Goal: Transaction & Acquisition: Purchase product/service

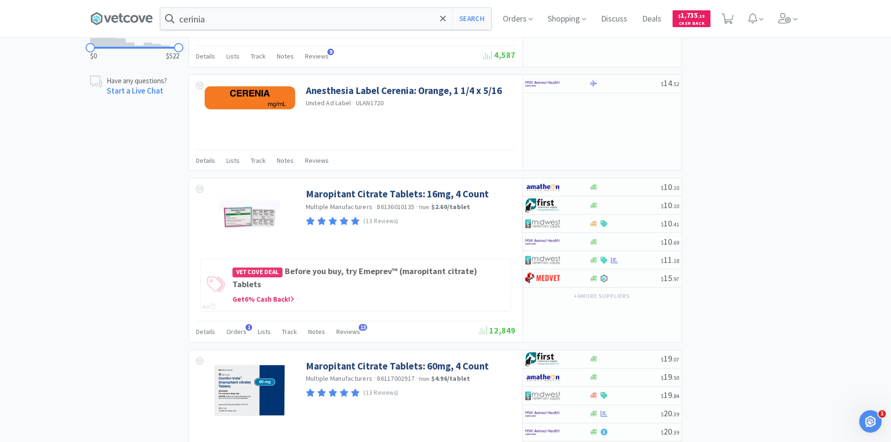
scroll to position [701, 0]
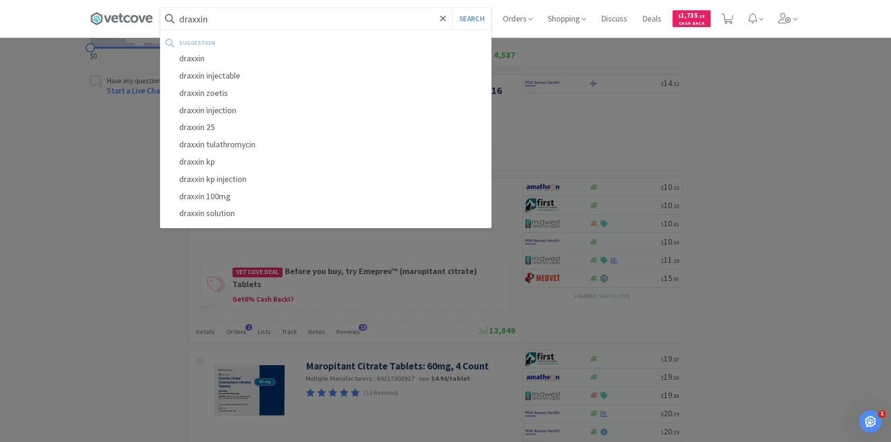
type input "draxxin"
click at [452, 8] on button "Search" at bounding box center [471, 19] width 39 height 22
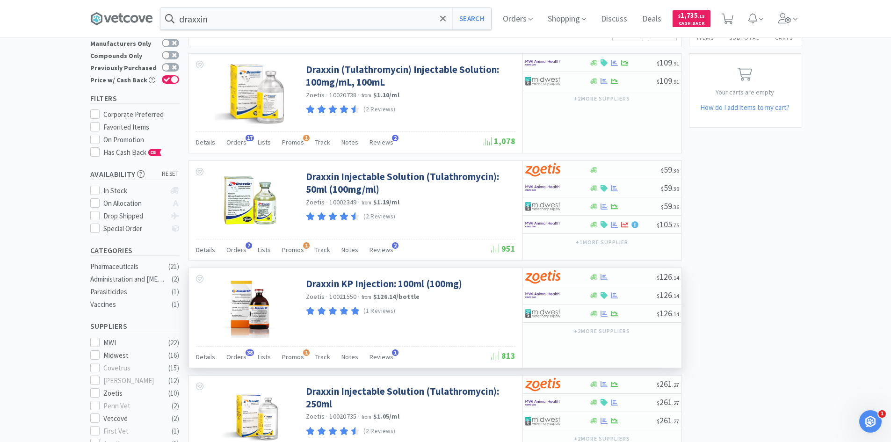
scroll to position [140, 0]
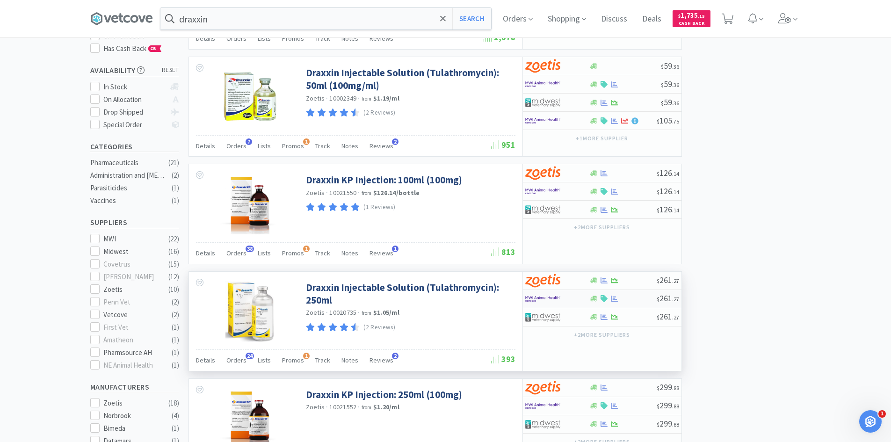
click at [555, 303] on img at bounding box center [542, 299] width 35 height 14
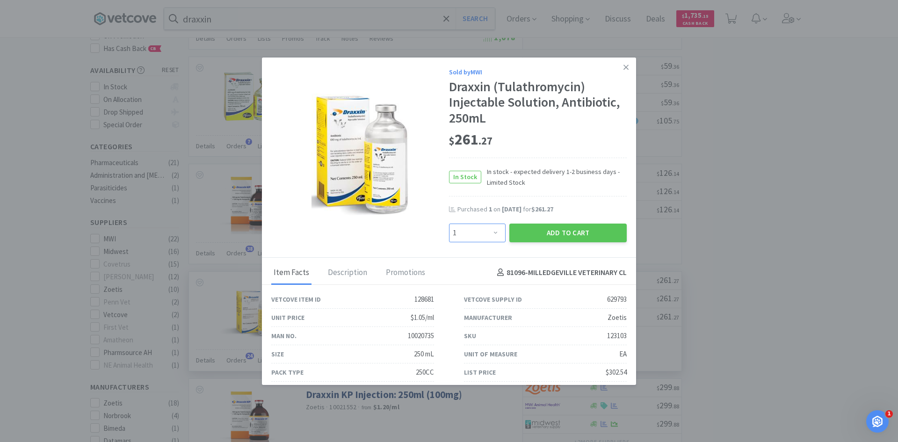
drag, startPoint x: 488, startPoint y: 234, endPoint x: 485, endPoint y: 224, distance: 10.3
click at [488, 234] on select "Enter Quantity 1 2 3 4 5 6 7 8 9 10 11 12 13 14 15 16 17 18 19 20 Enter Quantity" at bounding box center [477, 232] width 57 height 19
select select "2"
click at [449, 223] on select "Enter Quantity 1 2 3 4 5 6 7 8 9 10 11 12 13 14 15 16 17 18 19 20 Enter Quantity" at bounding box center [477, 232] width 57 height 19
click at [566, 234] on button "Add to Cart" at bounding box center [567, 232] width 117 height 19
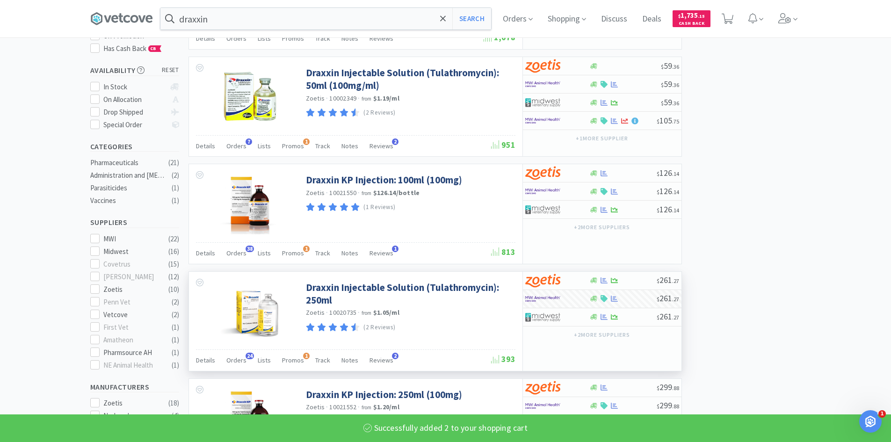
select select "2"
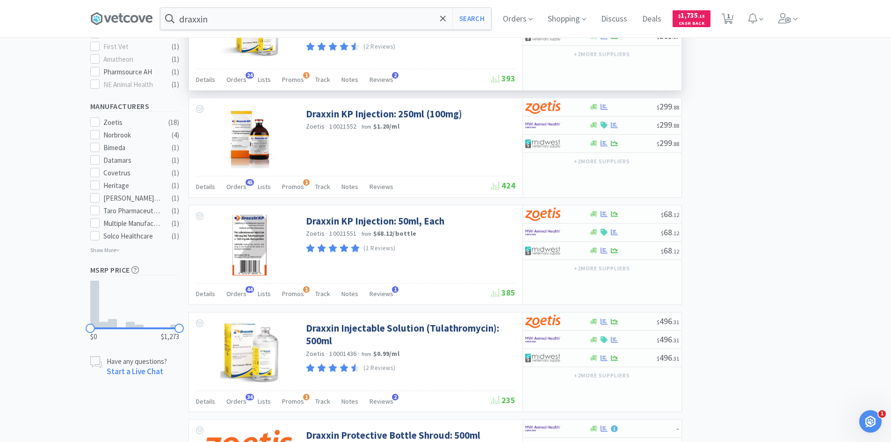
scroll to position [467, 0]
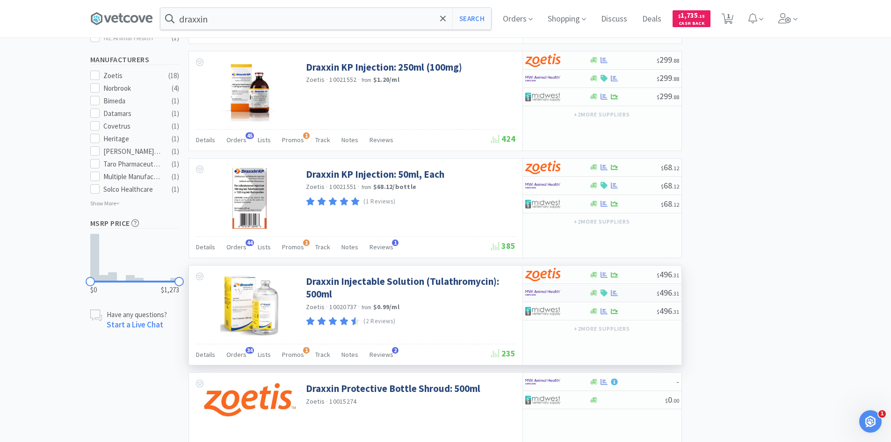
click at [560, 295] on img at bounding box center [542, 293] width 35 height 14
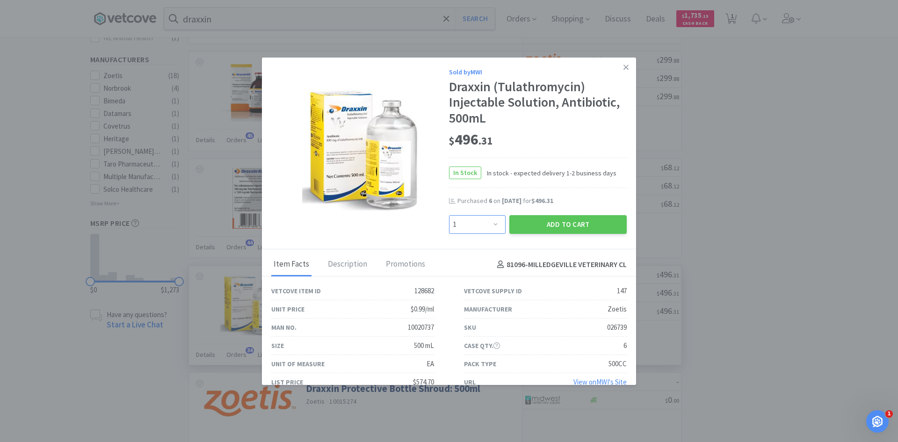
click at [493, 224] on select "Enter Quantity 1 2 3 4 5 6 7 8 9 10 11 12 13 14 15 16 17 18 19 20 Enter Quantity" at bounding box center [477, 224] width 57 height 19
select select "2"
click at [449, 215] on select "Enter Quantity 1 2 3 4 5 6 7 8 9 10 11 12 13 14 15 16 17 18 19 20 Enter Quantity" at bounding box center [477, 224] width 57 height 19
click at [552, 226] on button "Add to Cart" at bounding box center [567, 224] width 117 height 19
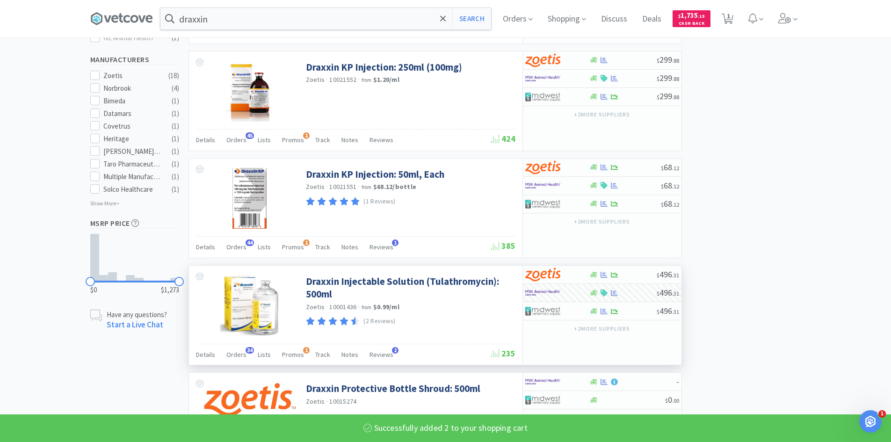
select select "2"
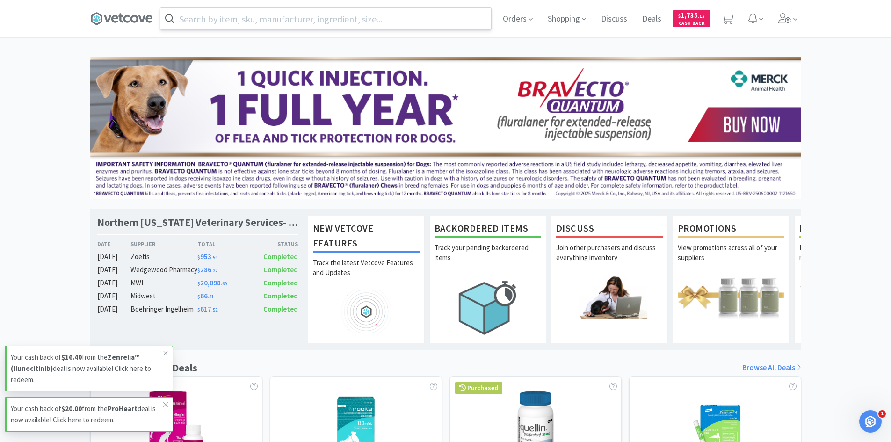
click at [468, 21] on input "text" at bounding box center [325, 19] width 330 height 22
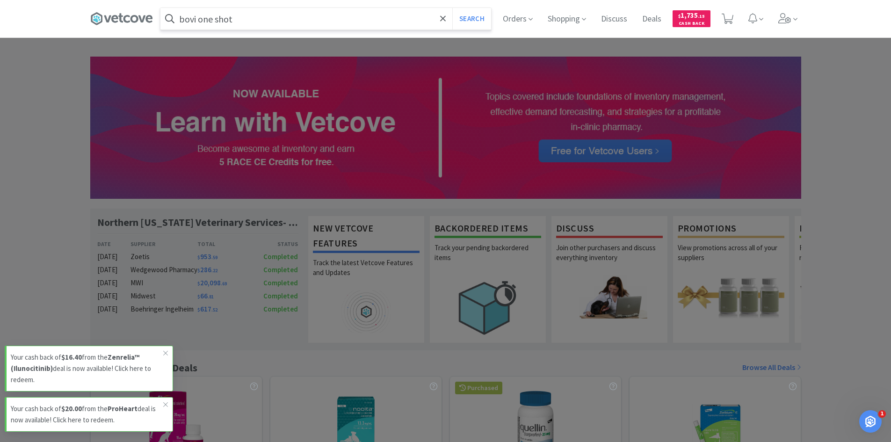
type input "bovi one shot"
click at [452, 8] on button "Search" at bounding box center [471, 19] width 39 height 22
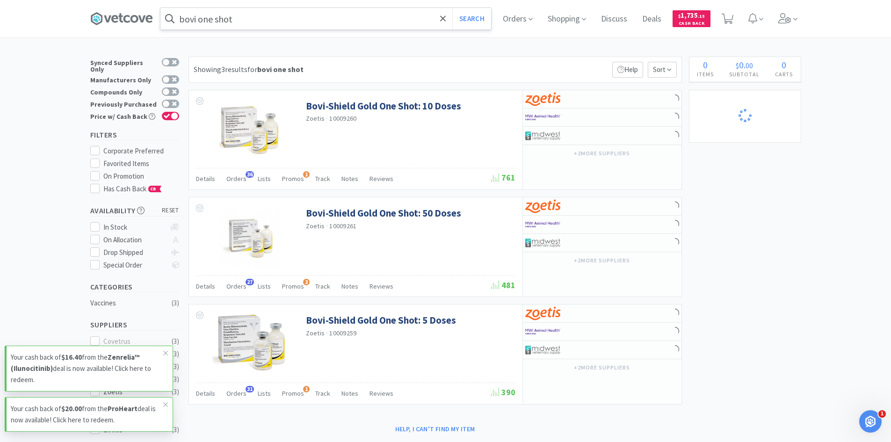
select select "2"
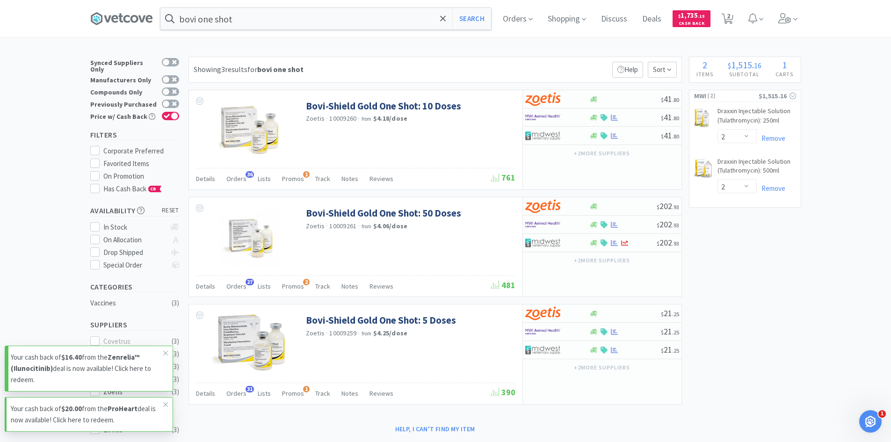
click at [98, 375] on p "Your cash back of $16.40 from the Zenrelia™ (Ilunocitinib) deal is now availabl…" at bounding box center [87, 369] width 152 height 34
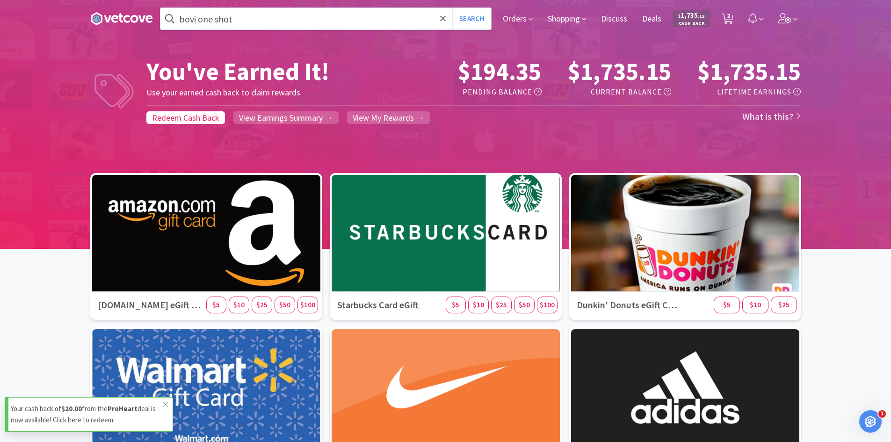
click at [127, 419] on p "Your cash back of $20.00 from the ProHeart deal is now available! Click here to…" at bounding box center [87, 414] width 152 height 22
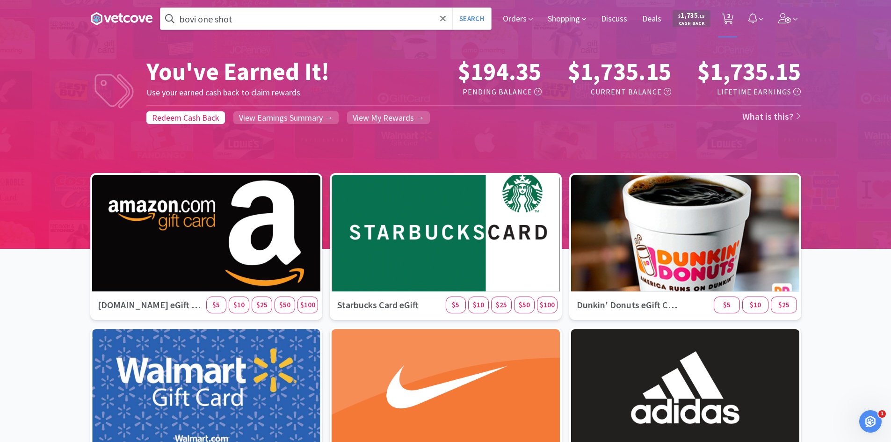
click at [731, 22] on icon at bounding box center [727, 19] width 12 height 10
select select "2"
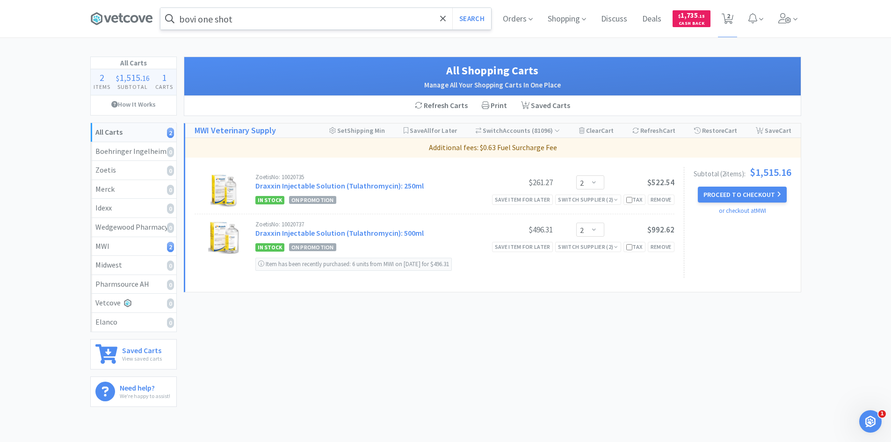
click at [267, 18] on input "bovi one shot" at bounding box center [325, 19] width 330 height 22
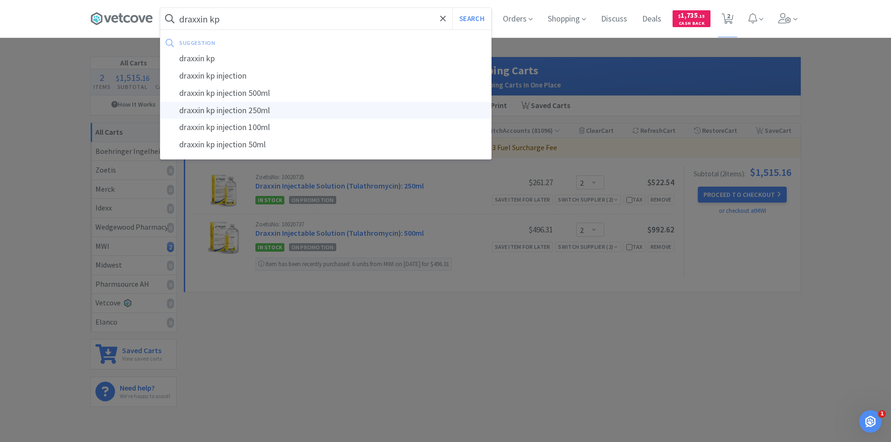
click at [257, 112] on div "draxxin kp injection 250ml" at bounding box center [325, 110] width 330 height 17
type input "draxxin kp injection 250ml"
select select "2"
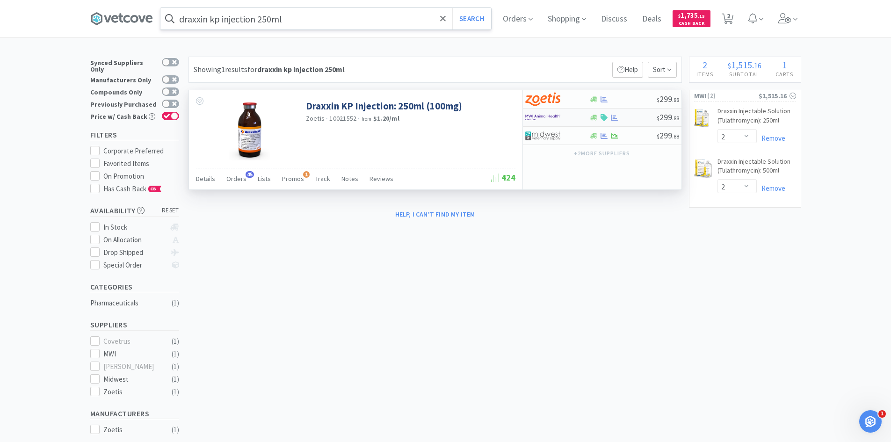
click at [622, 119] on div at bounding box center [622, 117] width 67 height 7
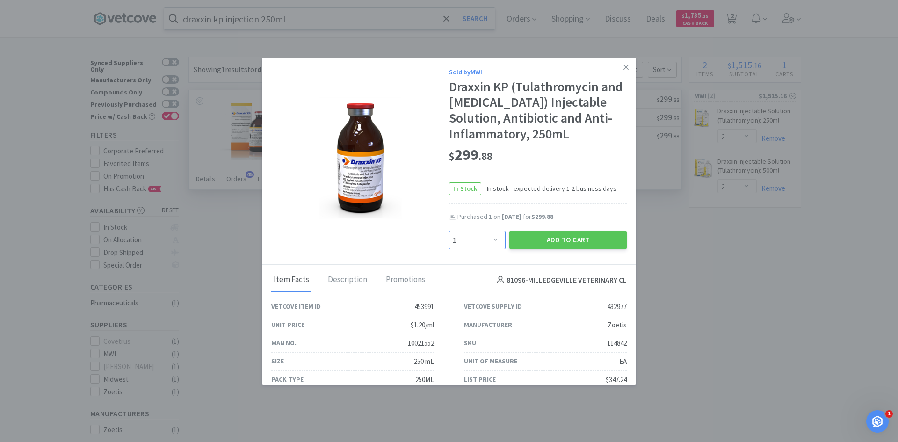
click at [490, 239] on select "Enter Quantity 1 2 3 4 5 6 7 8 9 10 11 12 13 14 15 16 17 18 19 20 Enter Quantity" at bounding box center [477, 239] width 57 height 19
select select "2"
click at [449, 230] on select "Enter Quantity 1 2 3 4 5 6 7 8 9 10 11 12 13 14 15 16 17 18 19 20 Enter Quantity" at bounding box center [477, 239] width 57 height 19
click at [551, 242] on button "Add to Cart" at bounding box center [567, 239] width 117 height 19
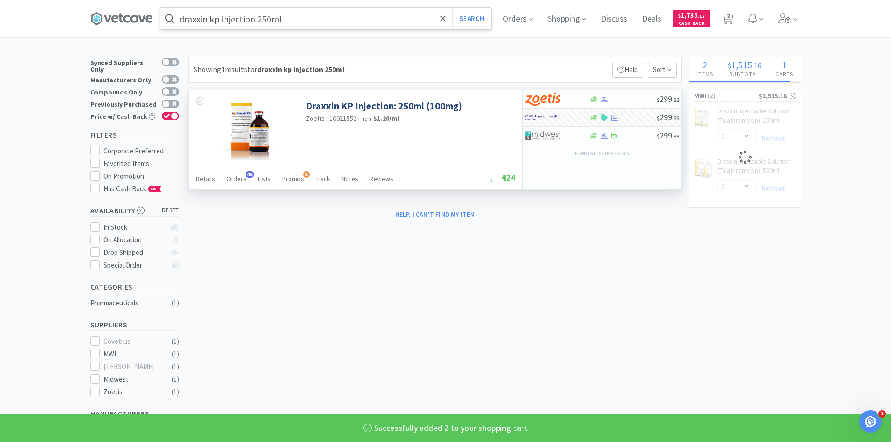
select select "2"
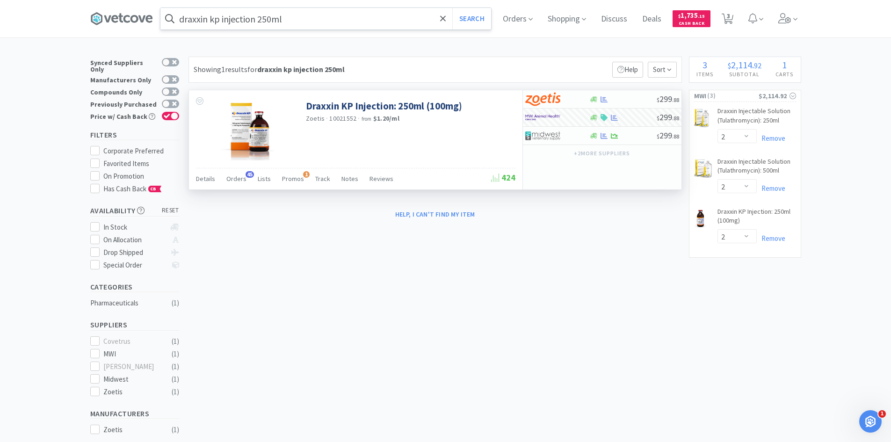
click at [309, 19] on input "draxxin kp injection 250ml" at bounding box center [325, 19] width 330 height 22
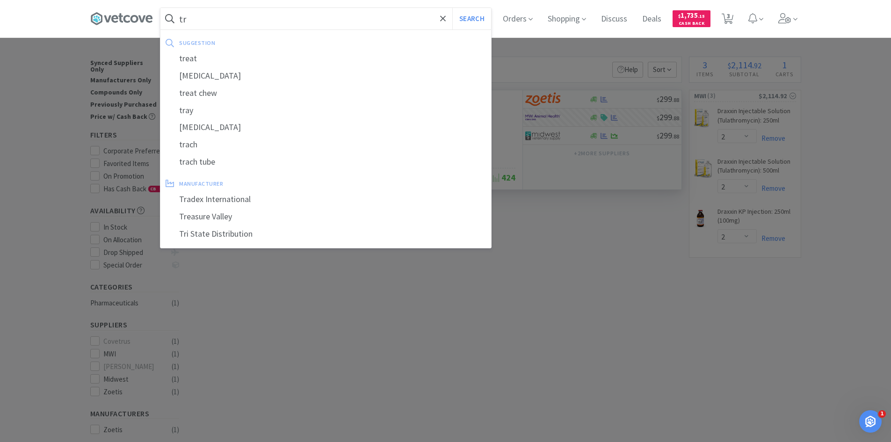
type input "t"
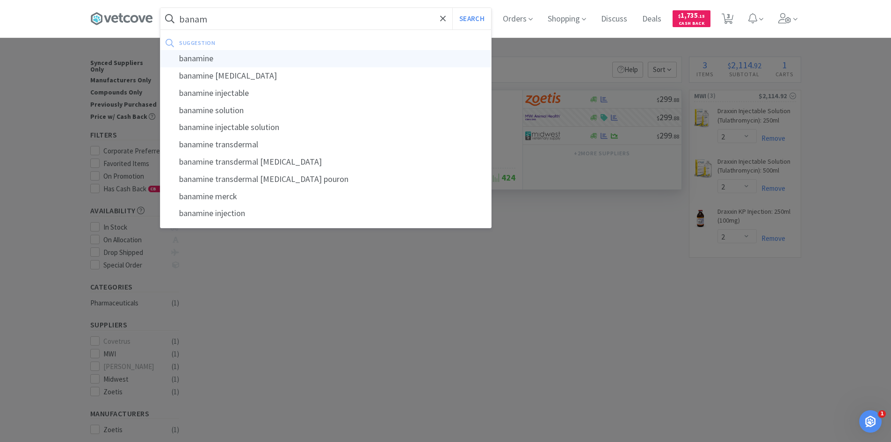
click at [206, 57] on div "banamine" at bounding box center [325, 58] width 330 height 17
type input "banamine"
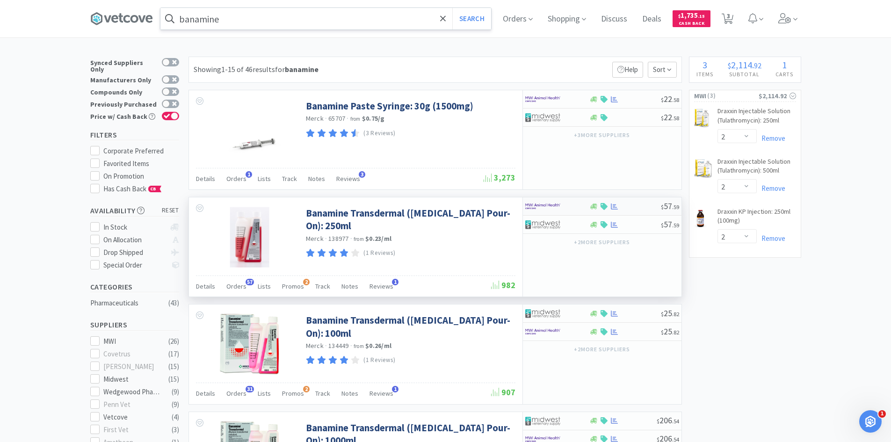
click at [562, 208] on div at bounding box center [550, 206] width 51 height 16
select select "1"
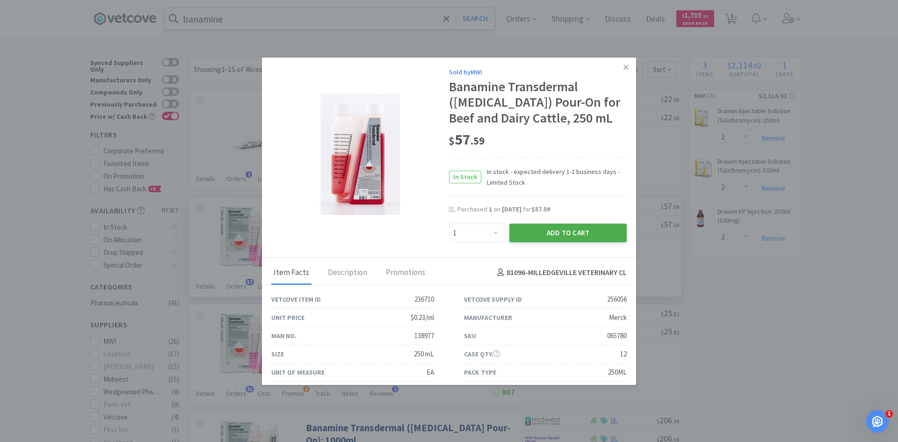
click at [527, 235] on button "Add to Cart" at bounding box center [567, 232] width 117 height 19
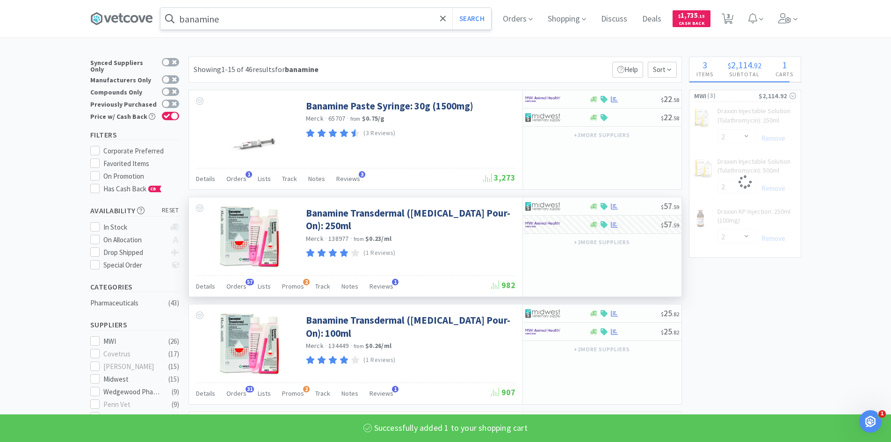
select select "1"
select select "2"
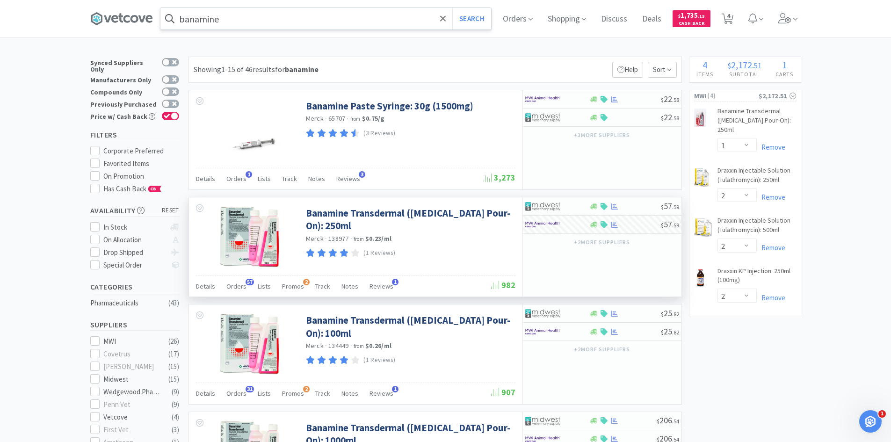
drag, startPoint x: 254, startPoint y: 19, endPoint x: 259, endPoint y: 19, distance: 5.6
click at [254, 19] on input "banamine" at bounding box center [325, 19] width 330 height 22
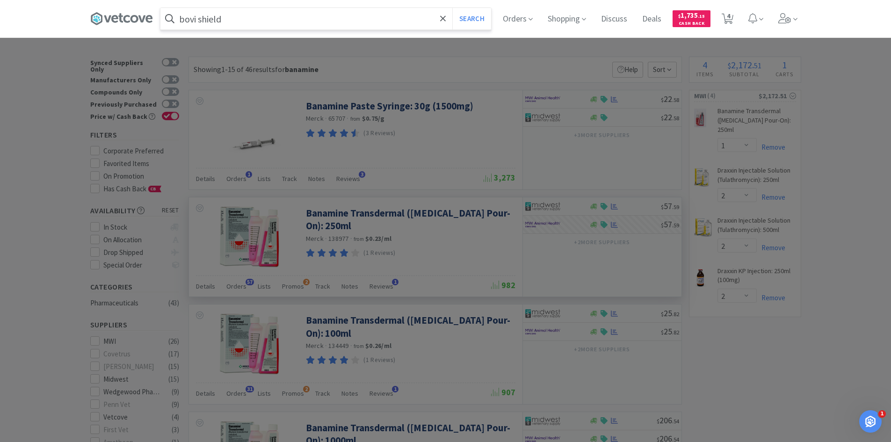
type input "bovi shield"
click at [452, 8] on button "Search" at bounding box center [471, 19] width 39 height 22
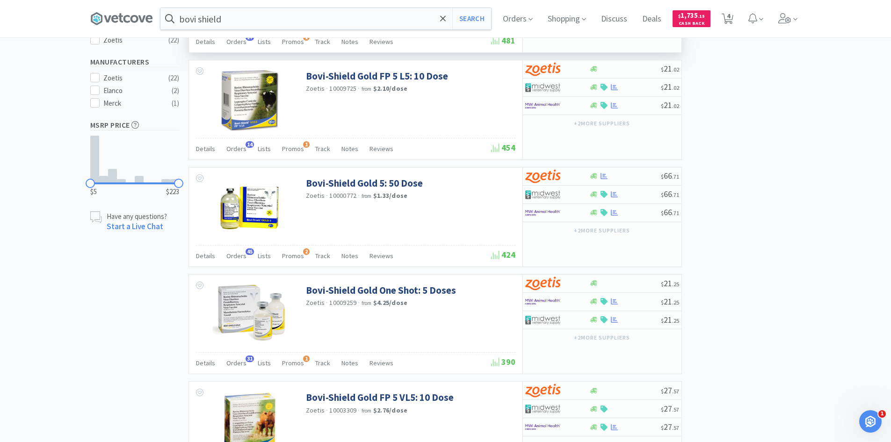
scroll to position [374, 0]
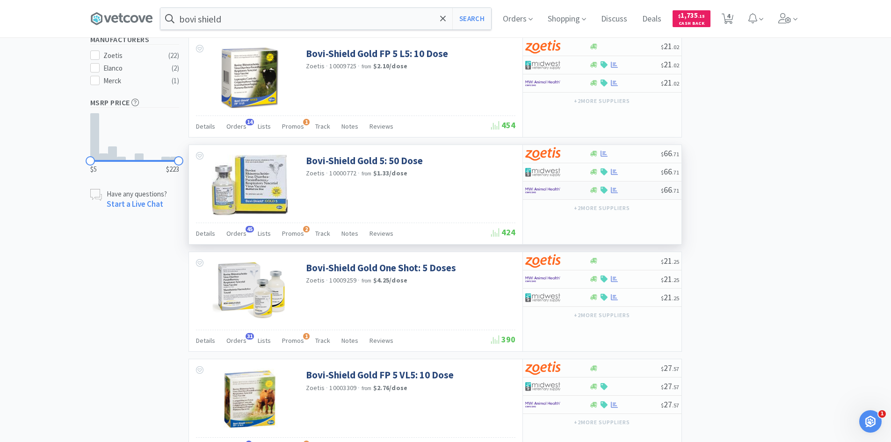
click at [565, 190] on div at bounding box center [550, 190] width 51 height 16
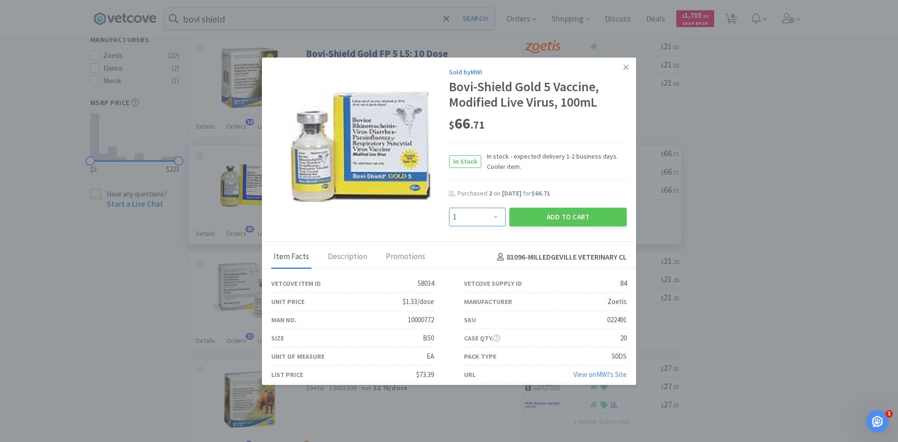
click at [493, 216] on select "Enter Quantity 1 2 3 4 5 6 7 8 9 10 11 12 13 14 15 16 17 18 19 20 Enter Quantity" at bounding box center [477, 217] width 57 height 19
select select "3"
click at [449, 208] on select "Enter Quantity 1 2 3 4 5 6 7 8 9 10 11 12 13 14 15 16 17 18 19 20 Enter Quantity" at bounding box center [477, 217] width 57 height 19
click at [535, 215] on button "Add to Cart" at bounding box center [567, 217] width 117 height 19
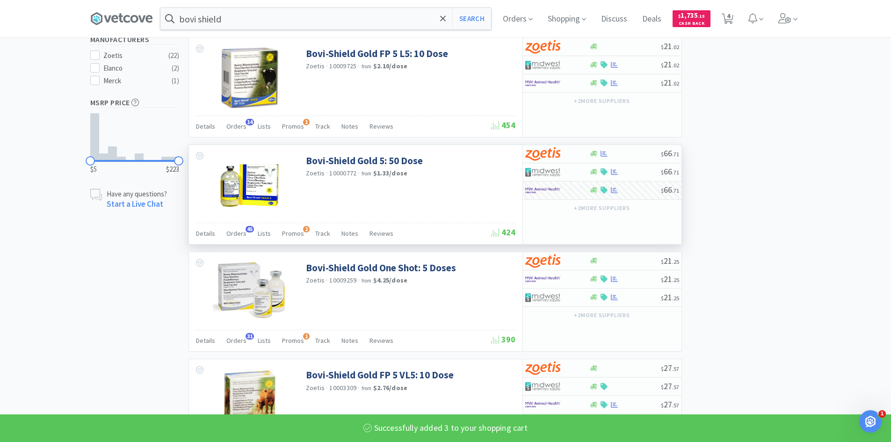
select select "3"
select select "2"
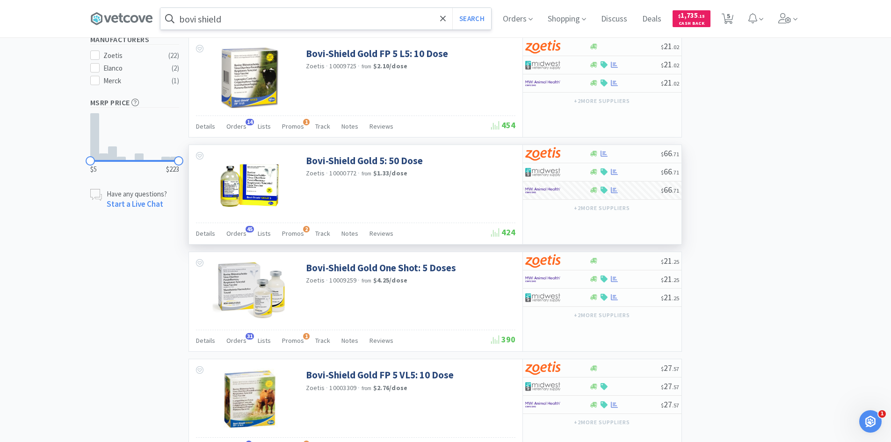
click at [225, 17] on input "bovi shield" at bounding box center [325, 19] width 330 height 22
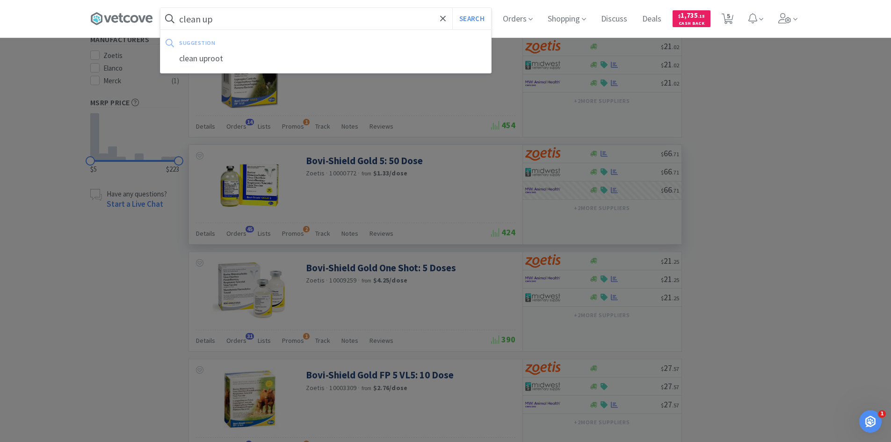
type input "clean up"
click at [452, 8] on button "Search" at bounding box center [471, 19] width 39 height 22
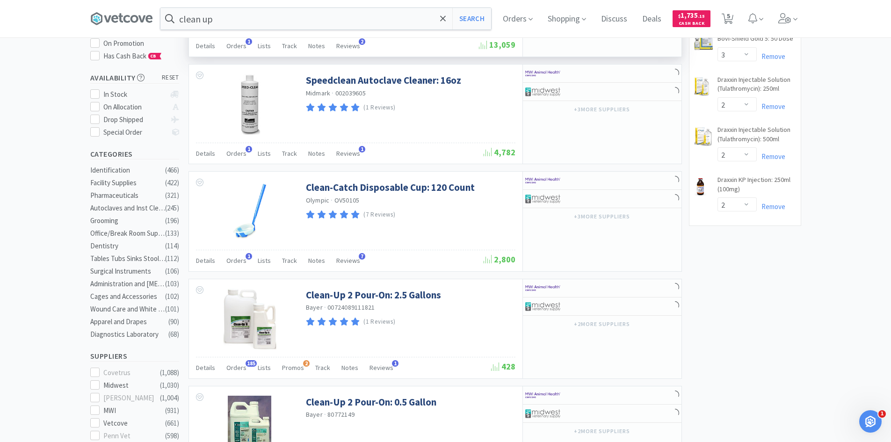
scroll to position [234, 0]
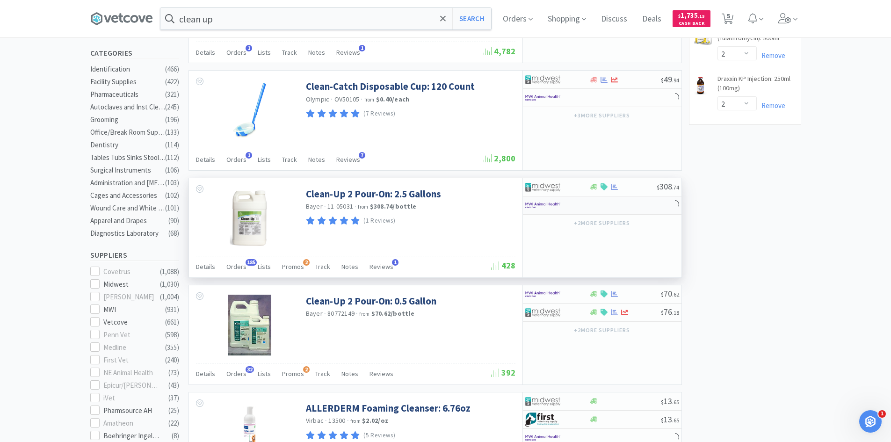
click at [568, 207] on div at bounding box center [550, 205] width 51 height 16
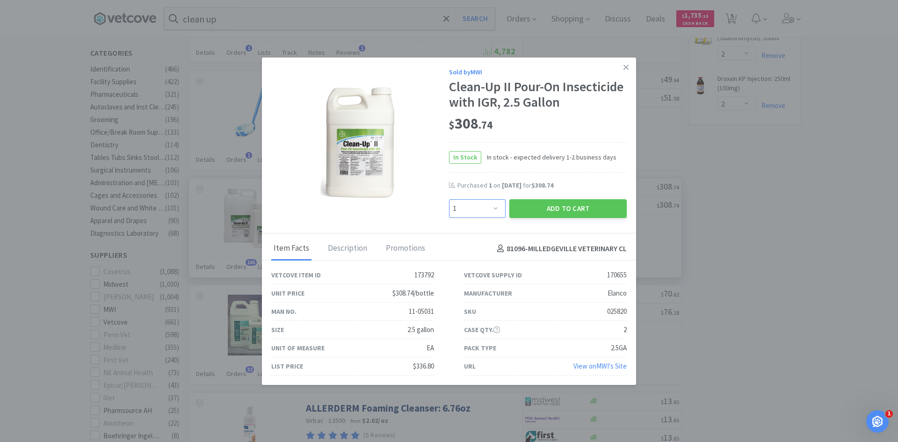
click at [491, 207] on select "Enter Quantity 1 2 3 4 5 6 7 8 9 10 11 12 13 14 15 16 17 18 19 20 Enter Quantity" at bounding box center [477, 208] width 57 height 19
select select "2"
click at [449, 199] on select "Enter Quantity 1 2 3 4 5 6 7 8 9 10 11 12 13 14 15 16 17 18 19 20 Enter Quantity" at bounding box center [477, 208] width 57 height 19
click at [556, 206] on button "Add to Cart" at bounding box center [567, 208] width 117 height 19
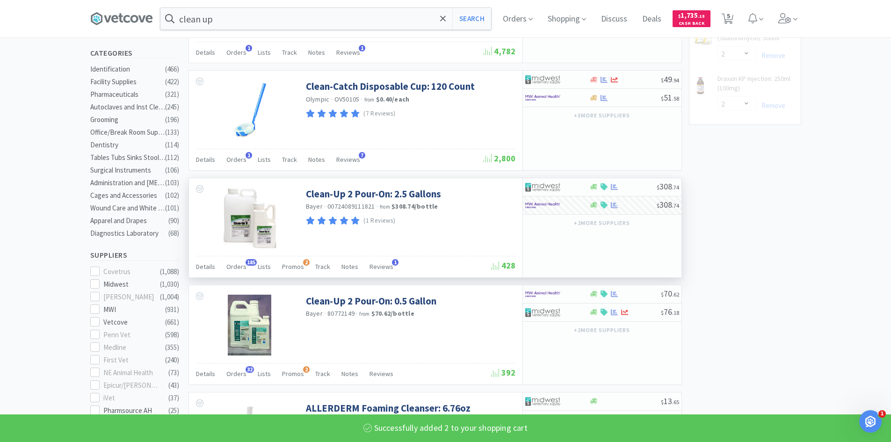
select select "2"
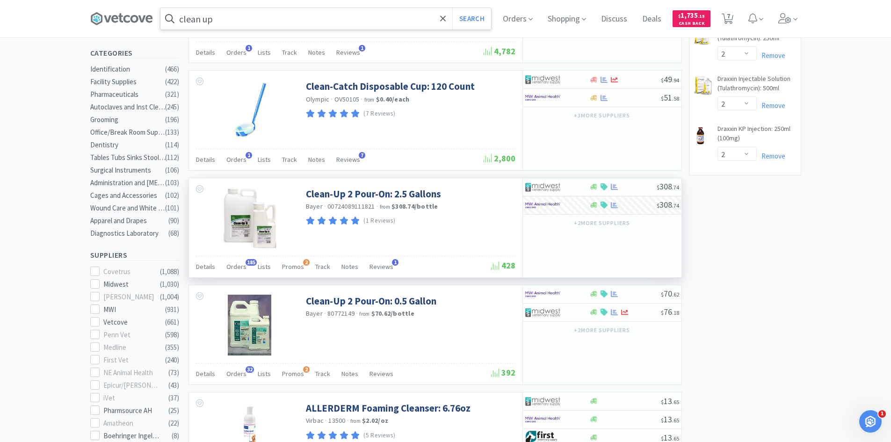
click at [227, 20] on input "clean up" at bounding box center [325, 19] width 330 height 22
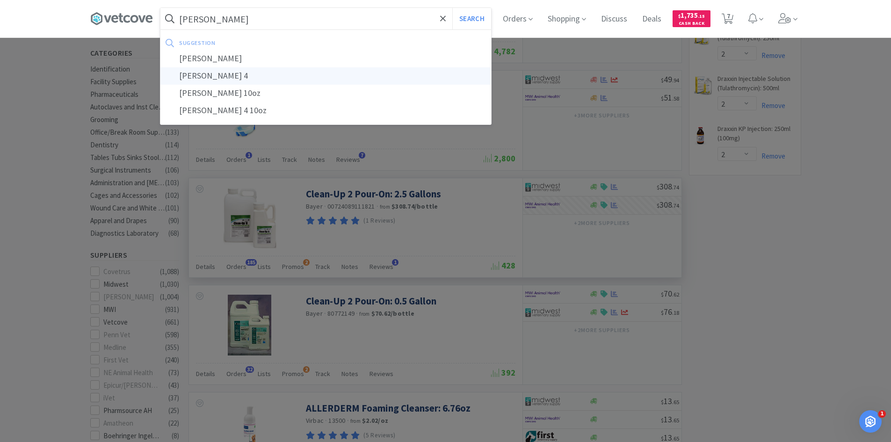
click at [184, 72] on div "[PERSON_NAME] 4" at bounding box center [325, 75] width 330 height 17
type input "[PERSON_NAME] 4"
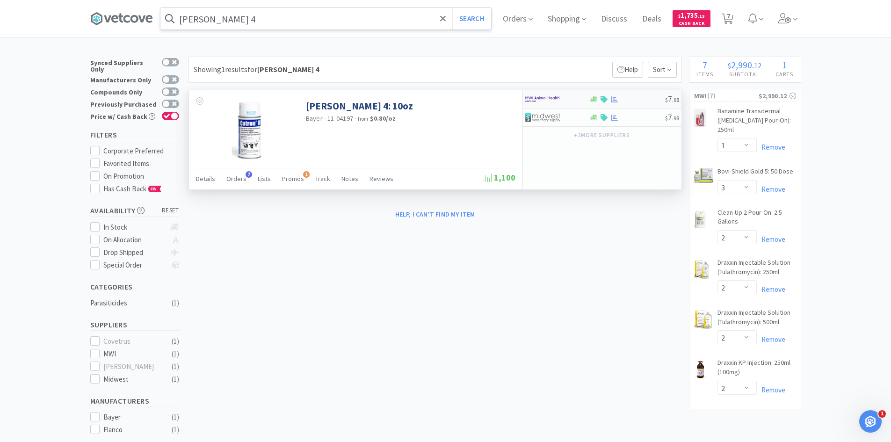
click at [599, 101] on div at bounding box center [603, 99] width 9 height 7
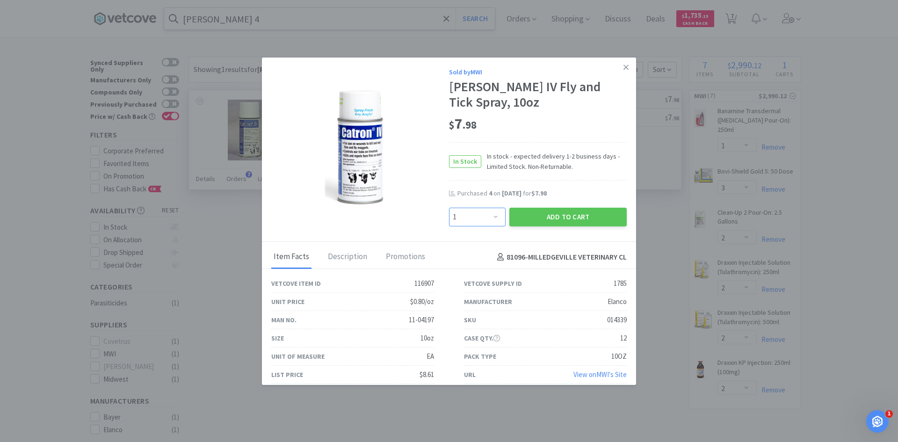
click at [488, 214] on select "Enter Quantity 1 2 3 4 5 6 7 8 9 10 11 12 13 14 15 16 17 18 19 20 Enter Quantity" at bounding box center [477, 217] width 57 height 19
select select "2"
click at [449, 208] on select "Enter Quantity 1 2 3 4 5 6 7 8 9 10 11 12 13 14 15 16 17 18 19 20 Enter Quantity" at bounding box center [477, 217] width 57 height 19
click at [525, 217] on button "Add to Cart" at bounding box center [567, 217] width 117 height 19
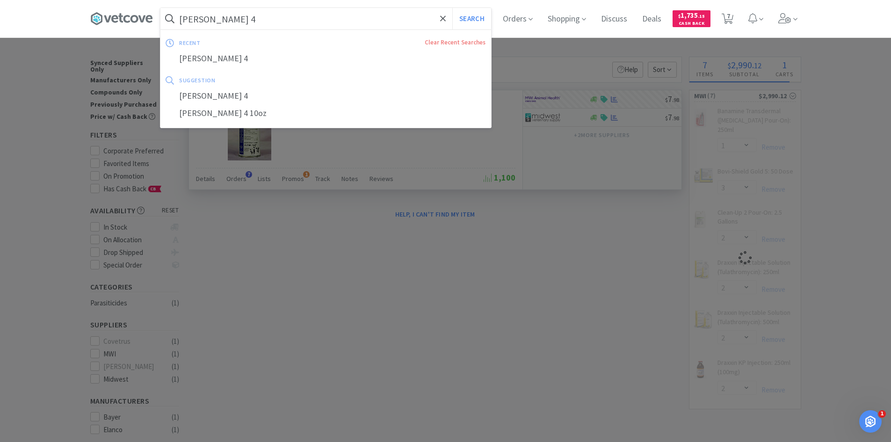
click at [214, 15] on input "[PERSON_NAME] 4" at bounding box center [325, 19] width 330 height 22
select select "2"
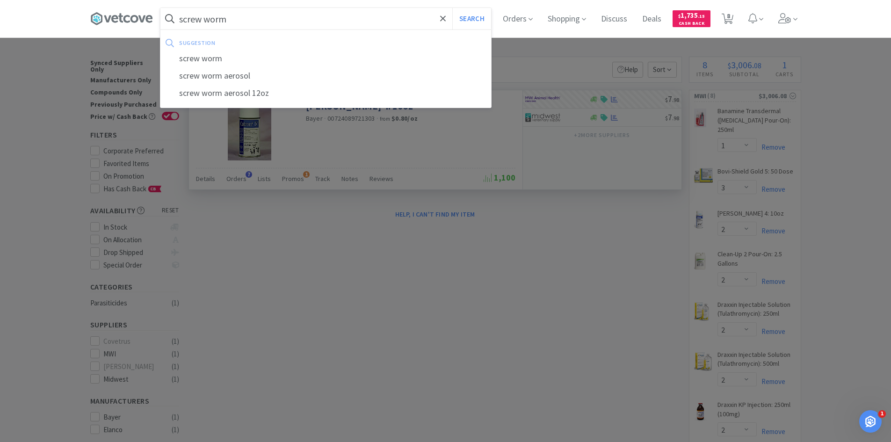
type input "screw worm"
click at [452, 8] on button "Search" at bounding box center [471, 19] width 39 height 22
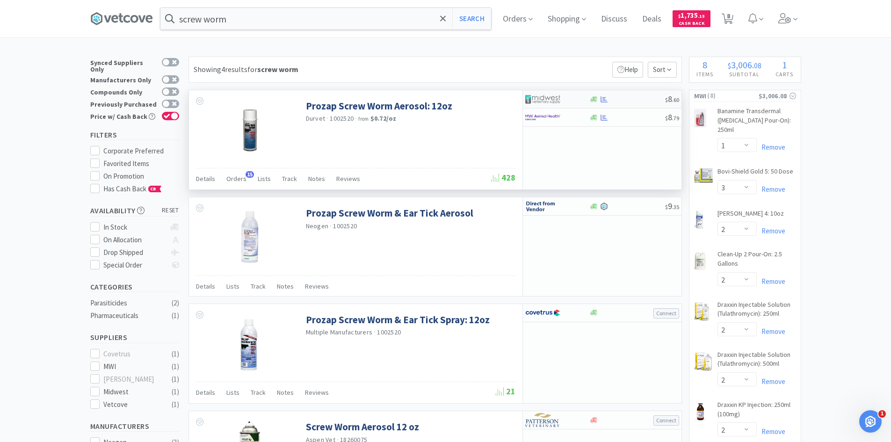
click at [564, 101] on div at bounding box center [550, 99] width 51 height 16
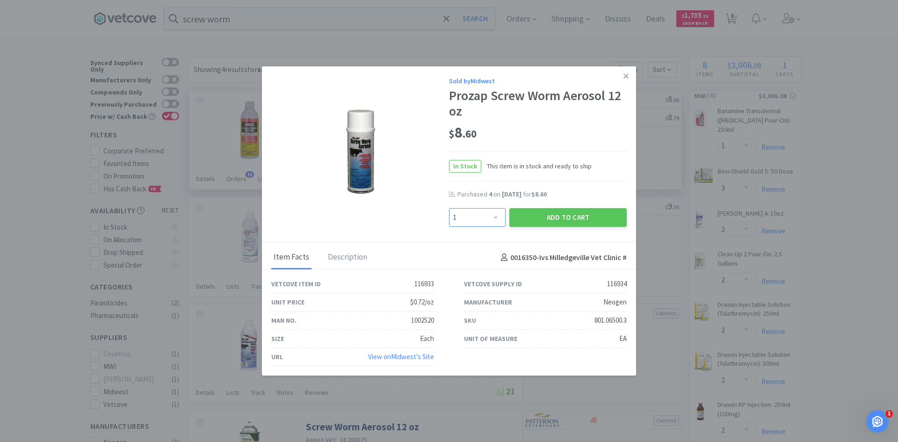
click at [493, 215] on select "Enter Quantity 1 2 3 4 5 6 7 8 9 10 11 12 13 14 15 16 17 18 19 20 Enter Quantity" at bounding box center [477, 217] width 57 height 19
select select "2"
click at [449, 208] on select "Enter Quantity 1 2 3 4 5 6 7 8 9 10 11 12 13 14 15 16 17 18 19 20 Enter Quantity" at bounding box center [477, 217] width 57 height 19
click at [585, 218] on button "Add to Cart" at bounding box center [567, 217] width 117 height 19
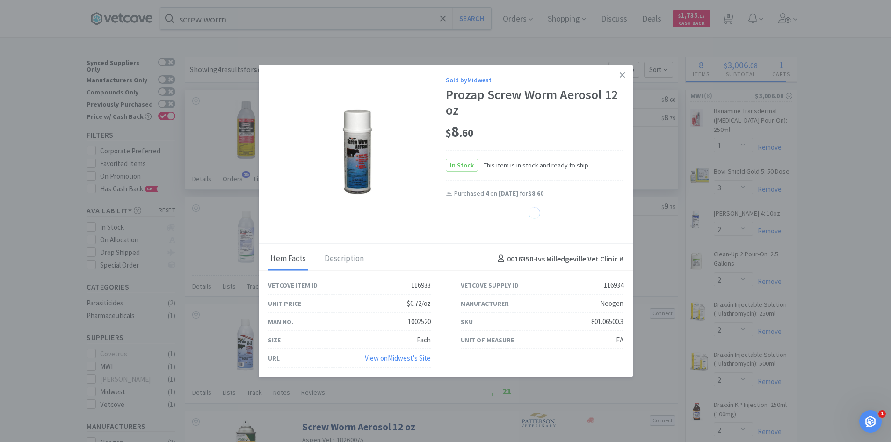
select select "2"
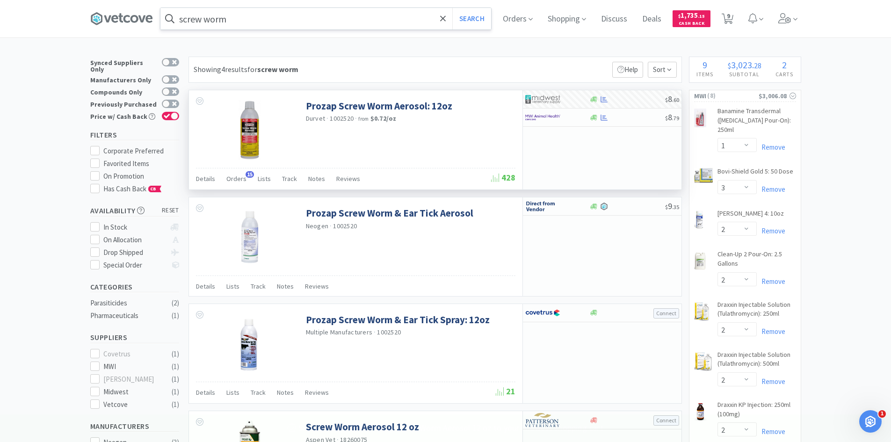
click at [279, 20] on input "screw worm" at bounding box center [325, 19] width 330 height 22
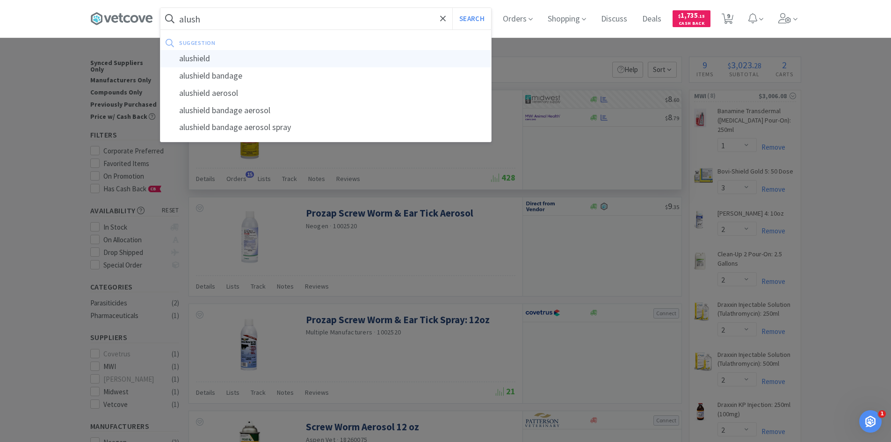
click at [217, 56] on div "alushield" at bounding box center [325, 58] width 330 height 17
type input "alushield"
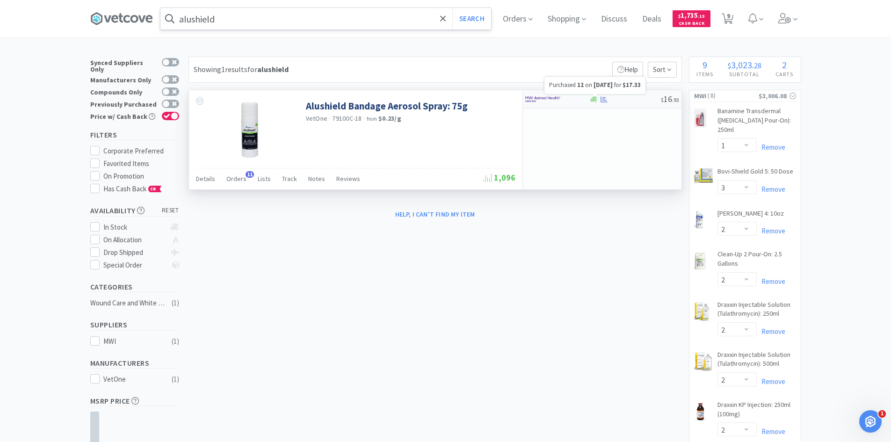
click at [604, 100] on icon at bounding box center [603, 99] width 7 height 6
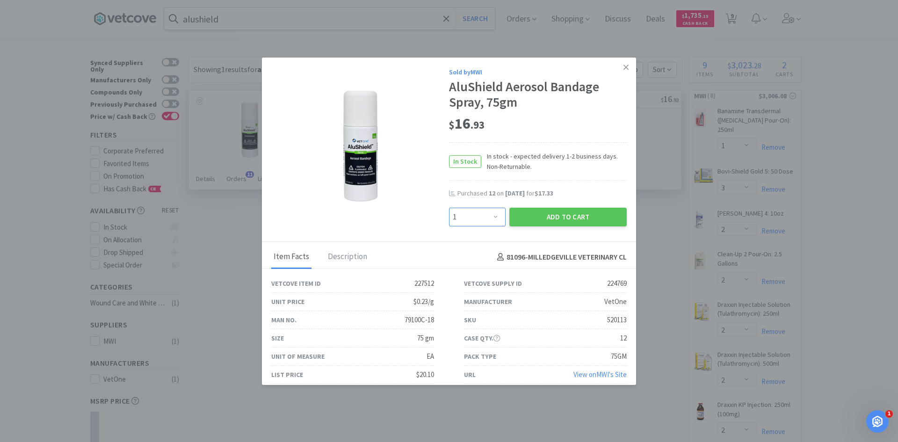
click at [490, 221] on select "Enter Quantity 1 2 3 4 5 6 7 8 9 10 11 12 13 14 15 16 17 18 19 20 Enter Quantity" at bounding box center [477, 217] width 57 height 19
select select "2"
click at [449, 208] on select "Enter Quantity 1 2 3 4 5 6 7 8 9 10 11 12 13 14 15 16 17 18 19 20 Enter Quantity" at bounding box center [477, 217] width 57 height 19
click at [561, 218] on button "Add to Cart" at bounding box center [567, 217] width 117 height 19
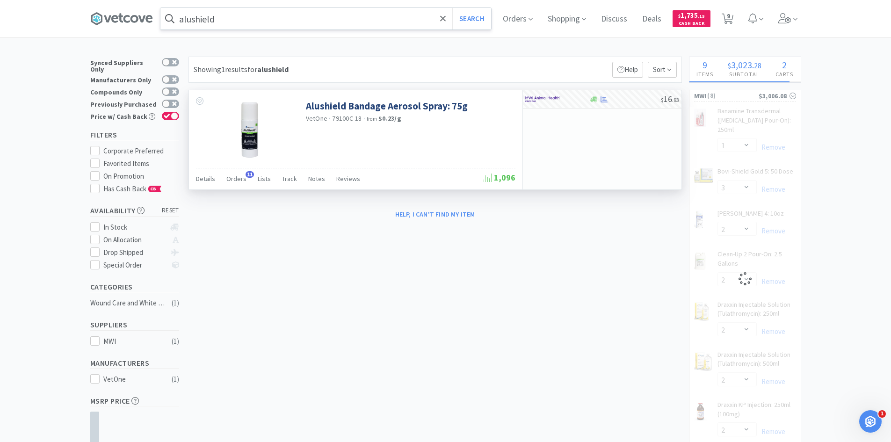
select select "2"
select select "1"
select select "3"
select select "2"
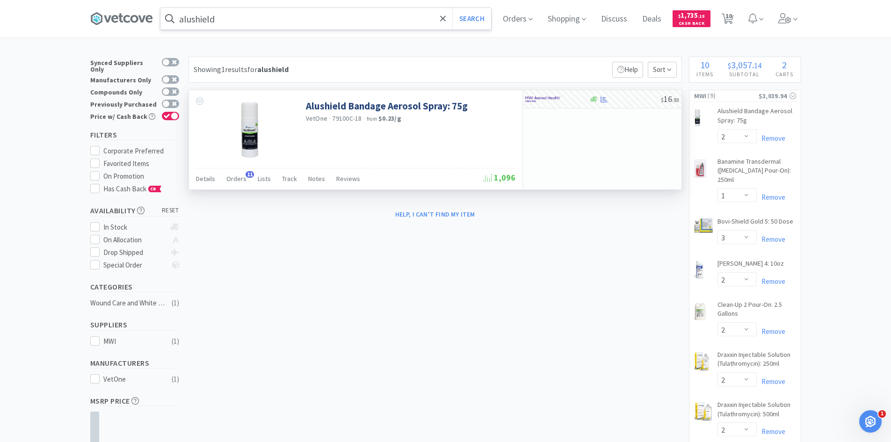
click at [235, 25] on input "alushield" at bounding box center [325, 19] width 330 height 22
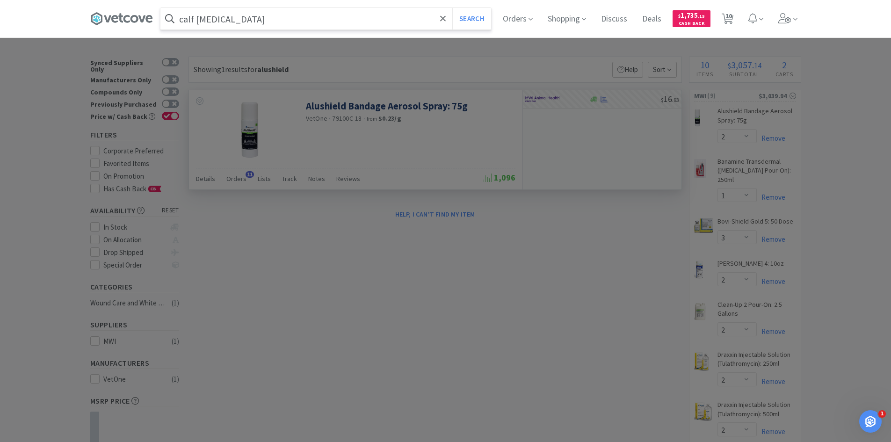
type input "calf [MEDICAL_DATA]"
click at [452, 8] on button "Search" at bounding box center [471, 19] width 39 height 22
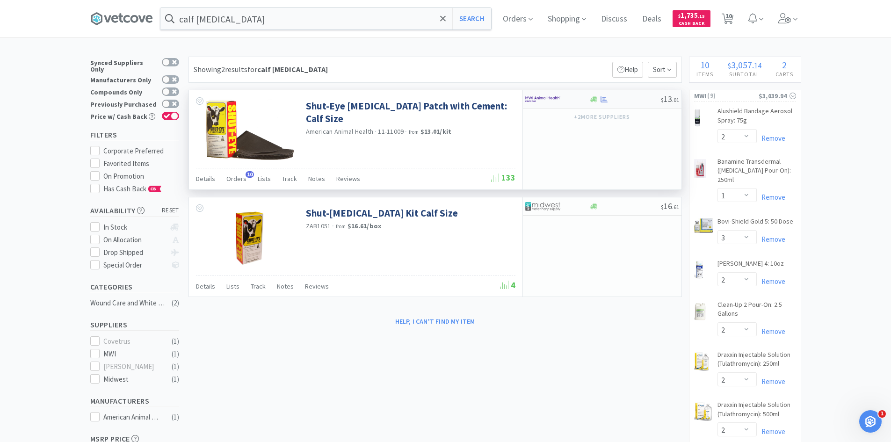
click at [584, 104] on div at bounding box center [557, 99] width 64 height 16
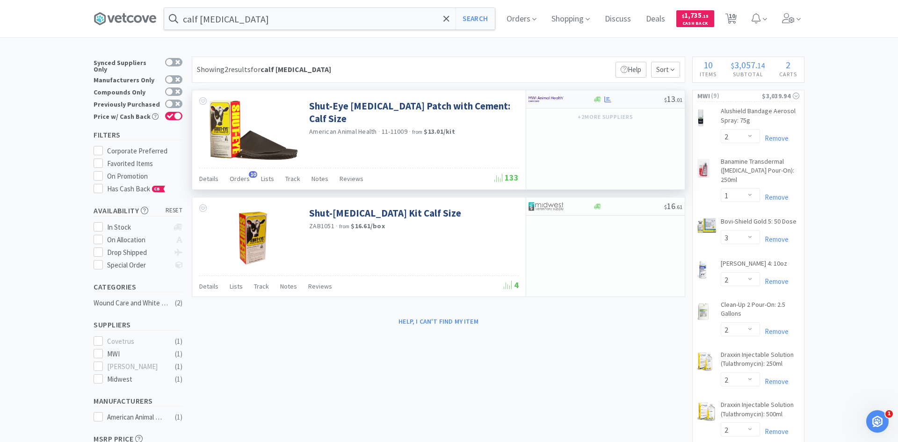
select select "1"
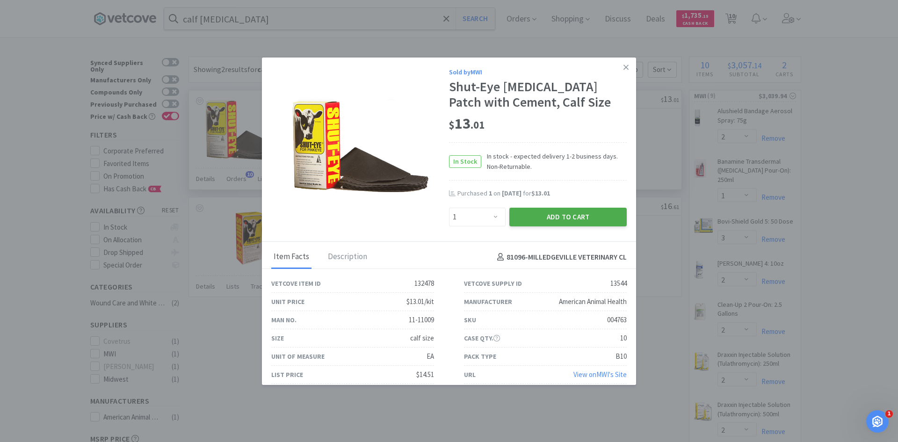
click at [557, 219] on button "Add to Cart" at bounding box center [567, 217] width 117 height 19
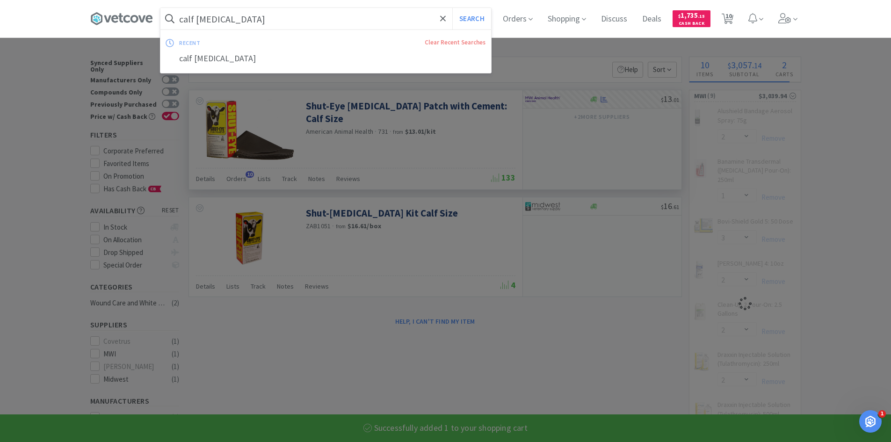
click at [256, 24] on input "calf [MEDICAL_DATA]" at bounding box center [325, 19] width 330 height 22
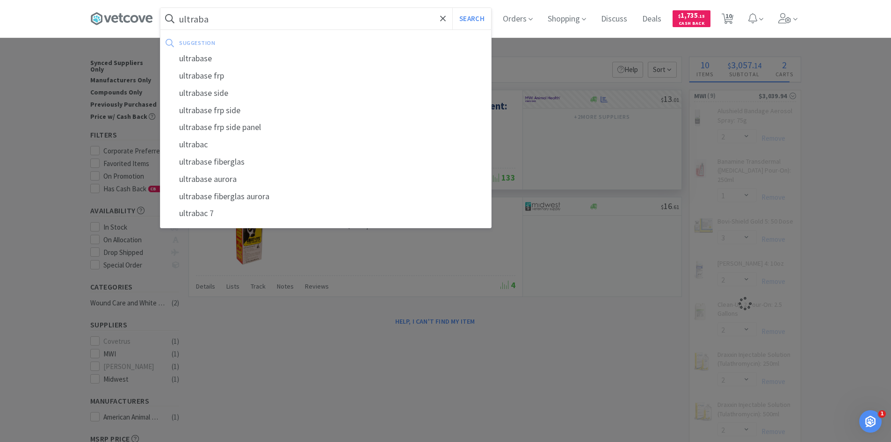
type input "ultrabac"
select select "1"
type input "ultrabac 7"
click at [452, 8] on button "Search" at bounding box center [471, 19] width 39 height 22
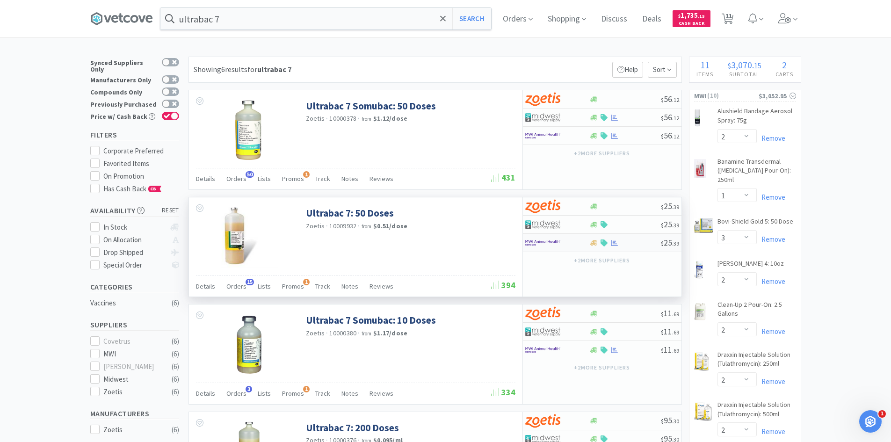
click at [574, 243] on div at bounding box center [550, 243] width 51 height 16
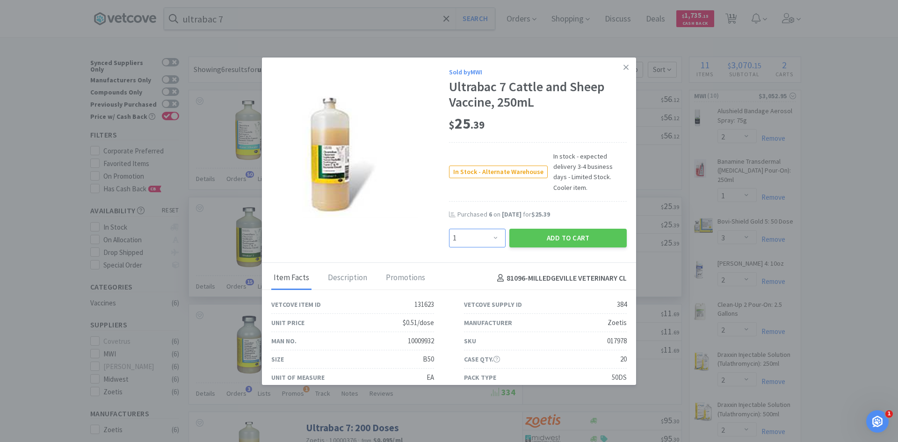
click at [488, 229] on select "Enter Quantity 1 2 3 4 5 6 7 8 9 10 11 12 13 14 15 16 17 18 19 20 Enter Quantity" at bounding box center [477, 238] width 57 height 19
select select "8"
click at [449, 229] on select "Enter Quantity 1 2 3 4 5 6 7 8 9 10 11 12 13 14 15 16 17 18 19 20 Enter Quantity" at bounding box center [477, 238] width 57 height 19
click at [528, 230] on button "Add to Cart" at bounding box center [567, 238] width 117 height 19
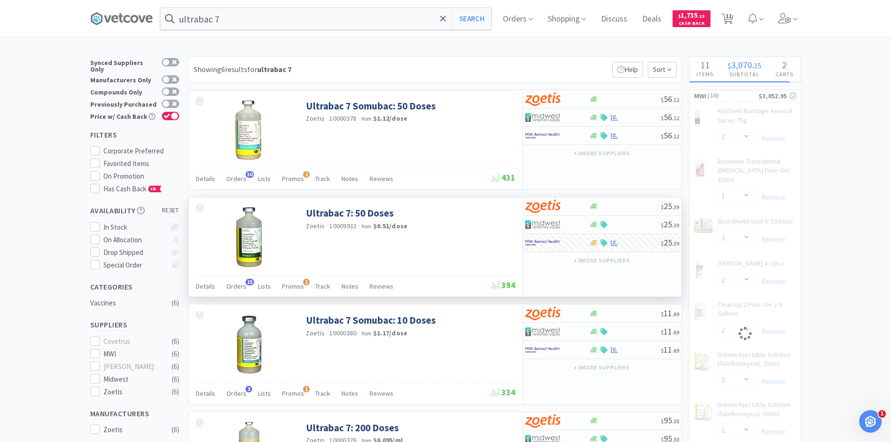
select select "8"
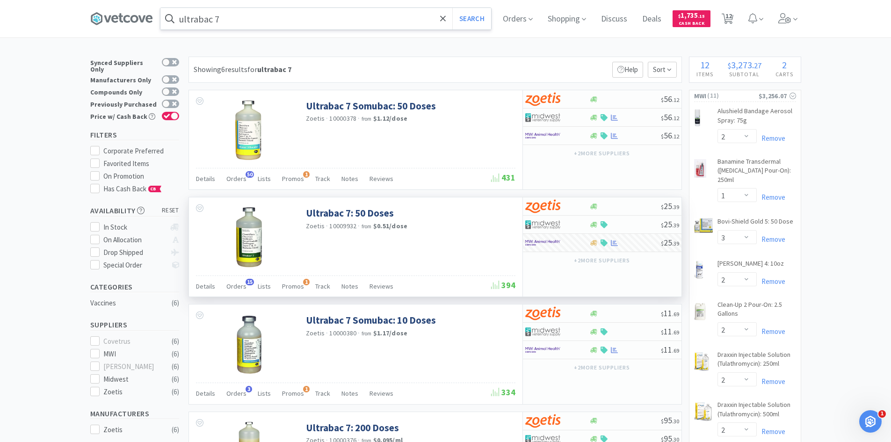
click at [251, 21] on input "ultrabac 7" at bounding box center [325, 19] width 330 height 22
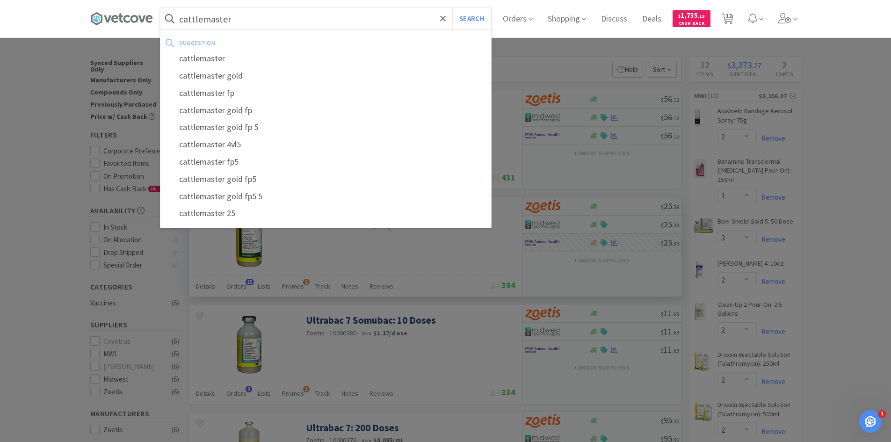
type input "cattlemaster"
click at [452, 8] on button "Search" at bounding box center [471, 19] width 39 height 22
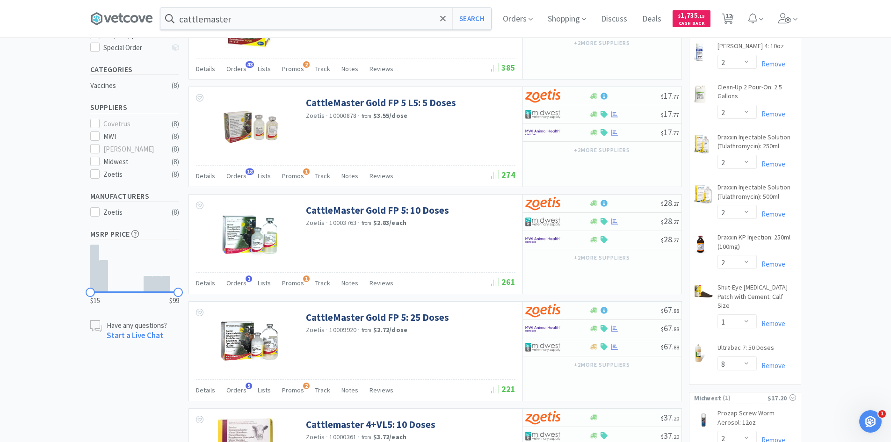
scroll to position [234, 0]
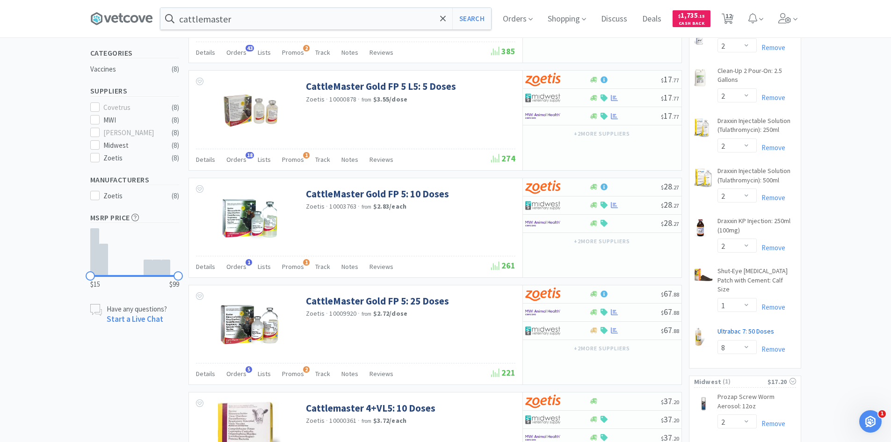
click at [753, 327] on link "Ultrabac 7: 50 Doses CB" at bounding box center [745, 333] width 57 height 13
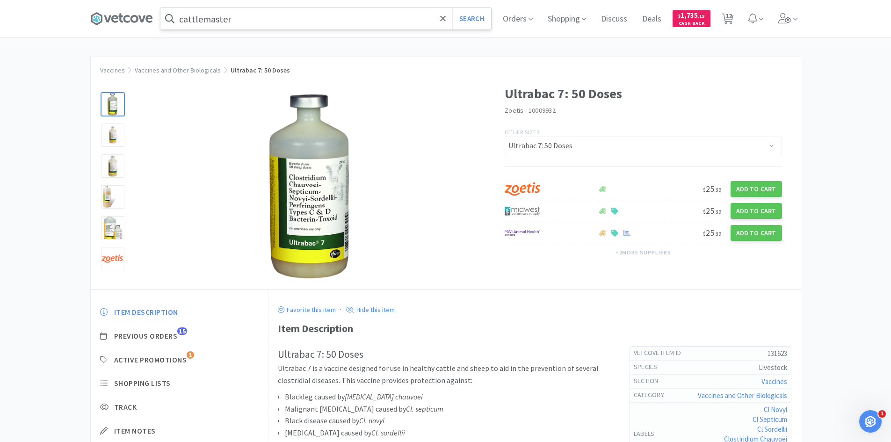
click at [291, 23] on input "cattlemaster" at bounding box center [325, 19] width 330 height 22
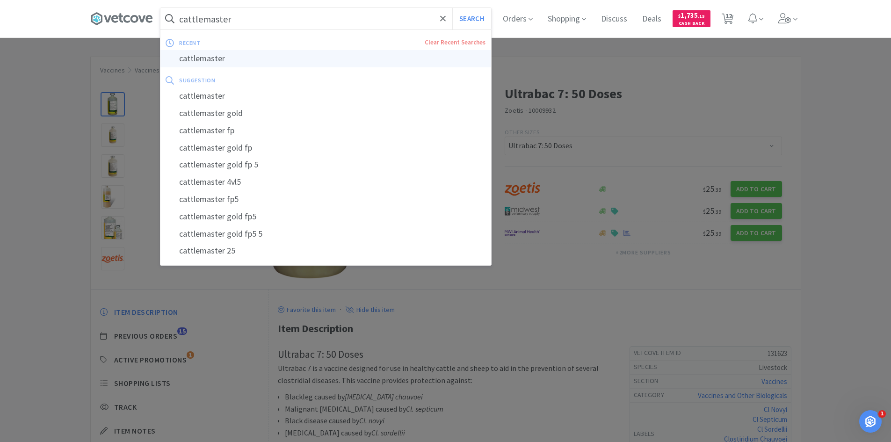
click at [221, 60] on div "cattlemaster" at bounding box center [325, 58] width 330 height 17
select select "2"
select select "1"
select select "3"
select select "2"
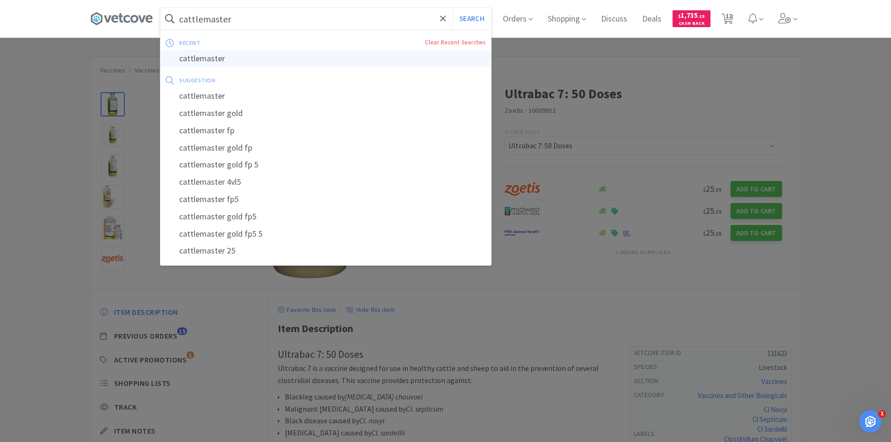
select select "2"
select select "1"
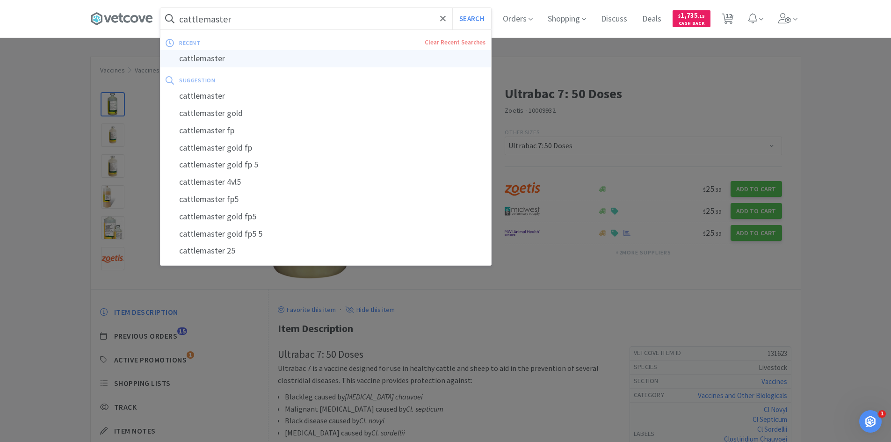
select select "8"
select select "2"
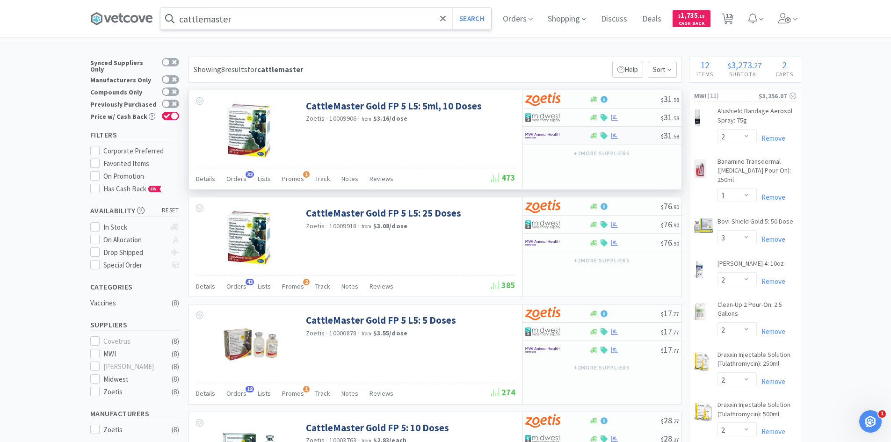
click at [556, 138] on img at bounding box center [542, 136] width 35 height 14
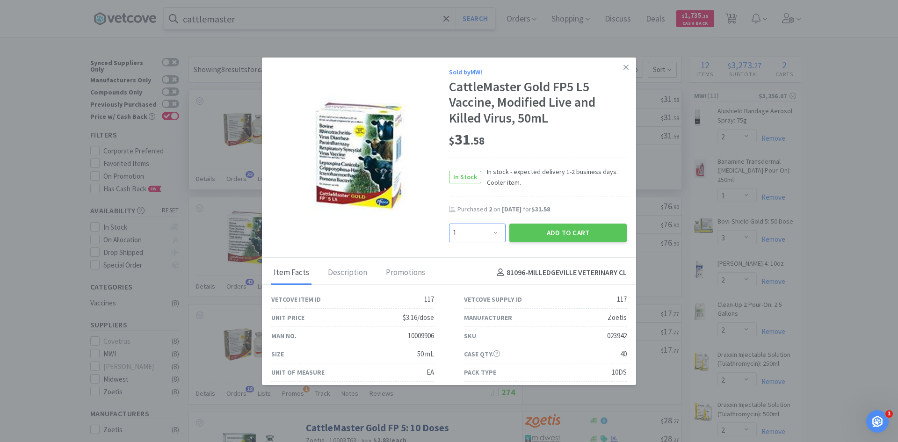
click at [488, 234] on select "Enter Quantity 1 2 3 4 5 6 7 8 9 10 11 12 13 14 15 16 17 18 19 20 Enter Quantity" at bounding box center [477, 232] width 57 height 19
select select "3"
click at [449, 223] on select "Enter Quantity 1 2 3 4 5 6 7 8 9 10 11 12 13 14 15 16 17 18 19 20 Enter Quantity" at bounding box center [477, 232] width 57 height 19
click at [555, 233] on button "Add to Cart" at bounding box center [567, 232] width 117 height 19
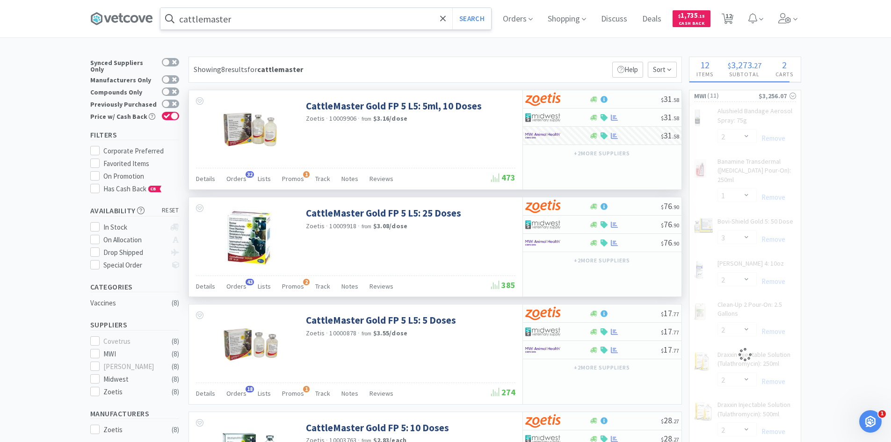
select select "3"
select select "2"
select select "1"
select select "8"
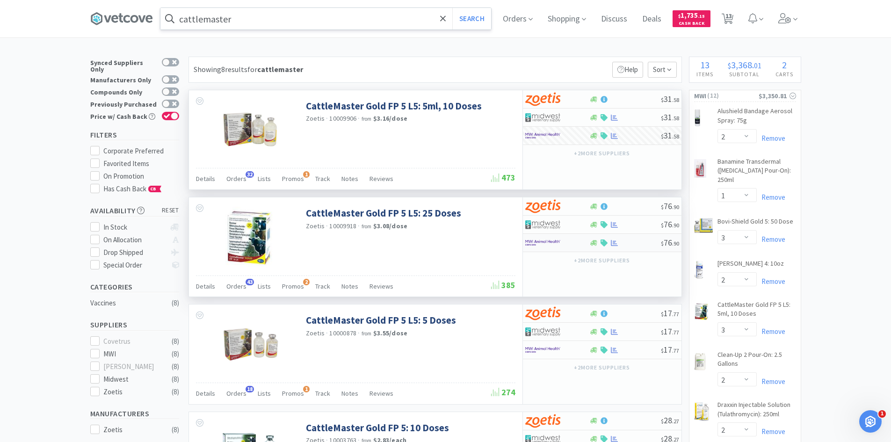
click at [557, 240] on img at bounding box center [542, 243] width 35 height 14
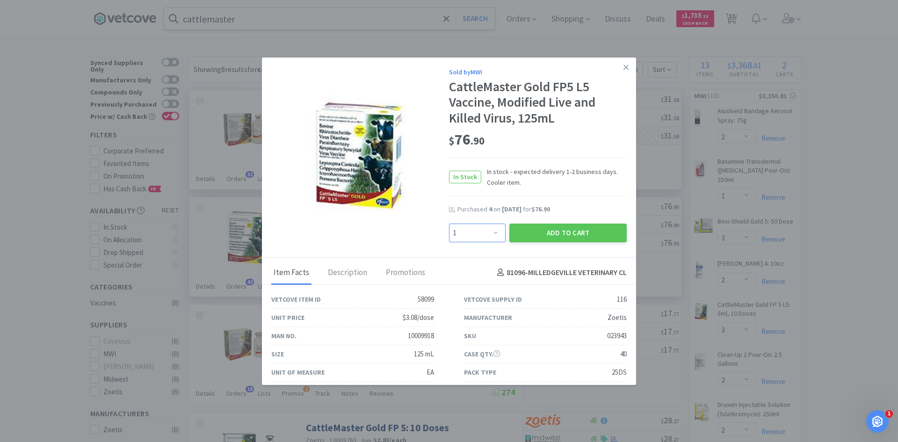
click at [488, 234] on select "Enter Quantity 1 2 3 4 5 6 7 8 9 10 11 12 13 14 15 16 17 18 19 20 Enter Quantity" at bounding box center [477, 232] width 57 height 19
select select "6"
click at [449, 223] on select "Enter Quantity 1 2 3 4 5 6 7 8 9 10 11 12 13 14 15 16 17 18 19 20 Enter Quantity" at bounding box center [477, 232] width 57 height 19
click at [572, 230] on button "Add to Cart" at bounding box center [567, 232] width 117 height 19
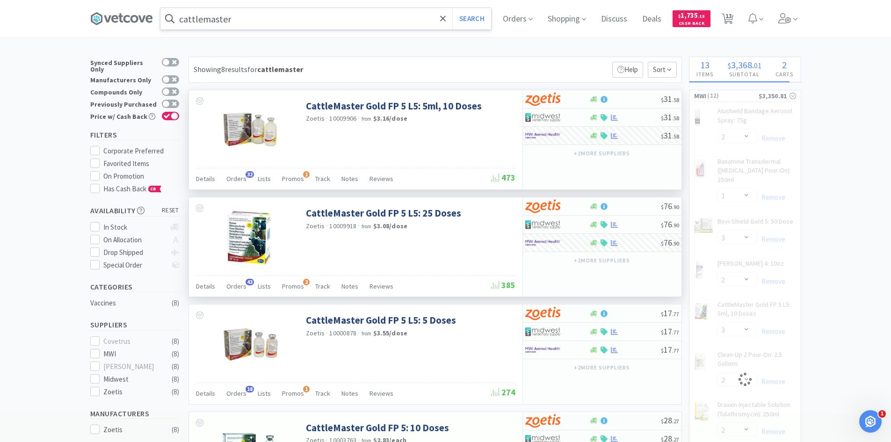
select select "6"
select select "3"
select select "2"
select select "1"
select select "8"
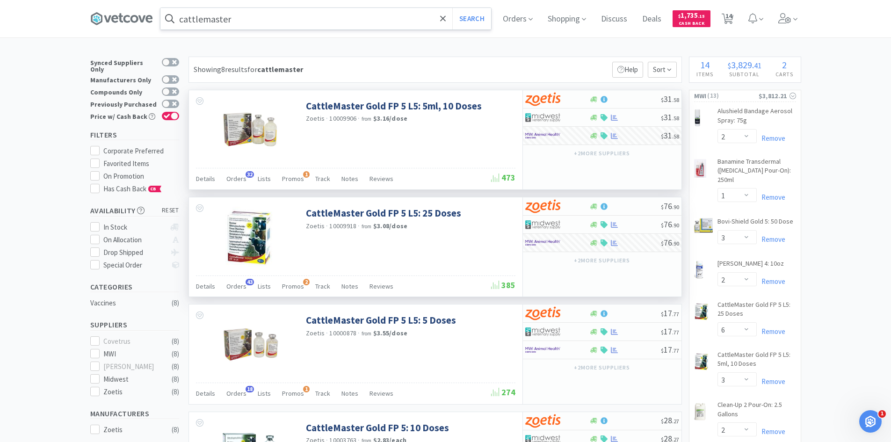
click at [239, 20] on input "cattlemaster" at bounding box center [325, 19] width 330 height 22
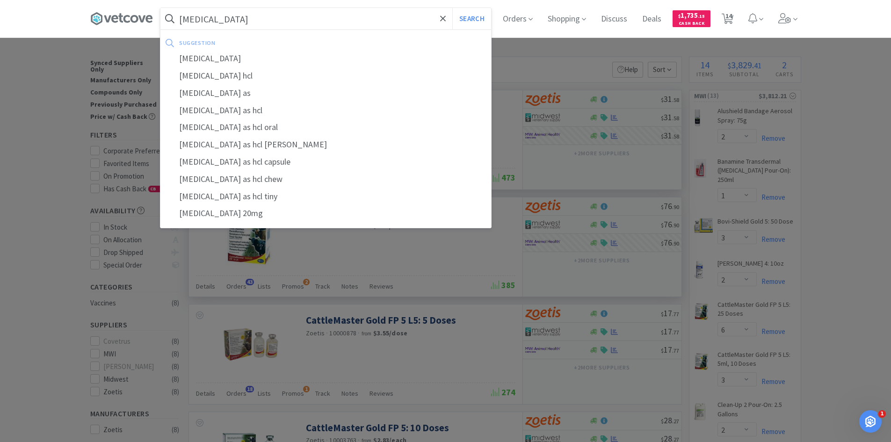
type input "[MEDICAL_DATA]"
click at [452, 8] on button "Search" at bounding box center [471, 19] width 39 height 22
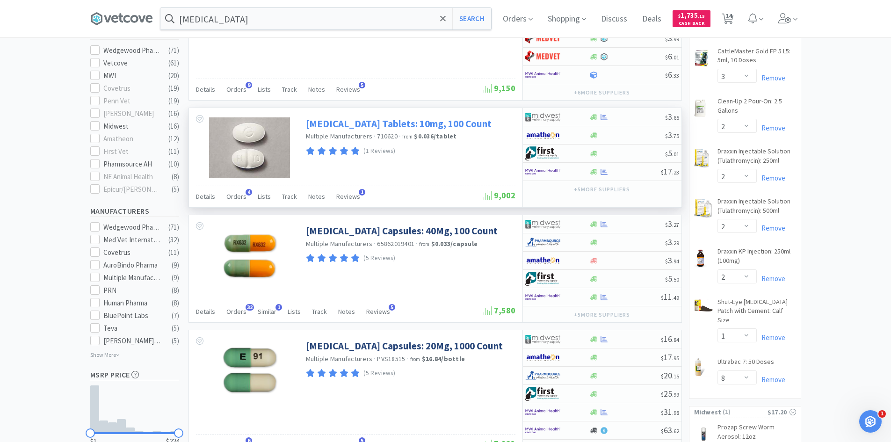
scroll to position [327, 0]
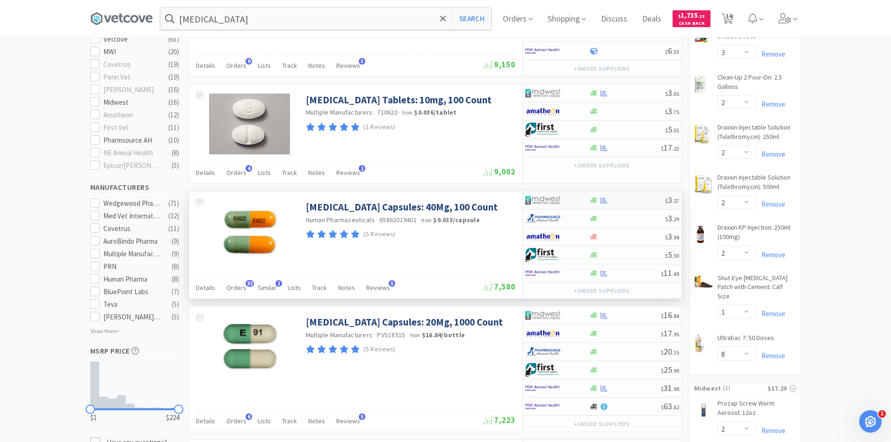
click at [579, 198] on div at bounding box center [557, 200] width 64 height 16
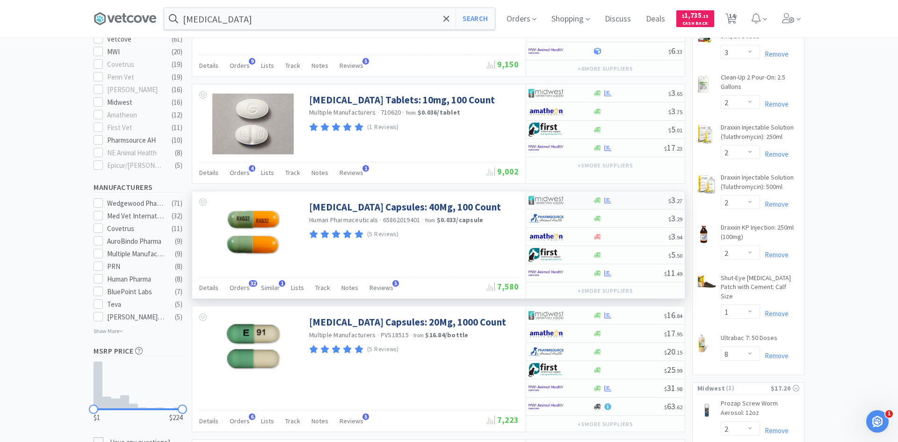
select select "1"
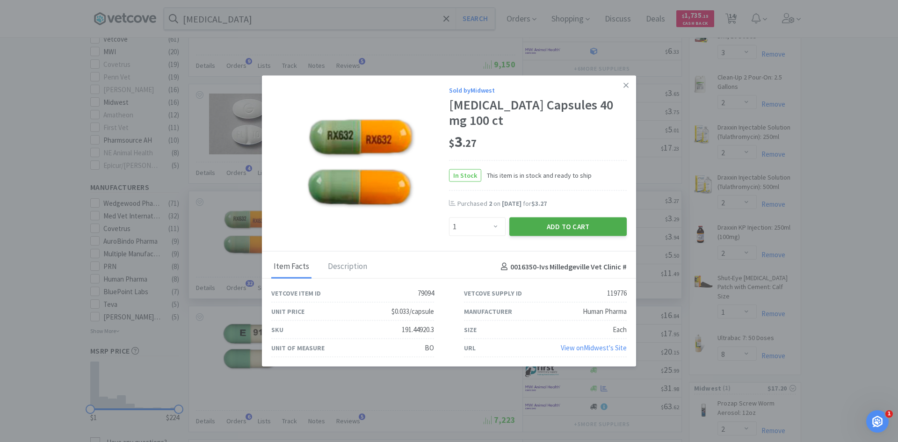
click at [547, 226] on button "Add to Cart" at bounding box center [567, 226] width 117 height 19
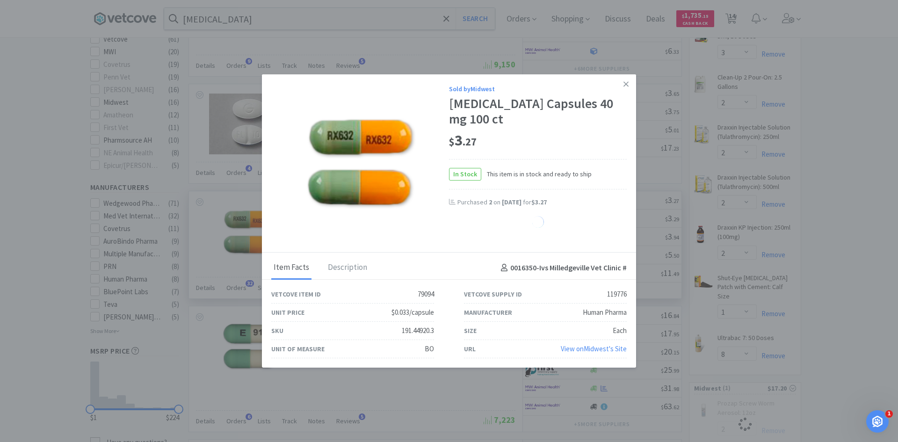
select select "1"
select select "2"
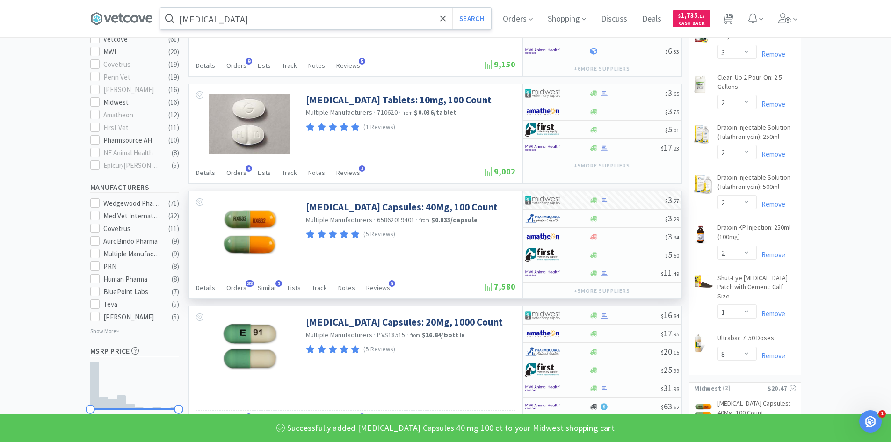
click at [230, 19] on input "[MEDICAL_DATA]" at bounding box center [325, 19] width 330 height 22
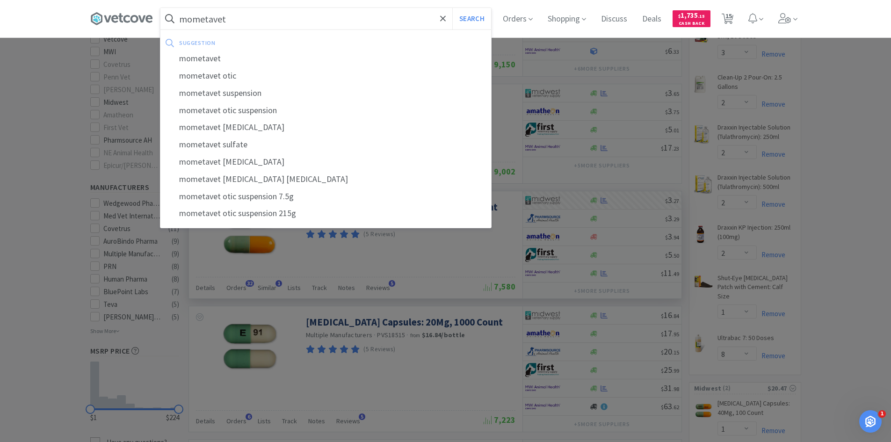
type input "mometavet"
click at [452, 8] on button "Search" at bounding box center [471, 19] width 39 height 22
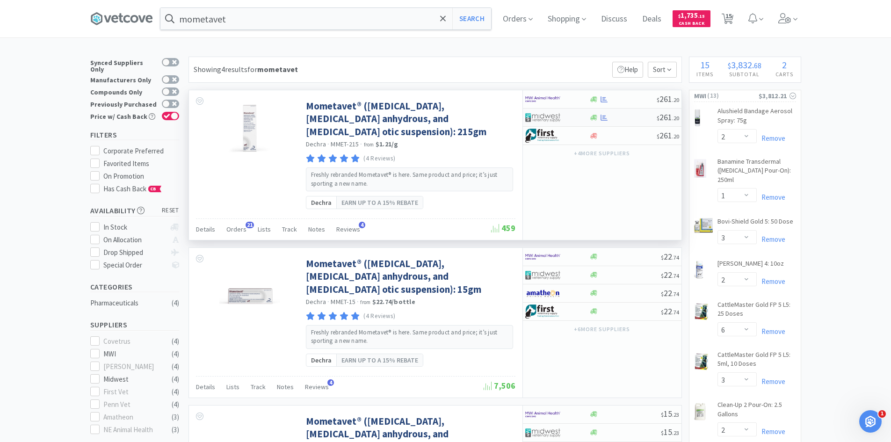
click at [583, 116] on div at bounding box center [557, 117] width 64 height 16
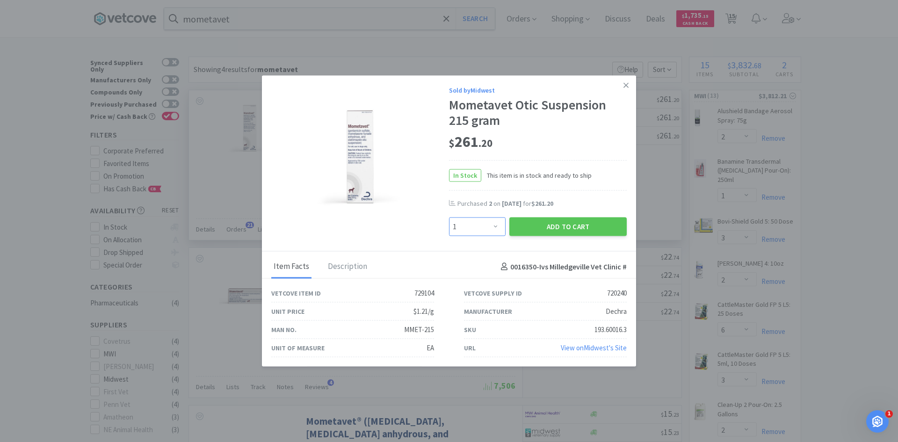
click at [495, 225] on select "Enter Quantity 1 2 3 4 5 6 7 8 9 10 11 12 13 14 15 16 17 18 19 20 Enter Quantity" at bounding box center [477, 226] width 57 height 19
select select "3"
click at [449, 217] on select "Enter Quantity 1 2 3 4 5 6 7 8 9 10 11 12 13 14 15 16 17 18 19 20 Enter Quantity" at bounding box center [477, 226] width 57 height 19
click at [569, 225] on button "Add to Cart" at bounding box center [567, 226] width 117 height 19
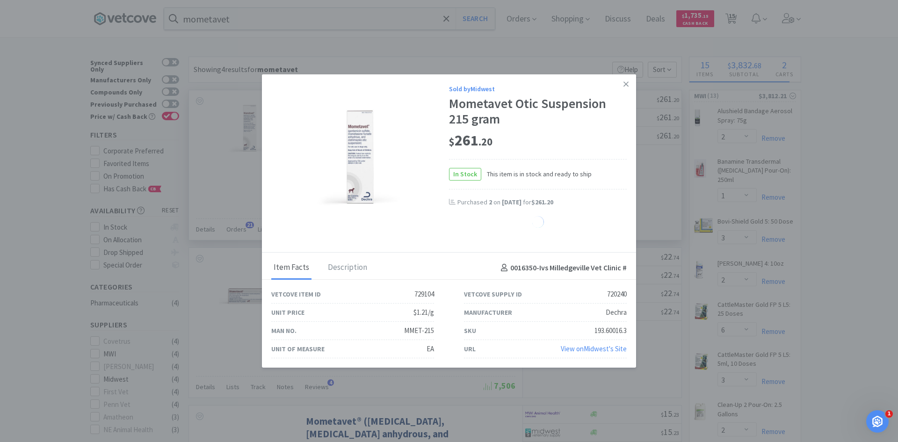
select select "3"
select select "2"
select select "1"
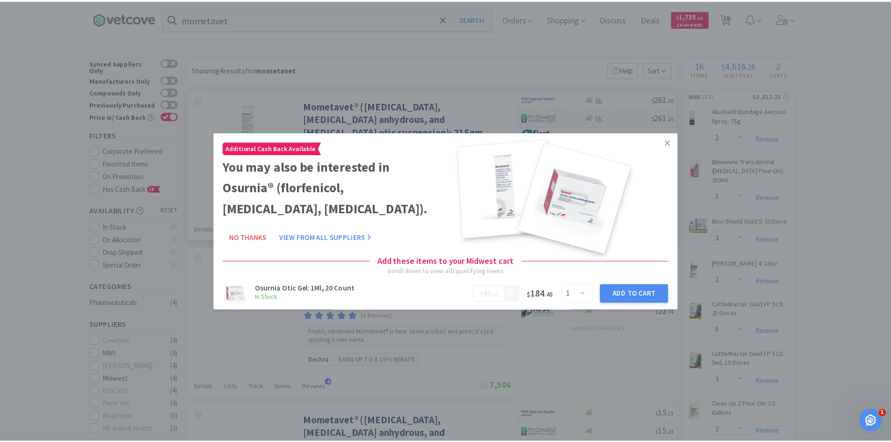
scroll to position [5, 0]
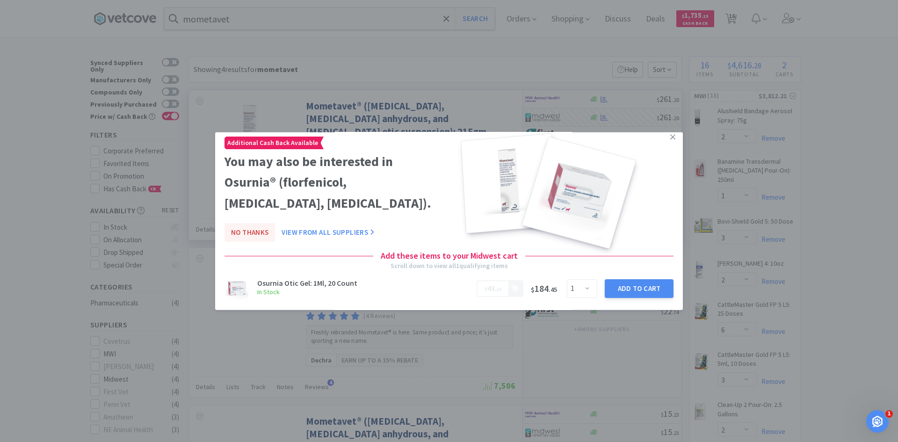
click at [257, 231] on button "No Thanks" at bounding box center [249, 232] width 50 height 19
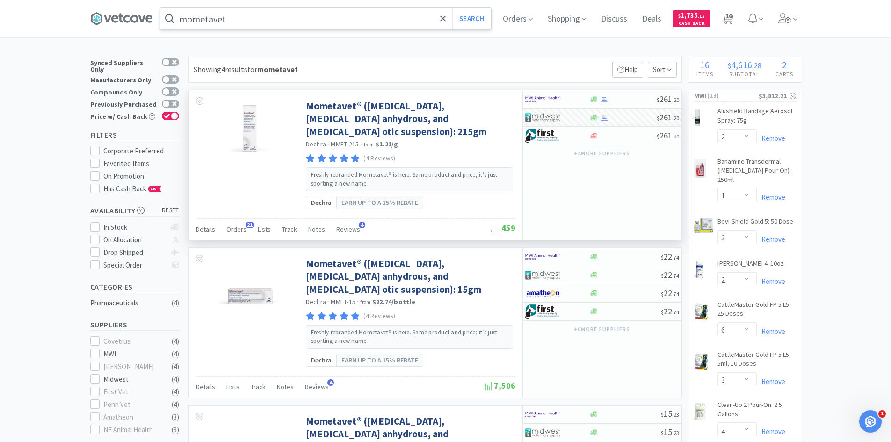
click at [249, 21] on input "mometavet" at bounding box center [325, 19] width 330 height 22
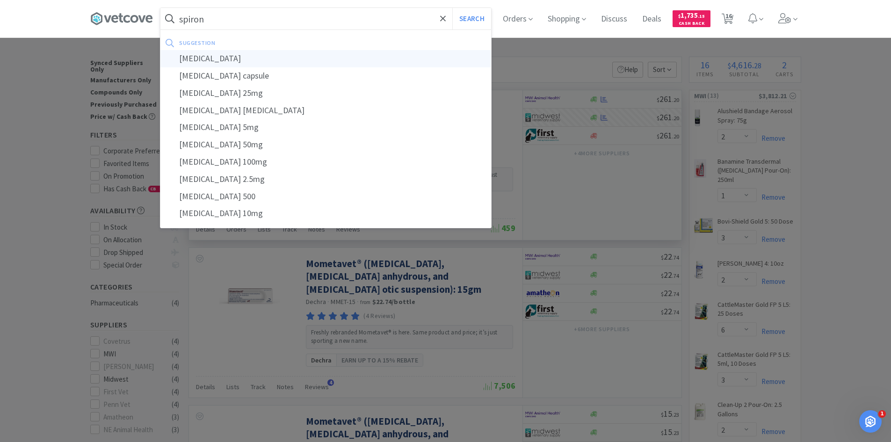
click at [239, 61] on div "[MEDICAL_DATA]" at bounding box center [325, 58] width 330 height 17
type input "[MEDICAL_DATA]"
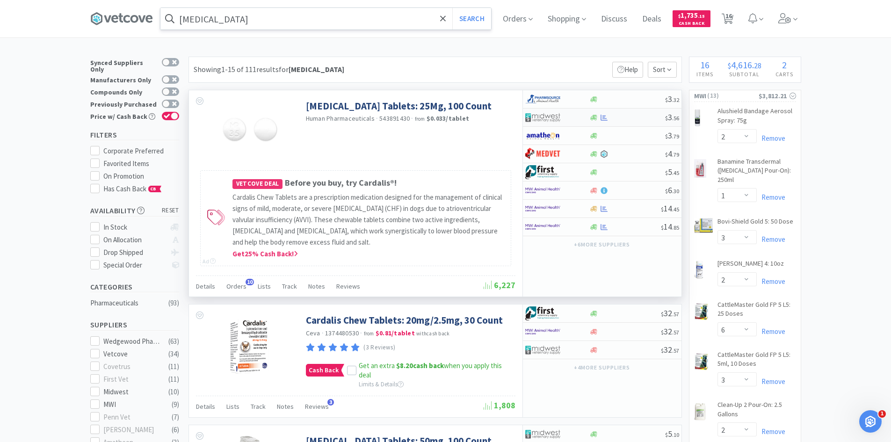
click at [577, 115] on div at bounding box center [557, 117] width 64 height 16
select select "1"
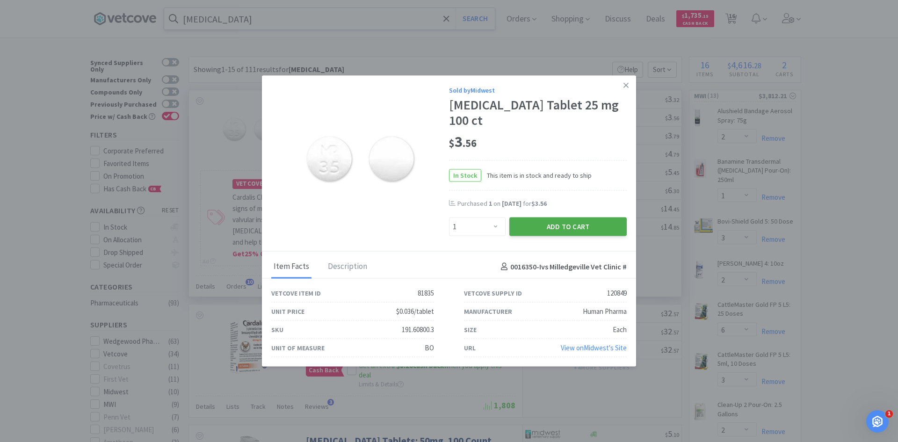
click at [562, 230] on button "Add to Cart" at bounding box center [567, 226] width 117 height 19
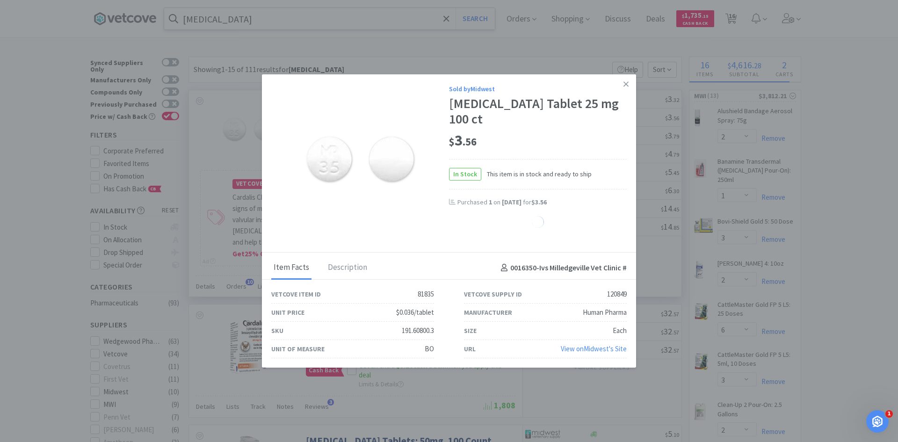
select select "1"
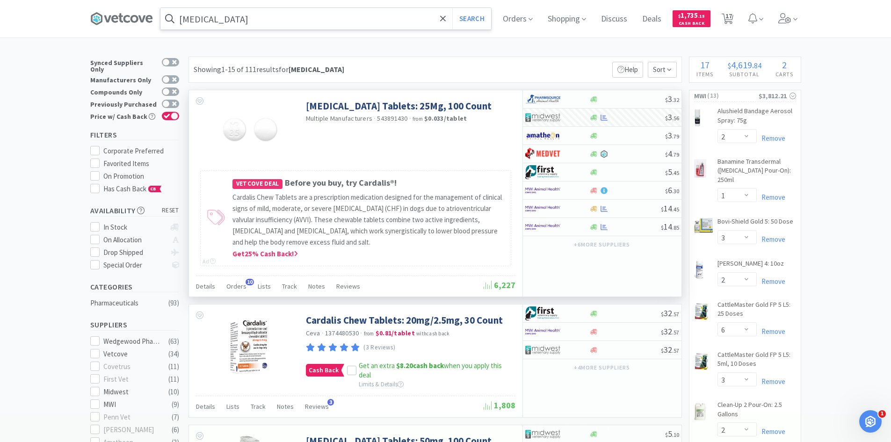
click at [253, 20] on input "[MEDICAL_DATA]" at bounding box center [325, 19] width 330 height 22
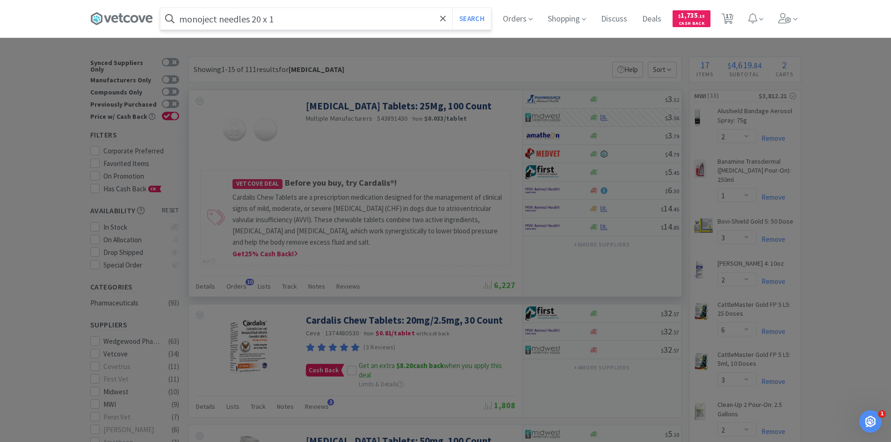
type input "monoject needles 20 x 1"
click at [452, 8] on button "Search" at bounding box center [471, 19] width 39 height 22
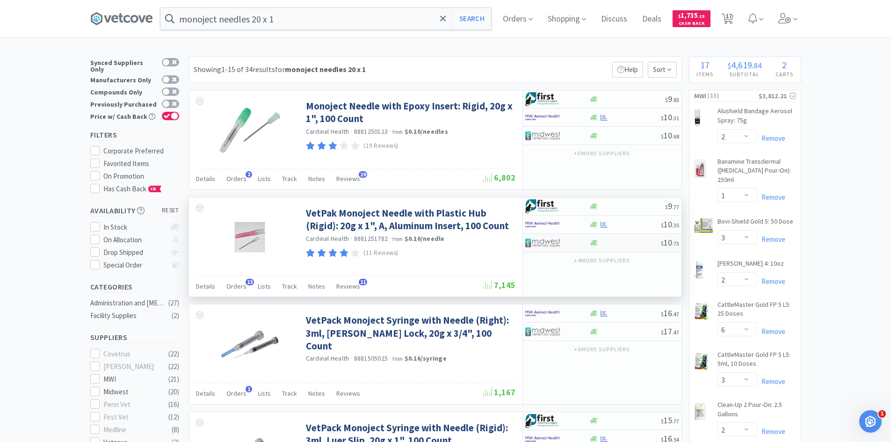
click at [578, 244] on div at bounding box center [557, 243] width 64 height 16
select select "1"
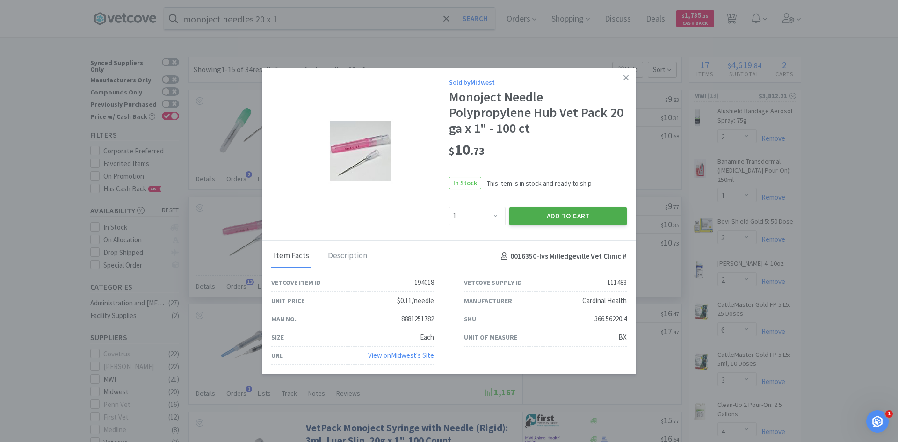
click at [578, 215] on button "Add to Cart" at bounding box center [567, 216] width 117 height 19
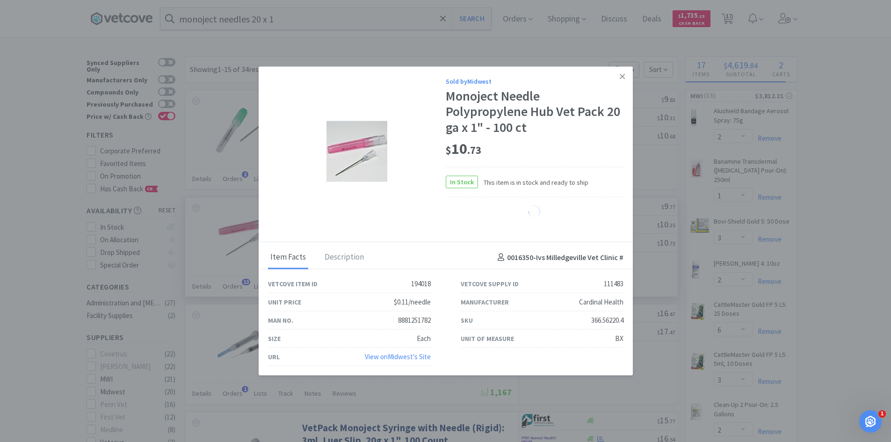
select select "1"
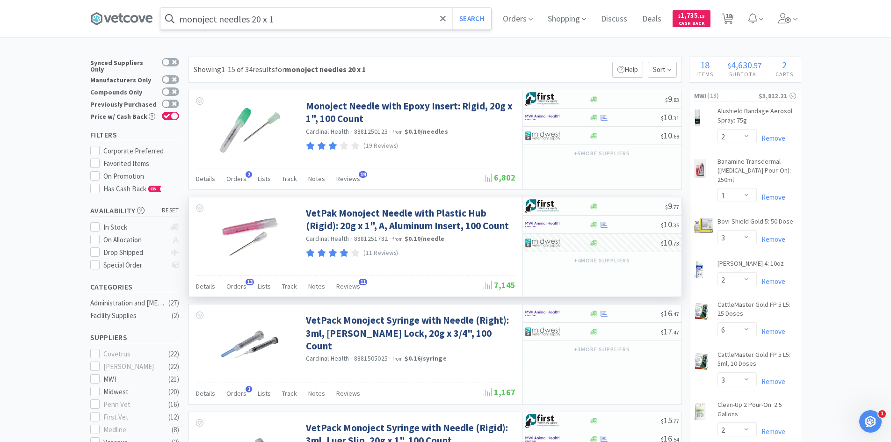
click at [282, 18] on input "monoject needles 20 x 1" at bounding box center [325, 19] width 330 height 22
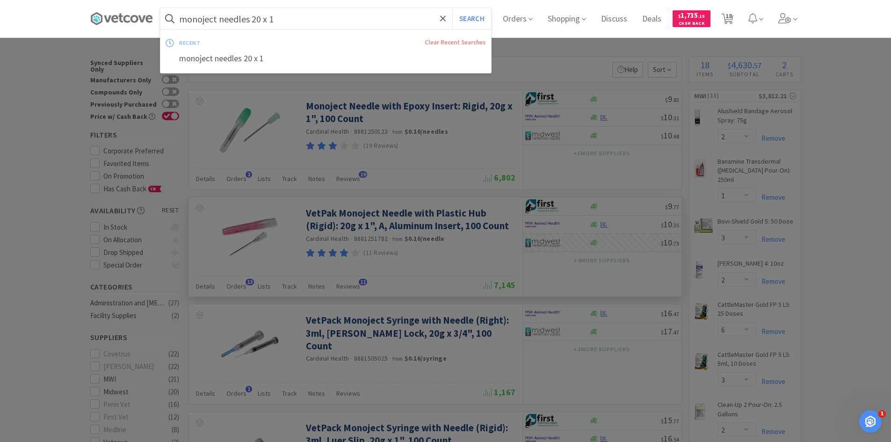
click at [282, 18] on input "monoject needles 20 x 1" at bounding box center [325, 19] width 330 height 22
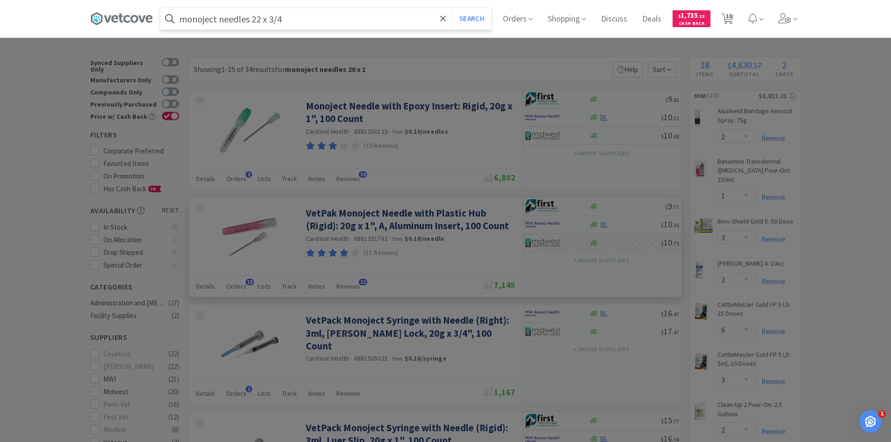
type input "monoject needles 22 x 3/4"
click at [452, 8] on button "Search" at bounding box center [471, 19] width 39 height 22
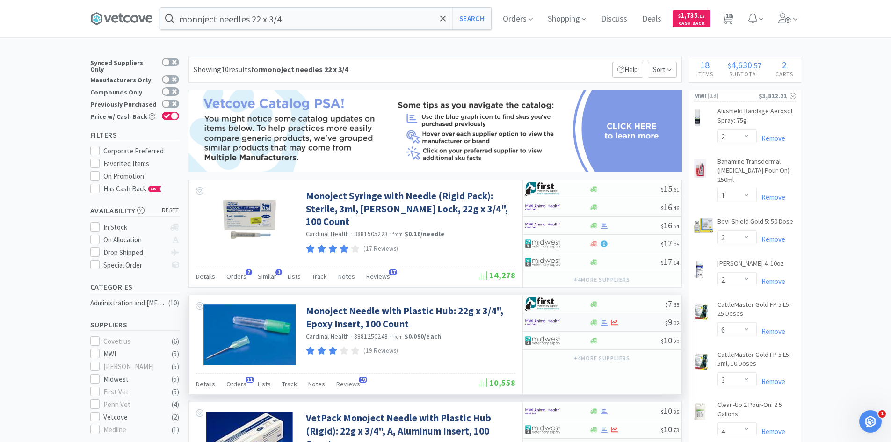
click at [559, 323] on img at bounding box center [542, 322] width 35 height 14
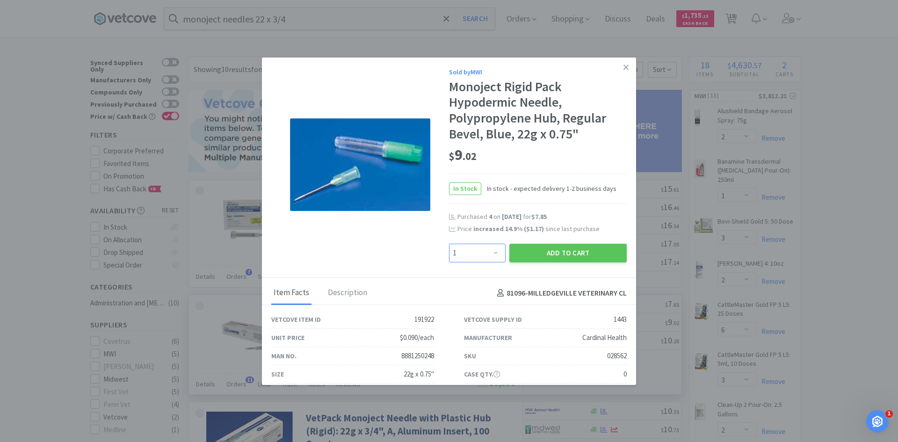
click at [491, 251] on select "Enter Quantity 1 2 3 4 5 6 7 8 9 10 11 12 13 14 15 16 17 18 19 20 Enter Quantity" at bounding box center [477, 253] width 57 height 19
select select "2"
click at [449, 244] on select "Enter Quantity 1 2 3 4 5 6 7 8 9 10 11 12 13 14 15 16 17 18 19 20 Enter Quantity" at bounding box center [477, 253] width 57 height 19
click at [551, 252] on button "Add to Cart" at bounding box center [567, 253] width 117 height 19
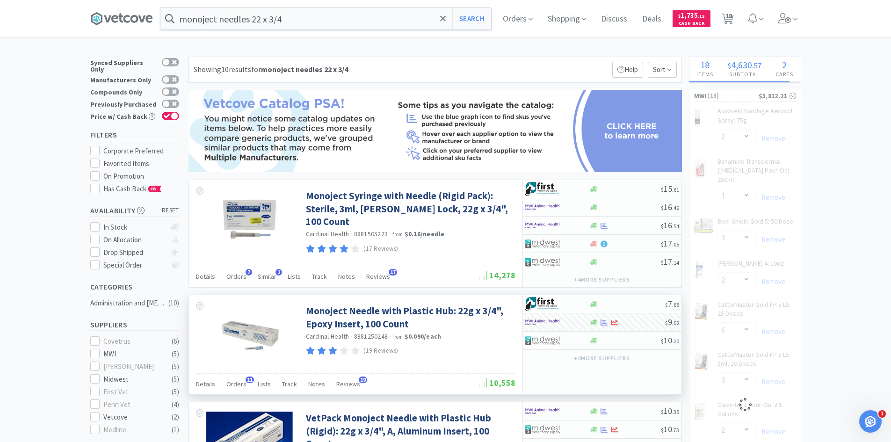
select select "2"
select select "1"
select select "8"
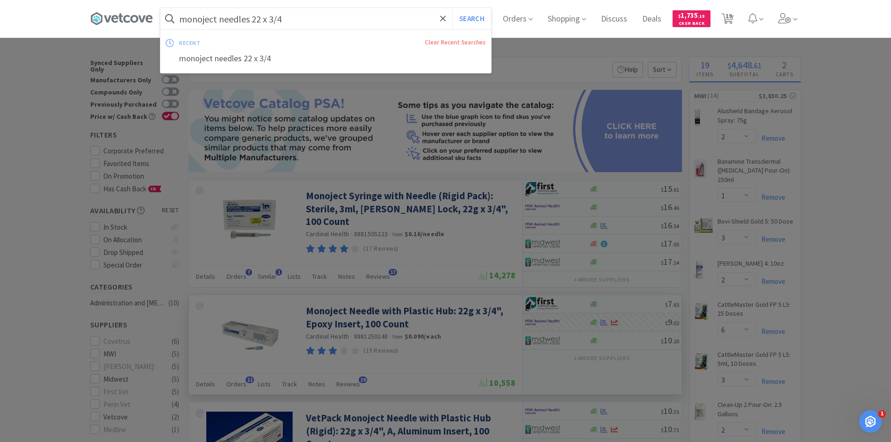
click at [298, 22] on input "monoject needles 22 x 3/4" at bounding box center [325, 19] width 330 height 22
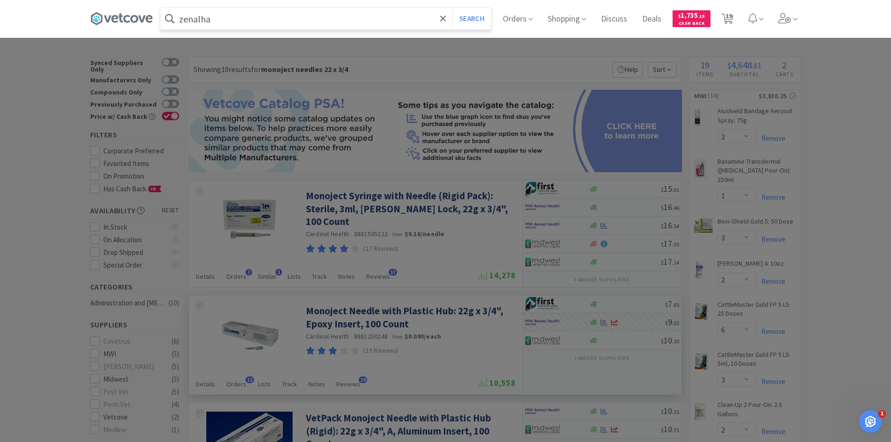
type input "zenalha"
click at [452, 8] on button "Search" at bounding box center [471, 19] width 39 height 22
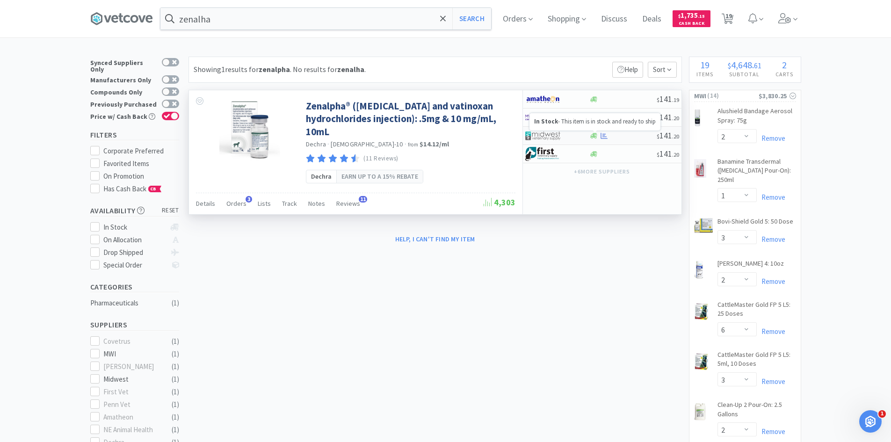
click at [596, 135] on icon at bounding box center [593, 135] width 7 height 7
select select "1"
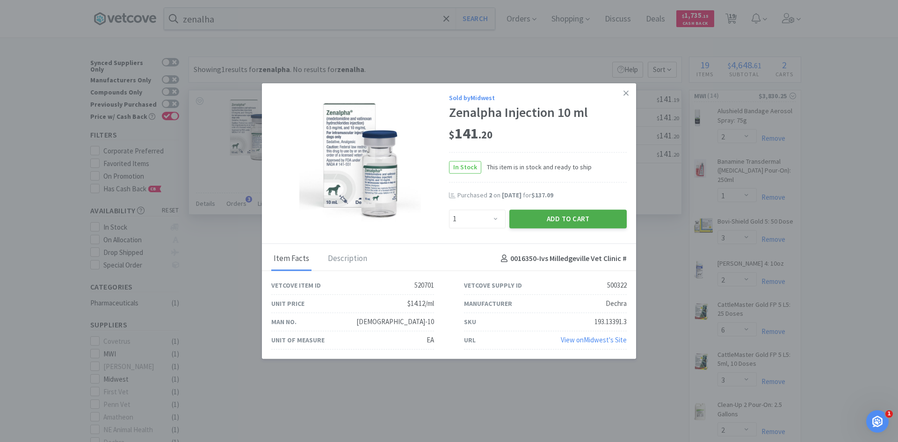
click at [565, 222] on button "Add to Cart" at bounding box center [567, 218] width 117 height 19
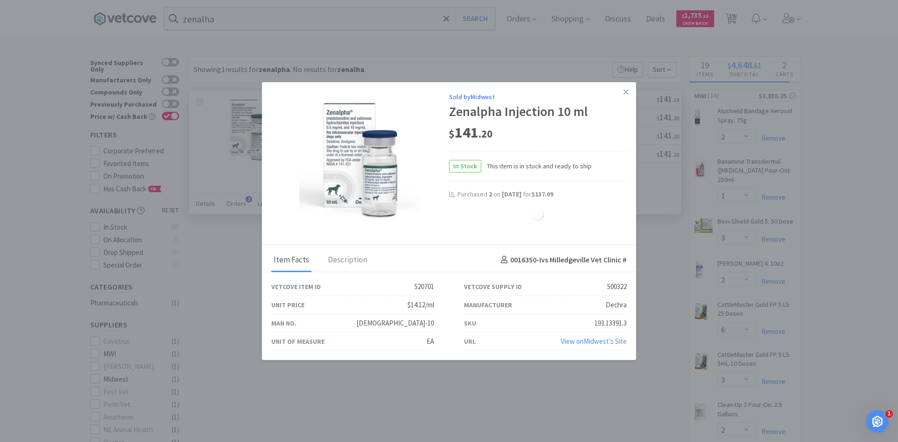
select select "1"
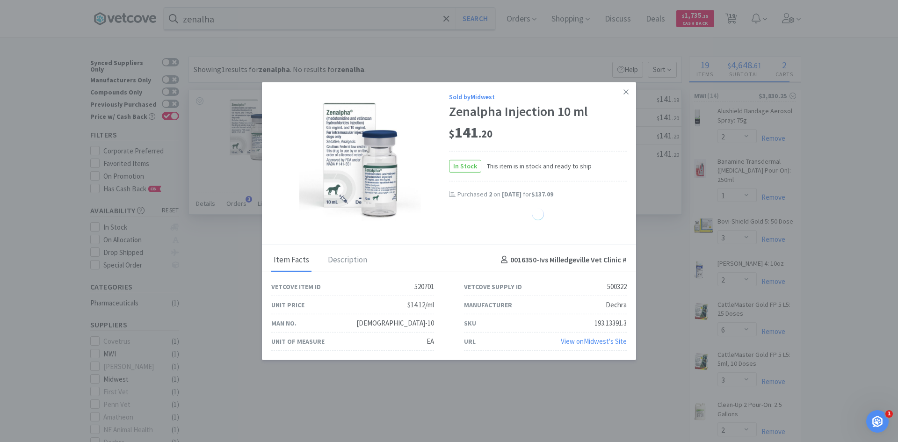
select select "1"
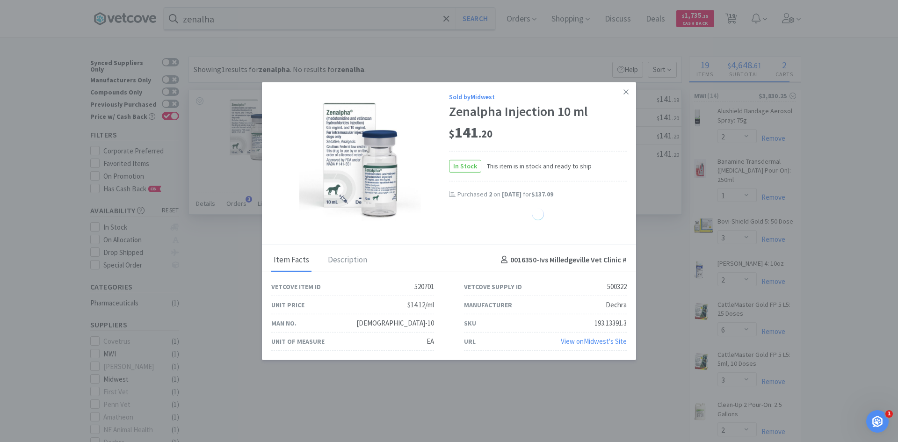
select select "1"
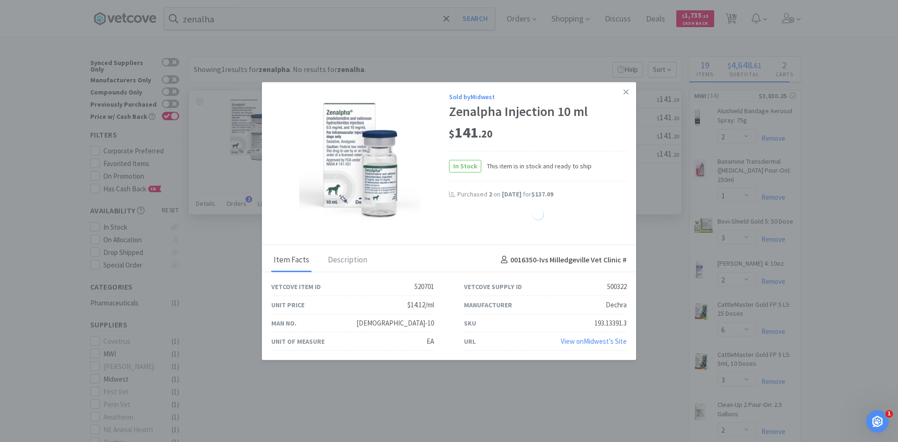
select select "1"
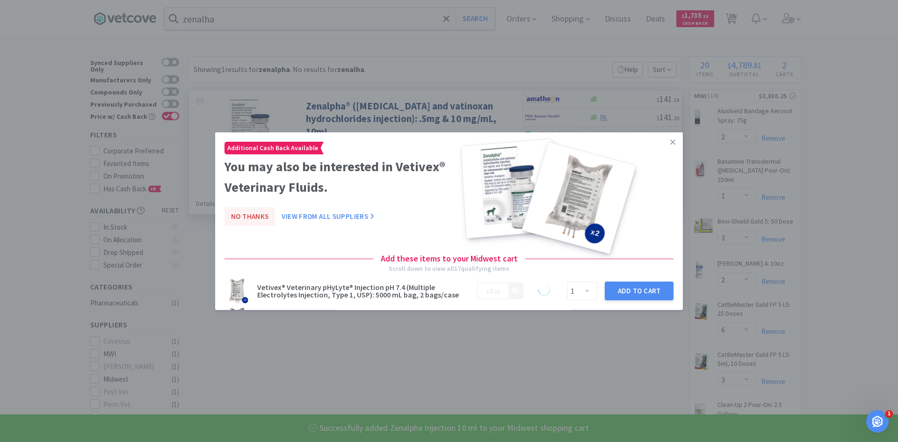
click at [255, 218] on button "No Thanks" at bounding box center [249, 216] width 50 height 19
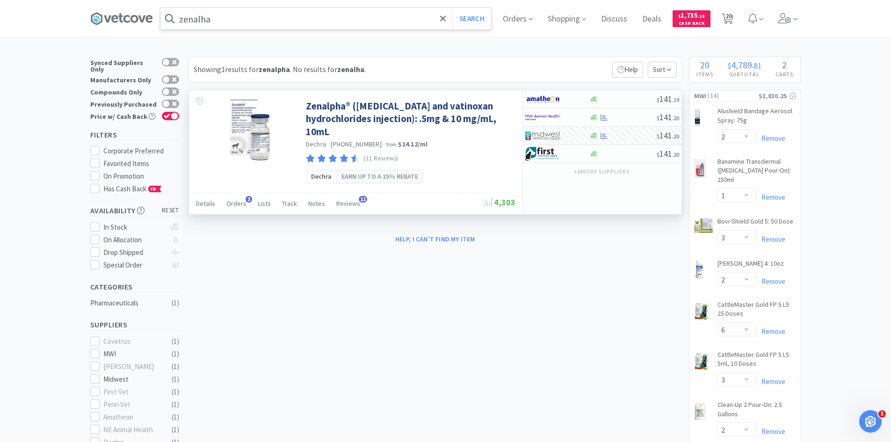
click at [220, 17] on input "zenalha" at bounding box center [325, 19] width 330 height 22
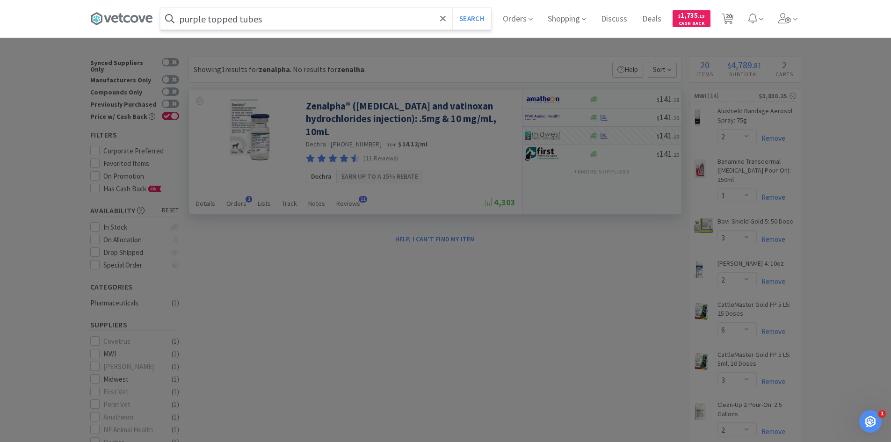
type input "purple topped tubes"
click at [452, 8] on button "Search" at bounding box center [471, 19] width 39 height 22
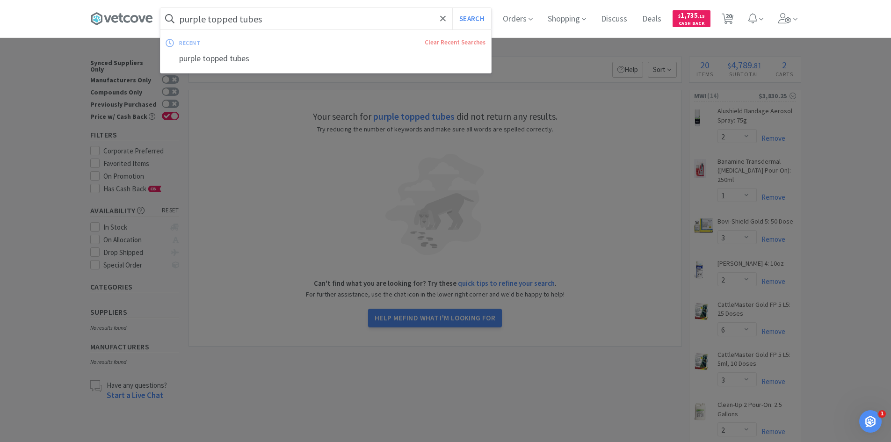
click at [273, 13] on input "purple topped tubes" at bounding box center [325, 19] width 330 height 22
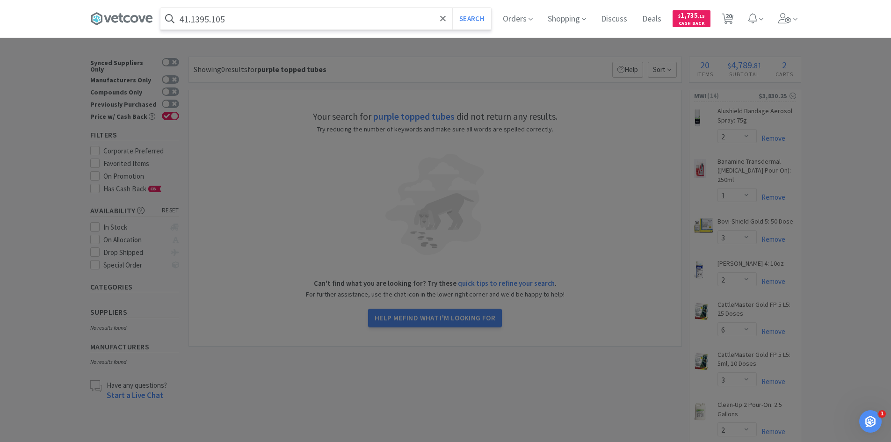
type input "41.1395.105"
click at [452, 8] on button "Search" at bounding box center [471, 19] width 39 height 22
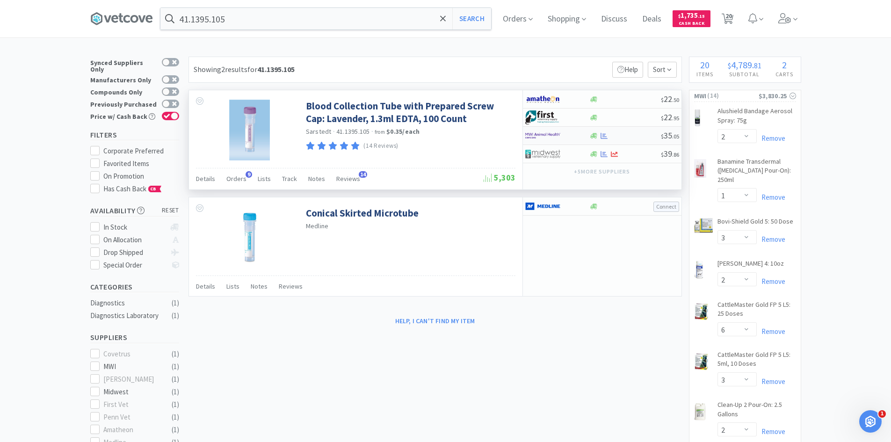
click at [587, 136] on div at bounding box center [557, 136] width 64 height 16
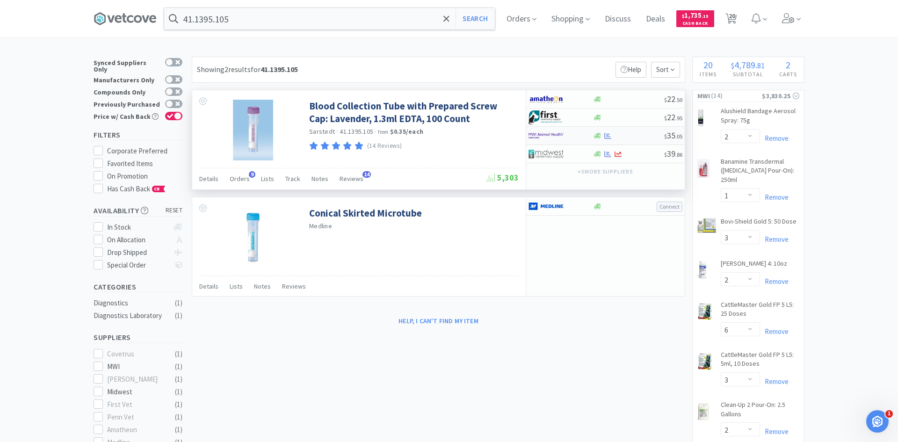
select select "1"
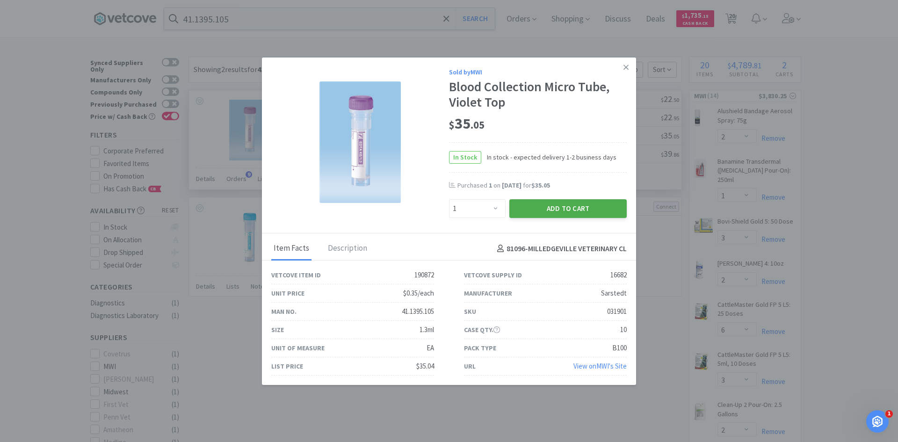
click at [538, 208] on button "Add to Cart" at bounding box center [567, 208] width 117 height 19
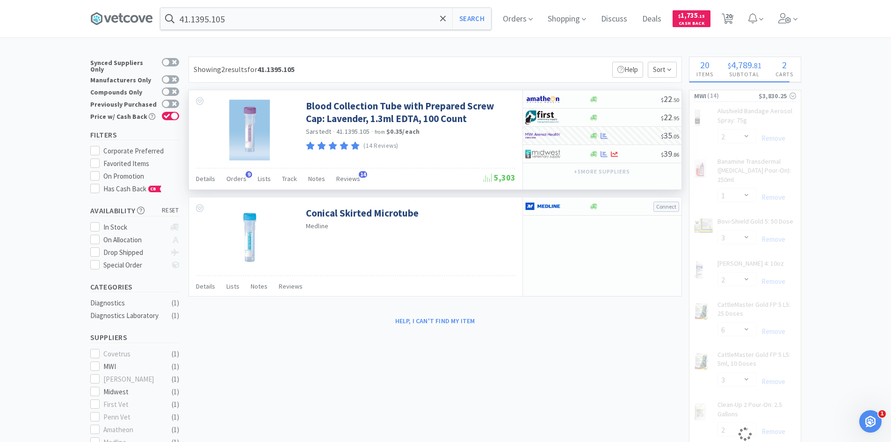
select select "1"
select select "3"
select select "2"
select select "6"
select select "3"
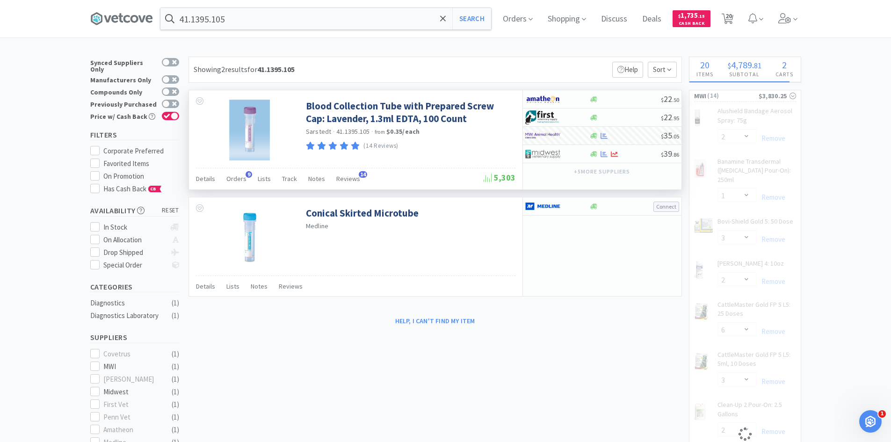
select select "2"
select select "1"
select select "8"
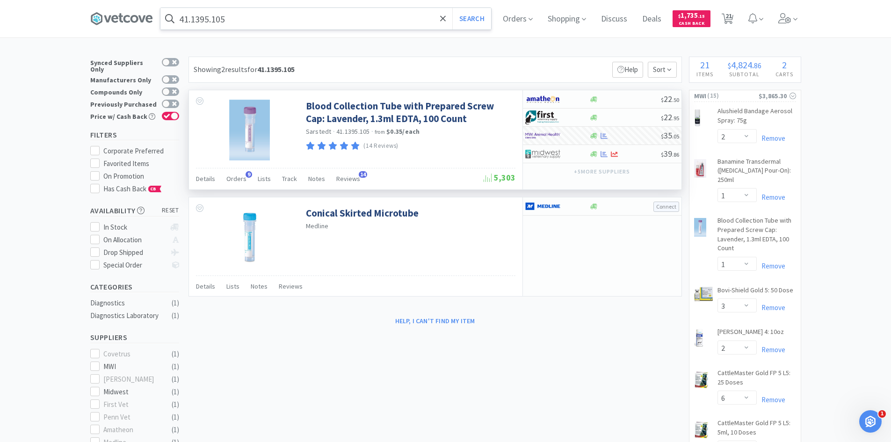
click at [261, 18] on input "41.1395.105" at bounding box center [325, 19] width 330 height 22
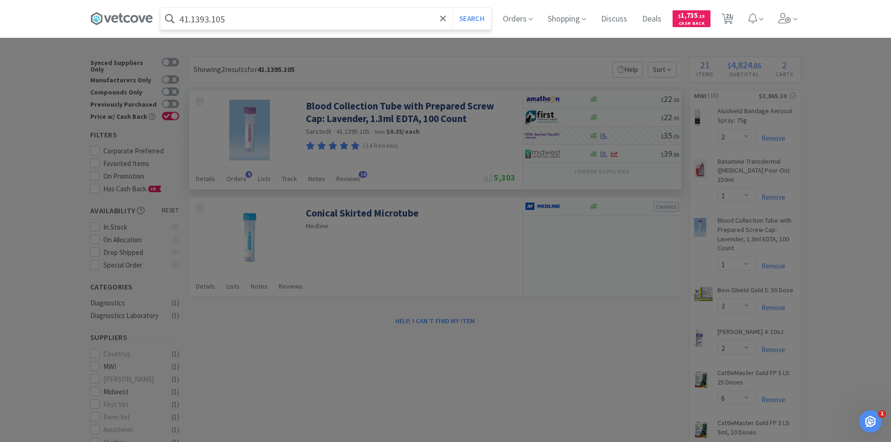
type input "41.1393.105"
click at [452, 8] on button "Search" at bounding box center [471, 19] width 39 height 22
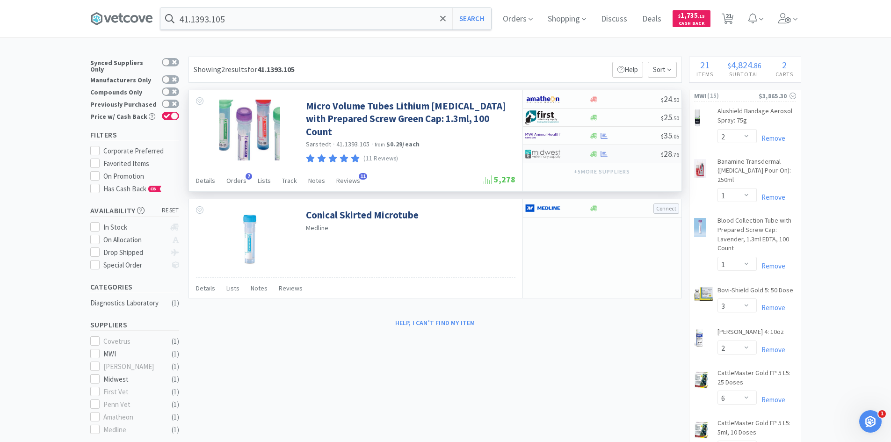
click at [571, 159] on div at bounding box center [550, 154] width 51 height 16
select select "1"
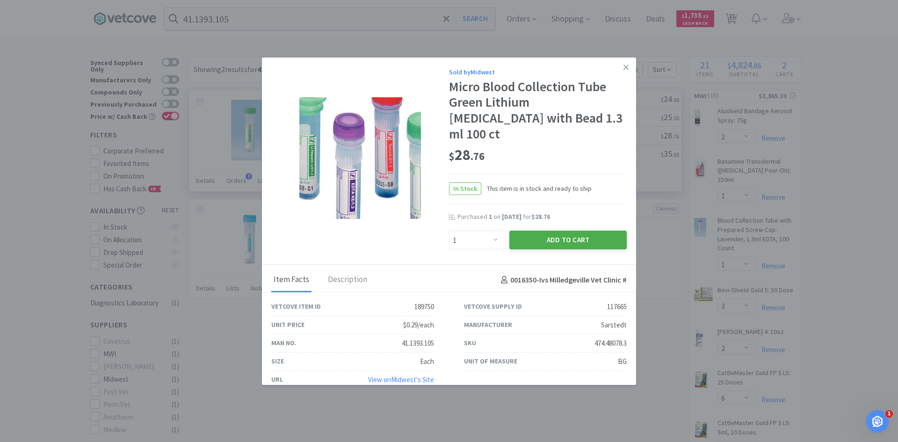
click at [551, 230] on button "Add to Cart" at bounding box center [567, 239] width 117 height 19
select select "1"
select select "3"
select select "2"
select select "1"
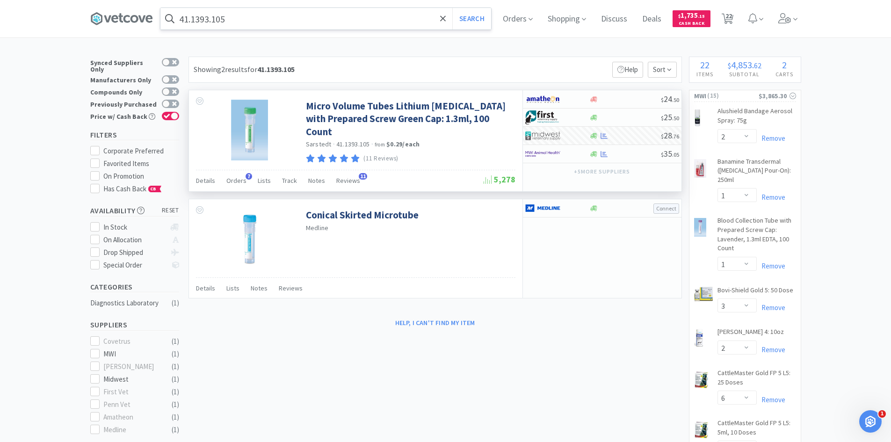
click at [244, 23] on input "41.1393.105" at bounding box center [325, 19] width 330 height 22
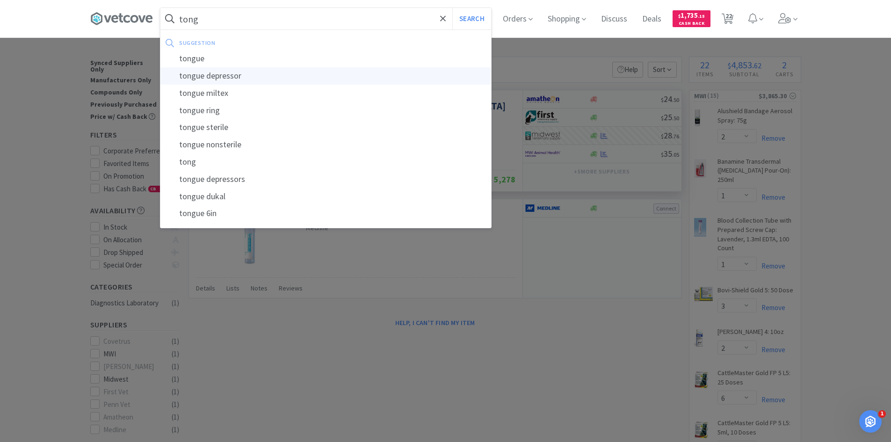
click at [236, 80] on div "tongue depressor" at bounding box center [325, 75] width 330 height 17
type input "tongue depressor"
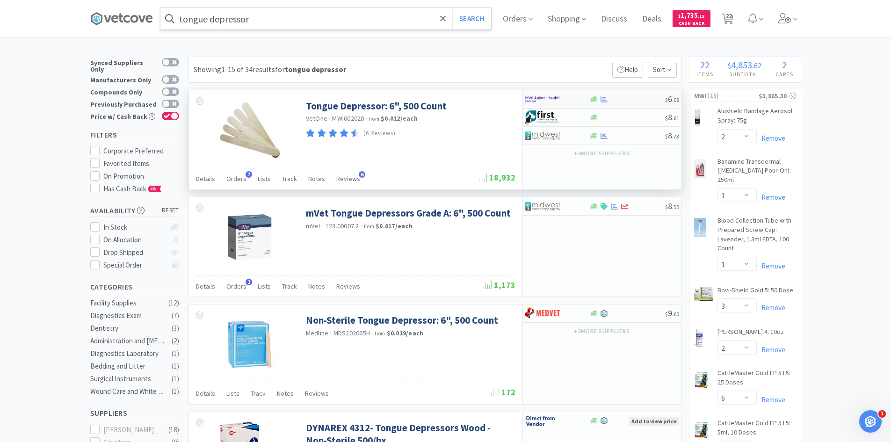
click at [574, 96] on div at bounding box center [550, 99] width 51 height 16
select select "1"
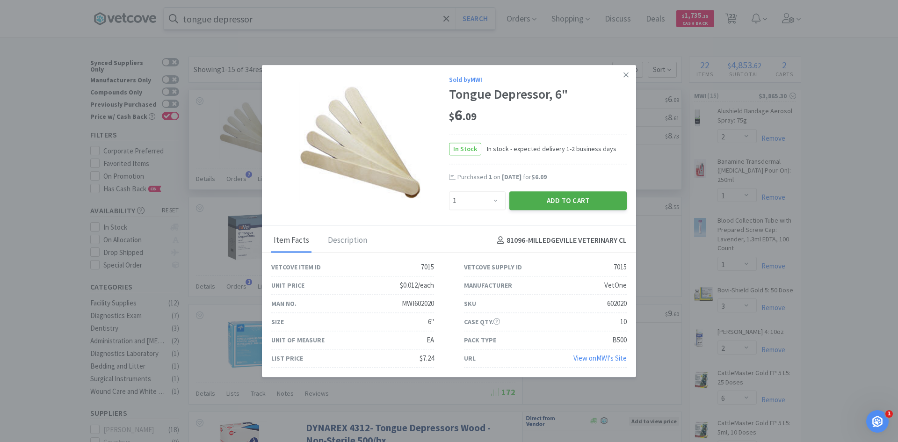
click at [549, 196] on button "Add to Cart" at bounding box center [567, 200] width 117 height 19
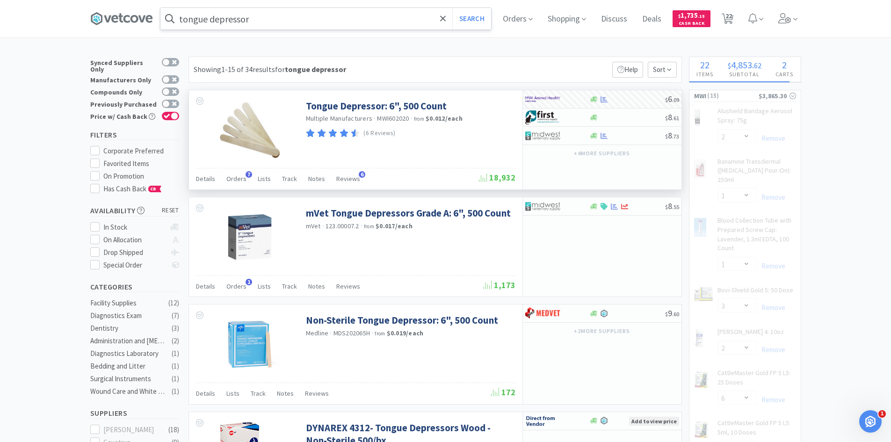
select select "1"
select select "8"
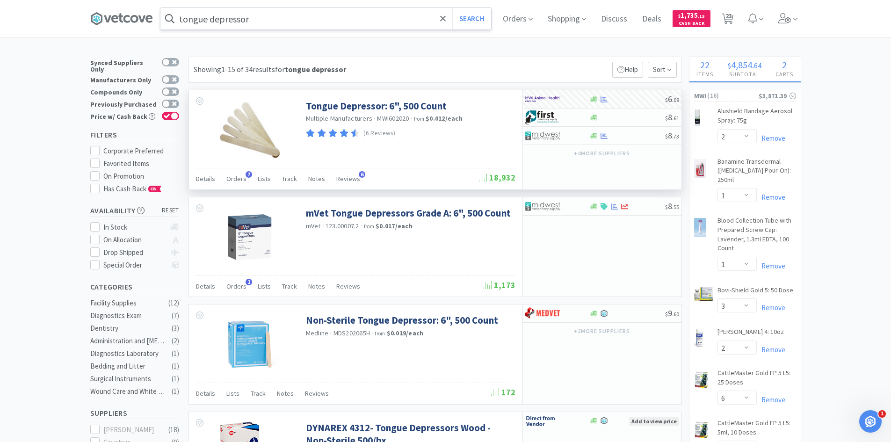
click at [266, 23] on input "tongue depressor" at bounding box center [325, 19] width 330 height 22
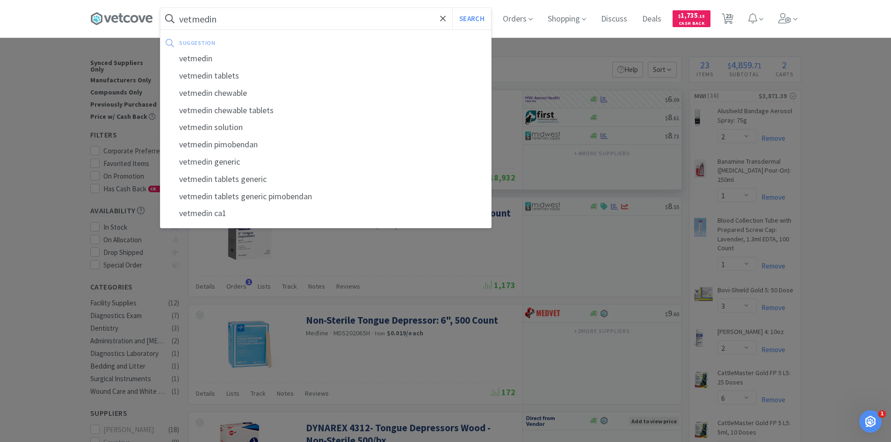
type input "vetmedin"
click at [452, 8] on button "Search" at bounding box center [471, 19] width 39 height 22
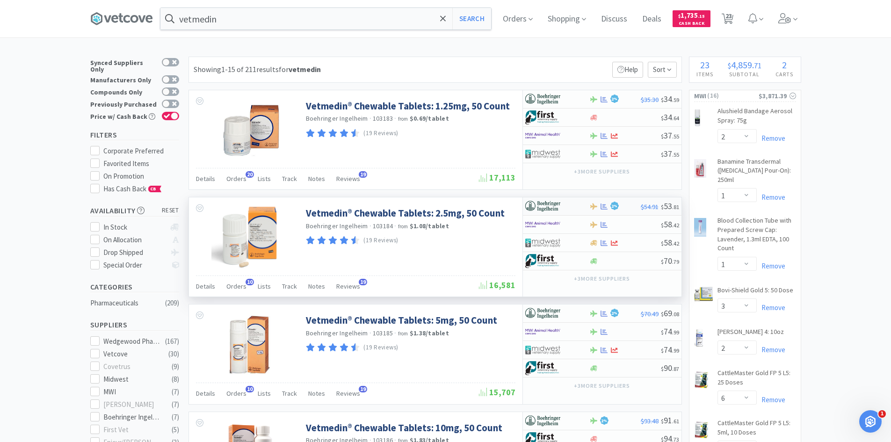
click at [564, 206] on div at bounding box center [550, 206] width 51 height 16
select select "1"
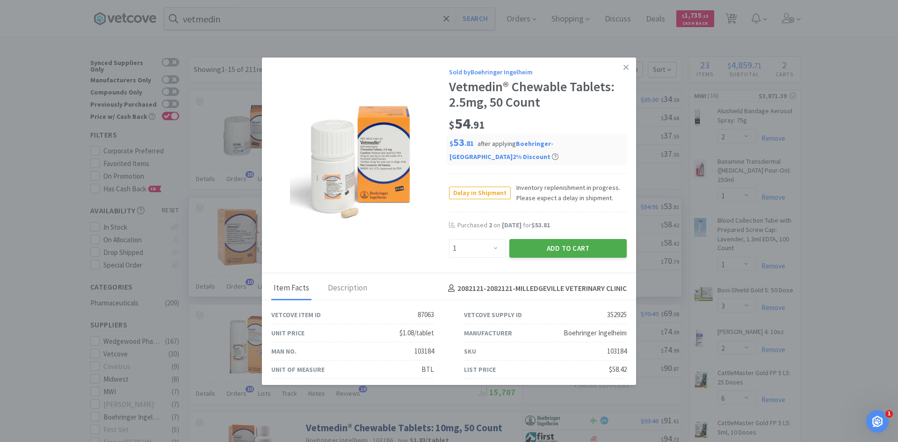
click at [539, 246] on button "Add to Cart" at bounding box center [567, 248] width 117 height 19
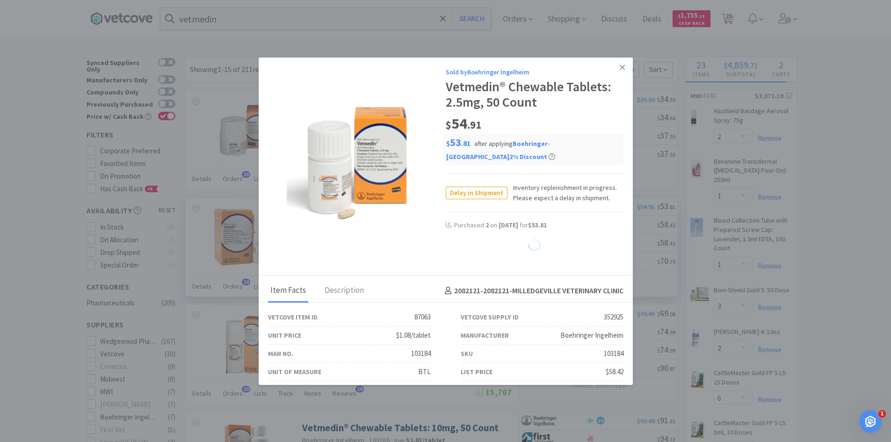
select select "1"
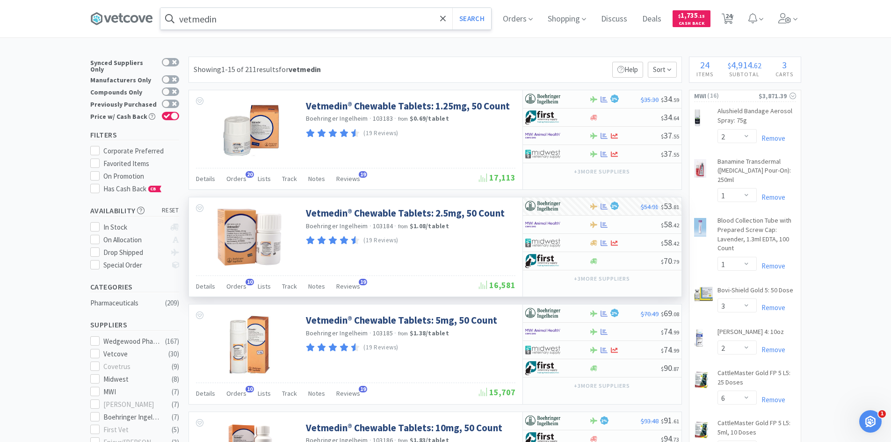
click at [279, 19] on input "vetmedin" at bounding box center [325, 19] width 330 height 22
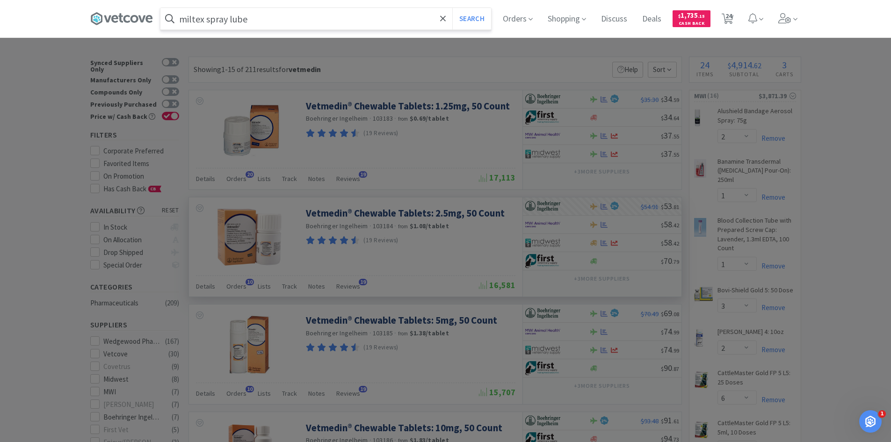
type input "miltex spray lube"
click at [452, 8] on button "Search" at bounding box center [471, 19] width 39 height 22
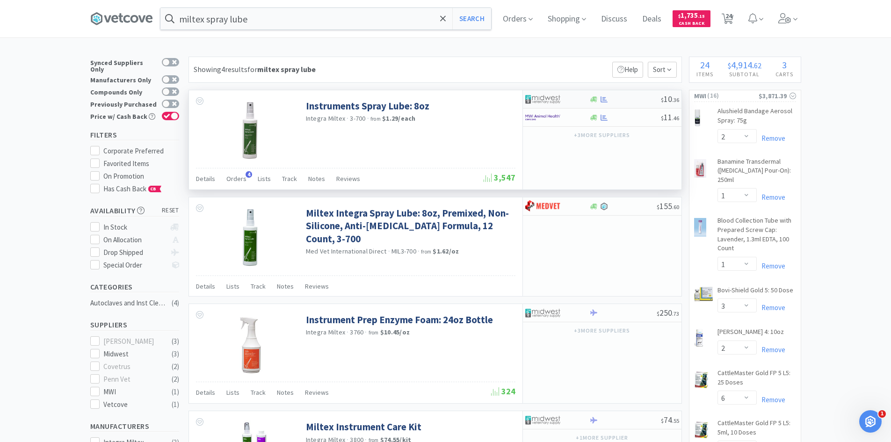
click at [561, 99] on div at bounding box center [550, 99] width 51 height 16
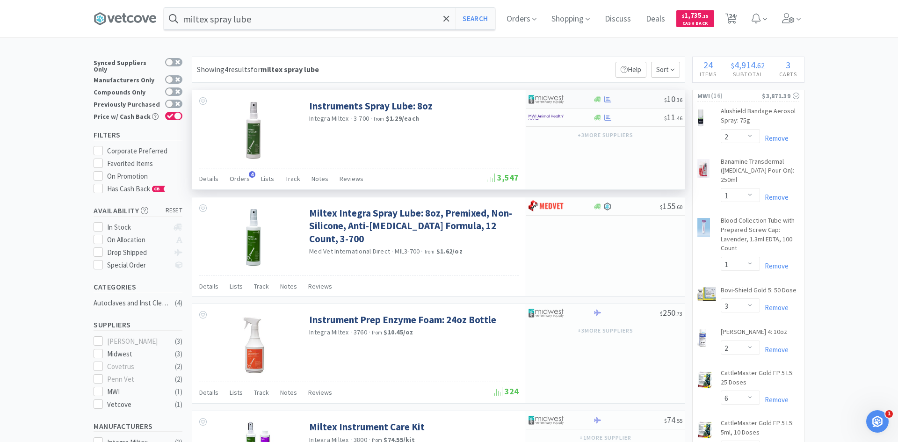
select select "1"
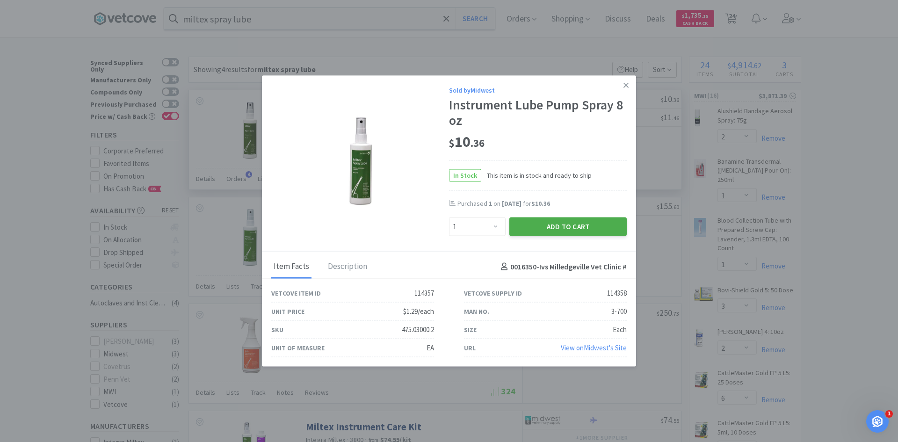
click at [580, 227] on button "Add to Cart" at bounding box center [567, 226] width 117 height 19
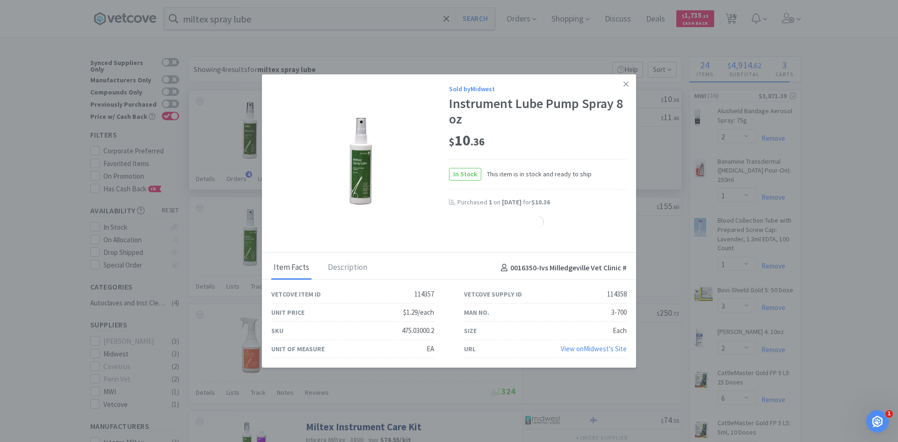
select select "1"
select select "3"
select select "2"
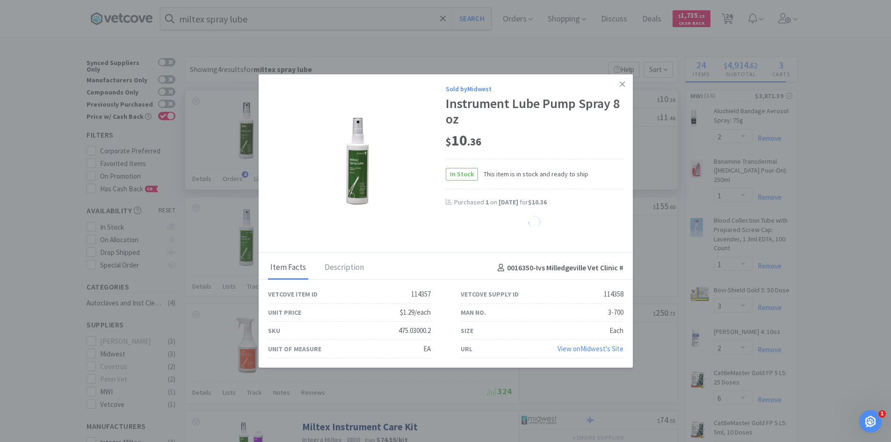
select select "1"
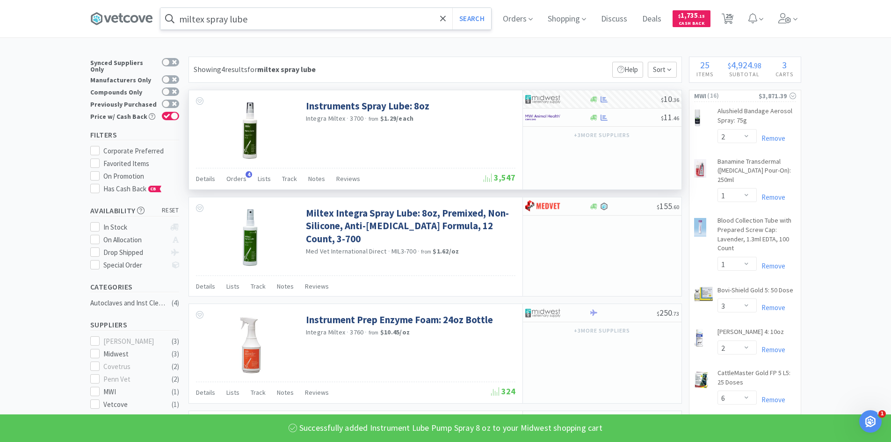
click at [273, 23] on input "miltex spray lube" at bounding box center [325, 19] width 330 height 22
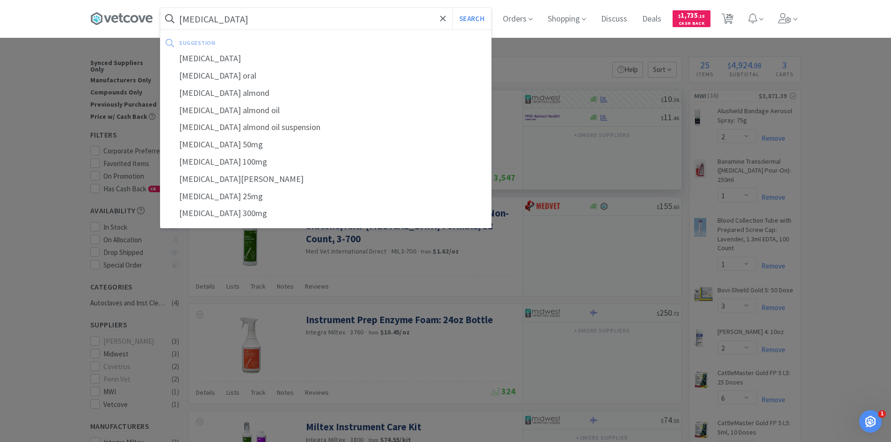
type input "[MEDICAL_DATA]"
click at [452, 8] on button "Search" at bounding box center [471, 19] width 39 height 22
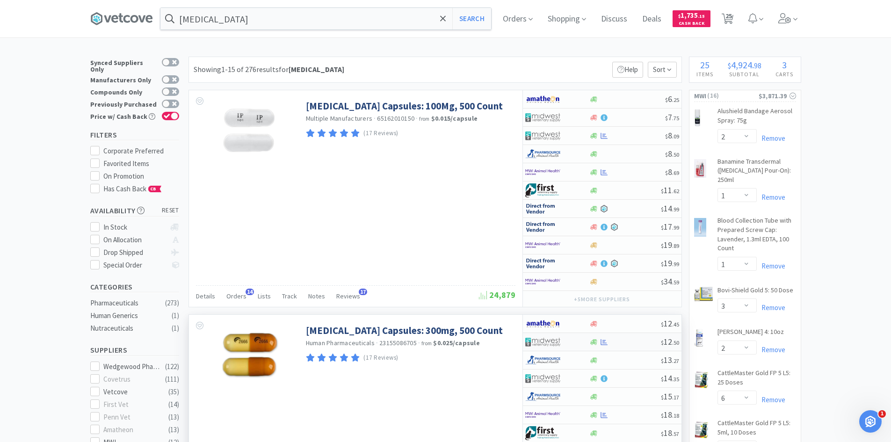
click at [622, 344] on div at bounding box center [625, 341] width 72 height 7
select select "1"
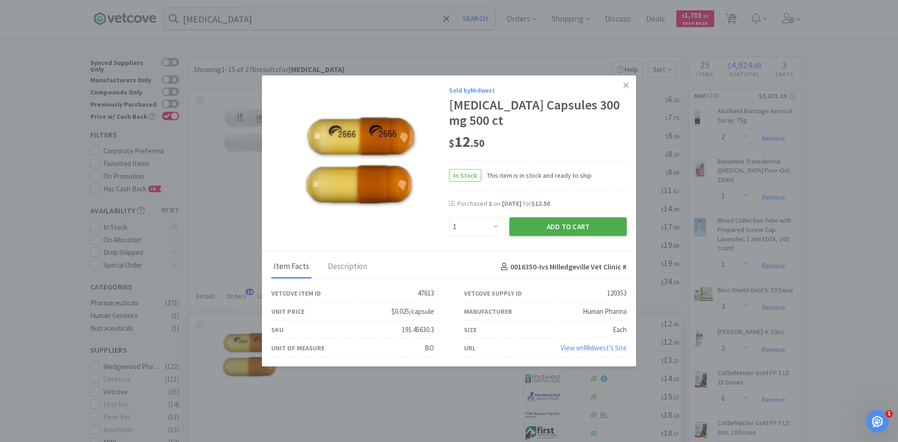
click at [563, 225] on button "Add to Cart" at bounding box center [567, 226] width 117 height 19
select select "1"
select select "3"
select select "2"
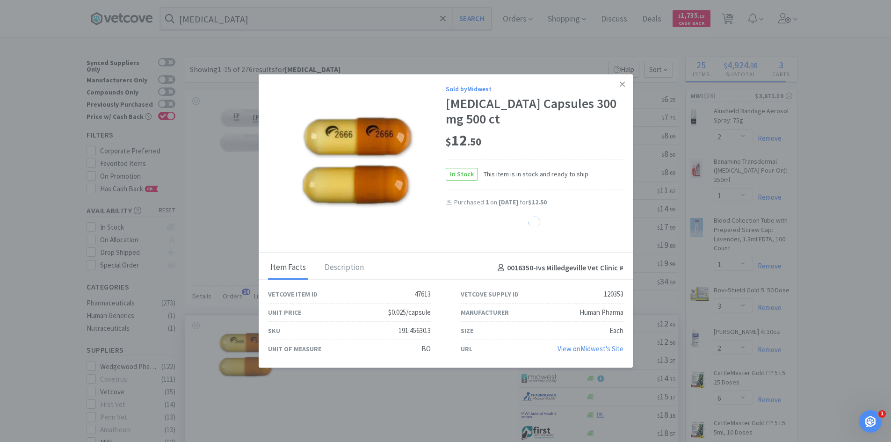
select select "1"
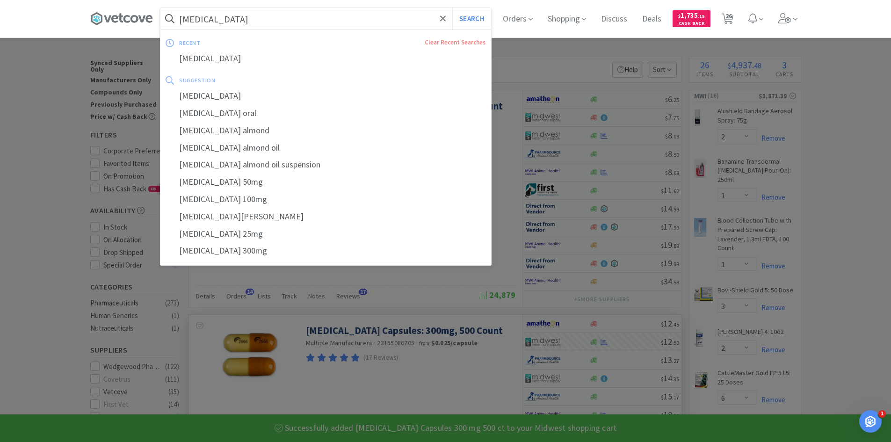
click at [252, 18] on input "[MEDICAL_DATA]" at bounding box center [325, 19] width 330 height 22
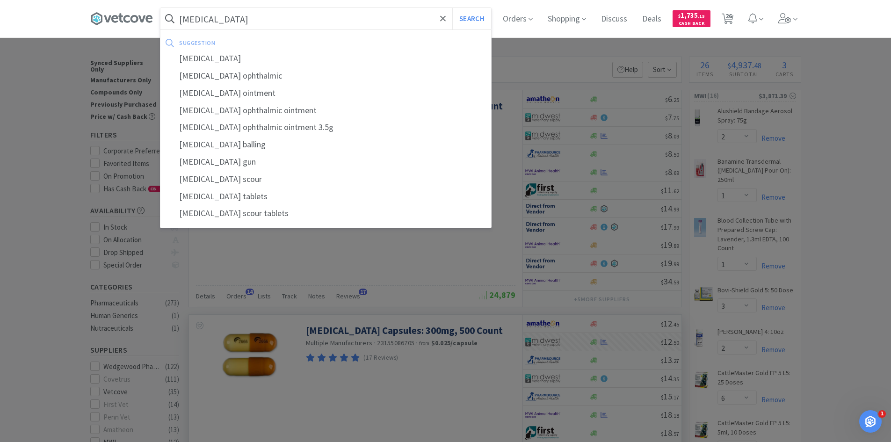
type input "[MEDICAL_DATA]"
click at [452, 8] on button "Search" at bounding box center [471, 19] width 39 height 22
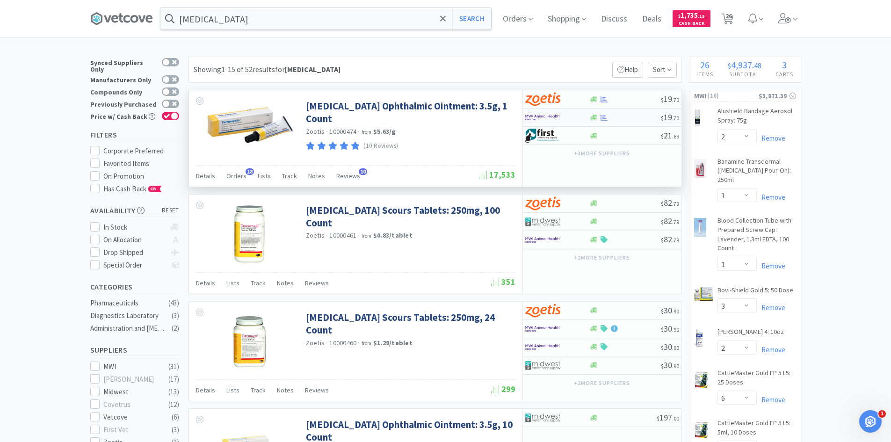
click at [565, 118] on div at bounding box center [550, 117] width 51 height 16
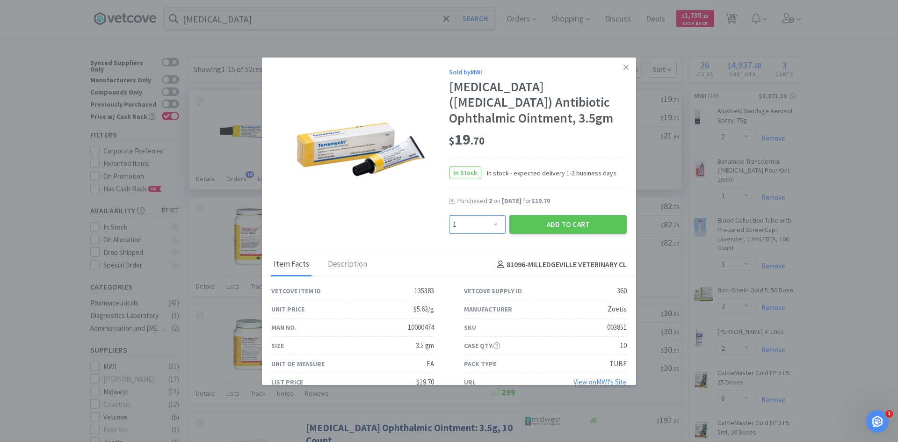
drag, startPoint x: 493, startPoint y: 228, endPoint x: 493, endPoint y: 216, distance: 11.7
click at [493, 228] on select "Enter Quantity 1 2 3 4 5 6 7 8 9 10 11 12 13 14 15 16 17 18 19 20 Enter Quantity" at bounding box center [477, 224] width 57 height 19
select select "2"
click at [449, 215] on select "Enter Quantity 1 2 3 4 5 6 7 8 9 10 11 12 13 14 15 16 17 18 19 20 Enter Quantity" at bounding box center [477, 224] width 57 height 19
click at [577, 225] on button "Add to Cart" at bounding box center [567, 224] width 117 height 19
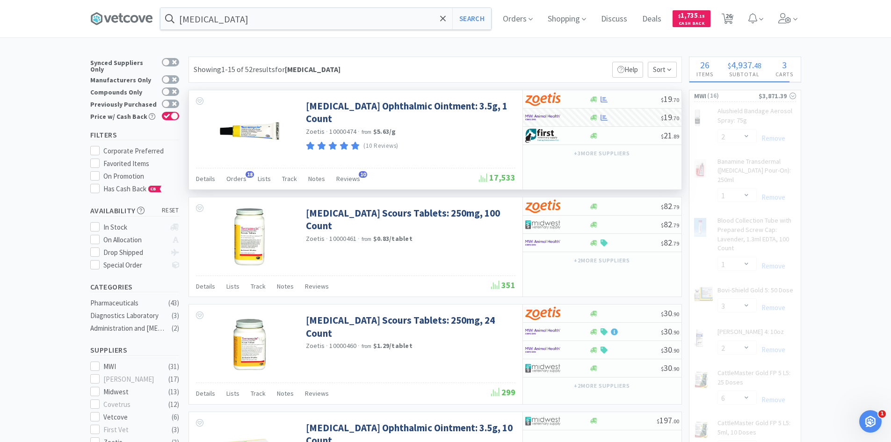
select select "2"
select select "1"
select select "8"
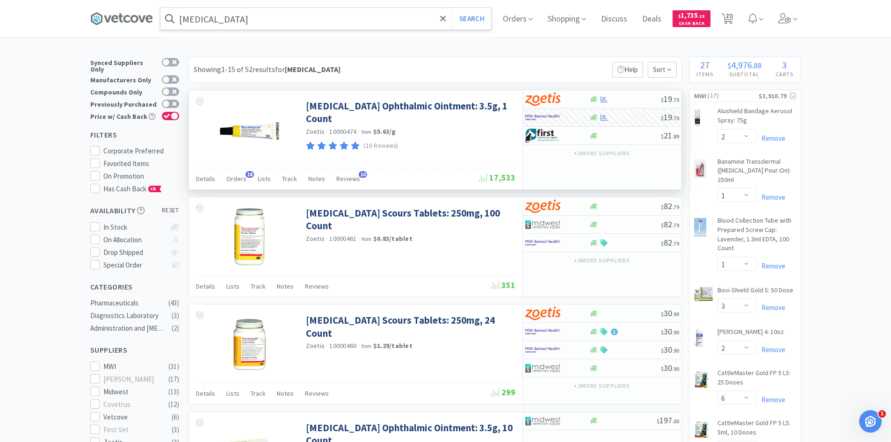
click at [250, 17] on input "[MEDICAL_DATA]" at bounding box center [325, 19] width 330 height 22
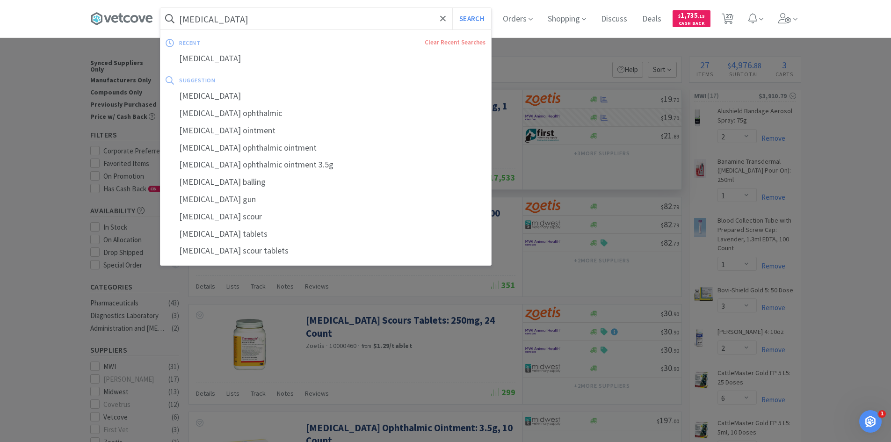
type input "y"
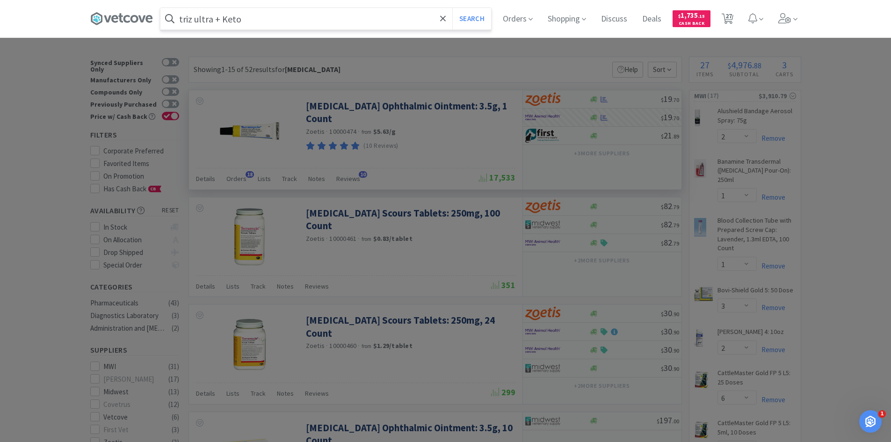
type input "triz ultra + Keto"
click at [452, 8] on button "Search" at bounding box center [471, 19] width 39 height 22
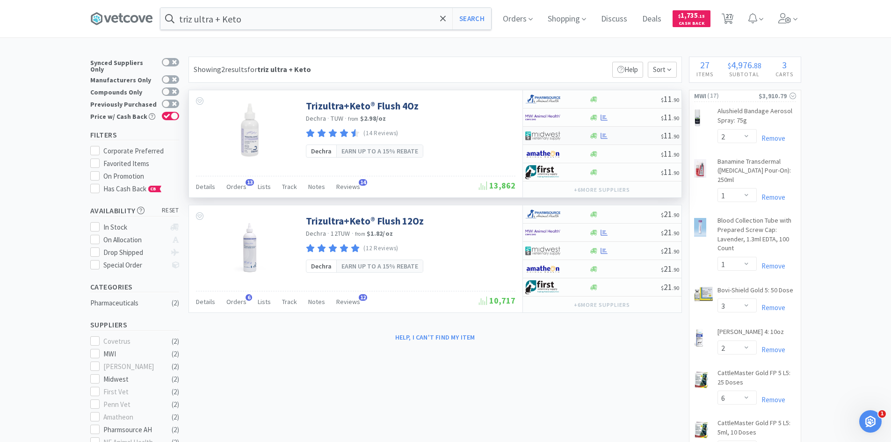
click at [562, 136] on div at bounding box center [550, 136] width 51 height 16
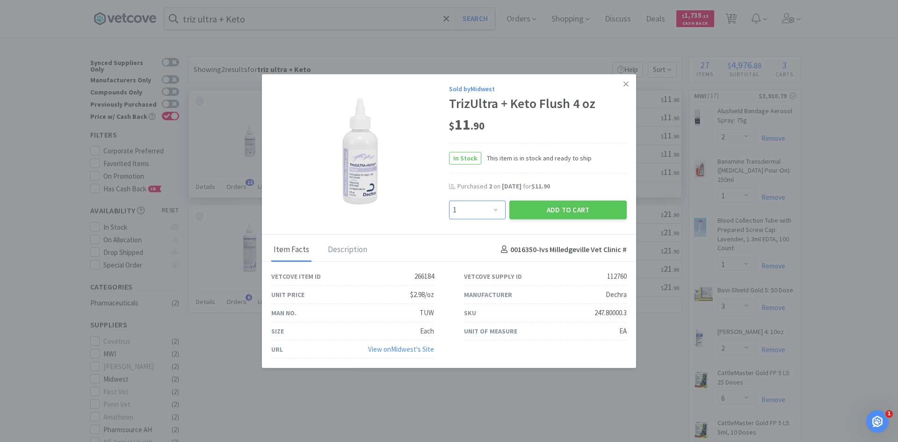
click at [493, 213] on select "Enter Quantity 1 2 3 4 5 6 7 8 9 10 11 12 13 14 15 16 17 18 19 20 Enter Quantity" at bounding box center [477, 209] width 57 height 19
select select "2"
click at [449, 200] on select "Enter Quantity 1 2 3 4 5 6 7 8 9 10 11 12 13 14 15 16 17 18 19 20 Enter Quantity" at bounding box center [477, 209] width 57 height 19
click at [585, 211] on button "Add to Cart" at bounding box center [567, 209] width 117 height 19
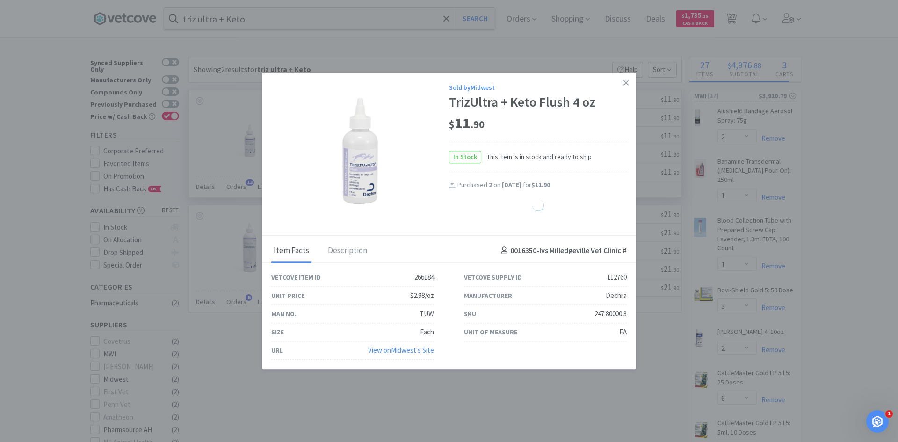
select select "2"
select select "1"
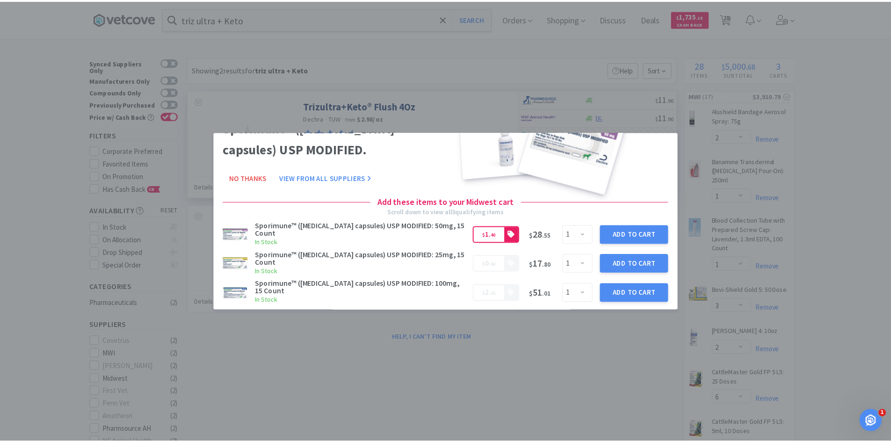
scroll to position [64, 0]
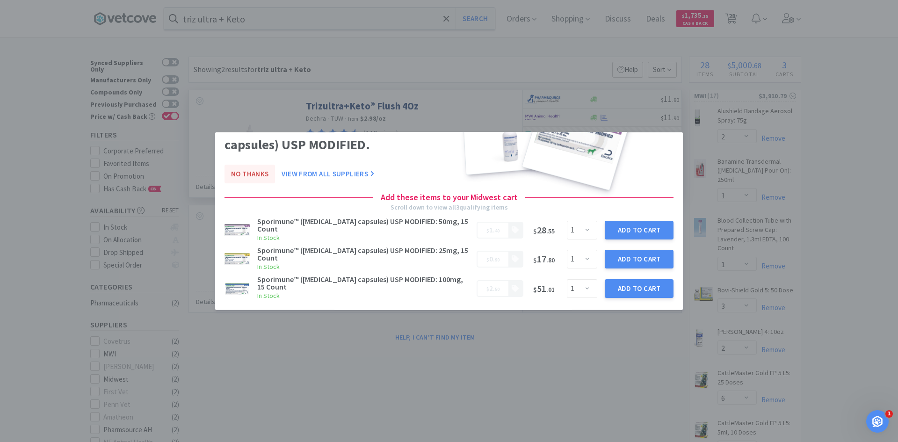
click at [251, 172] on button "No Thanks" at bounding box center [249, 174] width 50 height 19
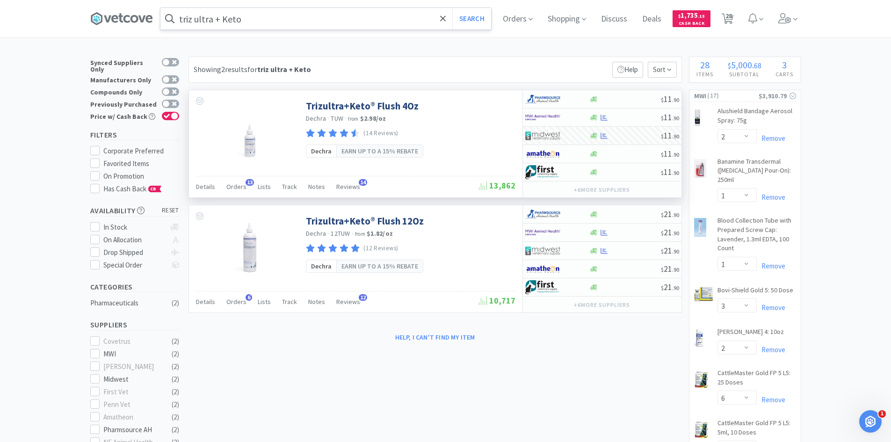
click at [271, 21] on input "triz ultra + Keto" at bounding box center [325, 19] width 330 height 22
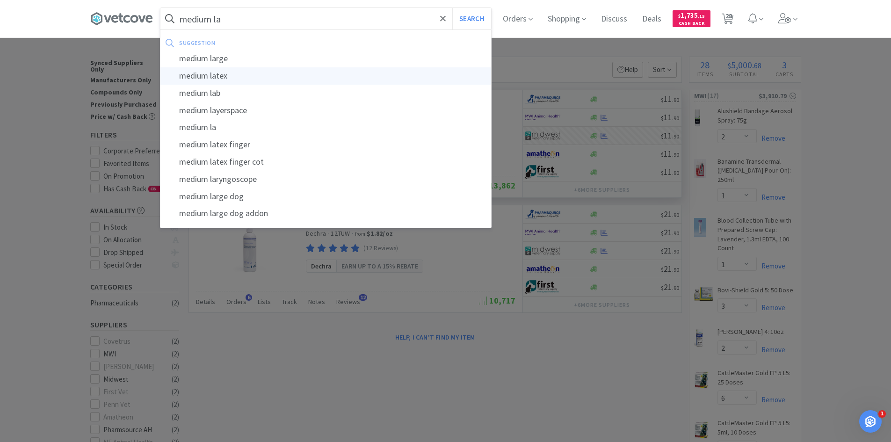
click at [235, 77] on div "medium latex" at bounding box center [325, 75] width 330 height 17
type input "medium latex"
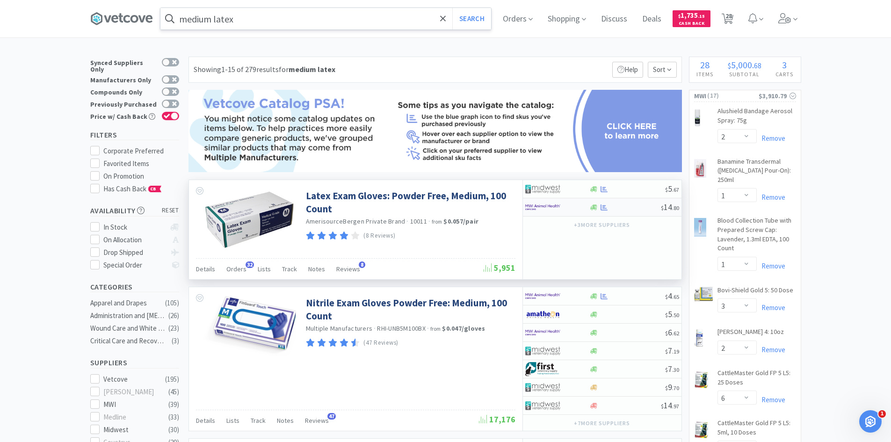
click at [585, 211] on div at bounding box center [557, 207] width 64 height 16
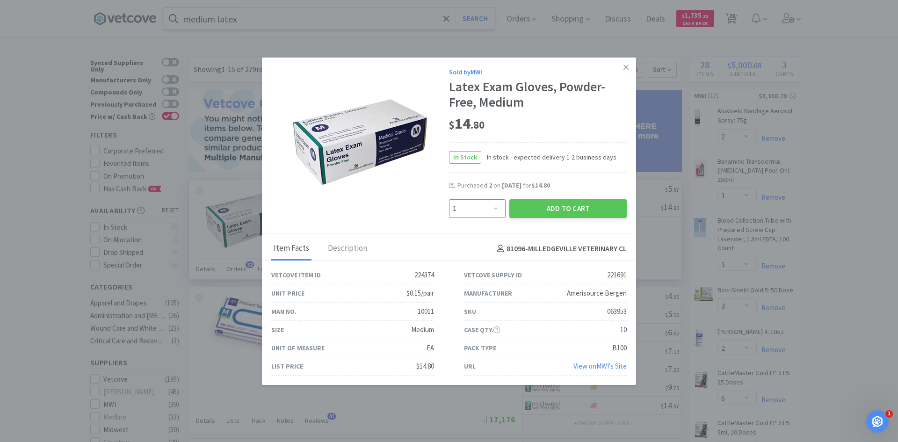
drag, startPoint x: 492, startPoint y: 208, endPoint x: 490, endPoint y: 200, distance: 7.7
click at [492, 208] on select "Enter Quantity 1 2 3 4 5 6 7 8 9 10 11 12 13 14 15 16 17 18 19 20 Enter Quantity" at bounding box center [477, 208] width 57 height 19
select select "2"
click at [449, 199] on select "Enter Quantity 1 2 3 4 5 6 7 8 9 10 11 12 13 14 15 16 17 18 19 20 Enter Quantity" at bounding box center [477, 208] width 57 height 19
click at [538, 208] on button "Add to Cart" at bounding box center [567, 208] width 117 height 19
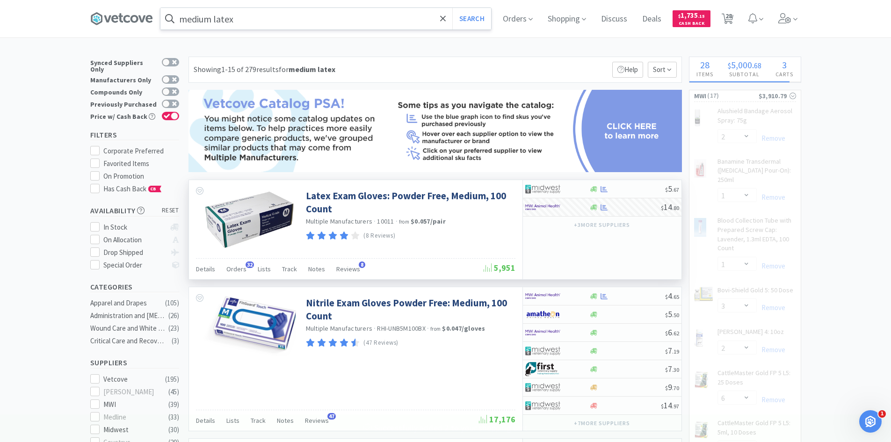
select select "2"
select select "1"
select select "2"
select select "1"
select select "8"
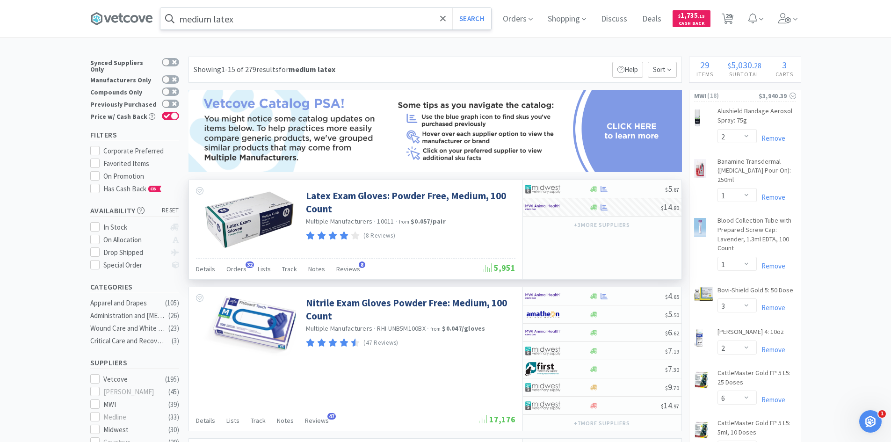
click at [243, 22] on input "medium latex" at bounding box center [325, 19] width 330 height 22
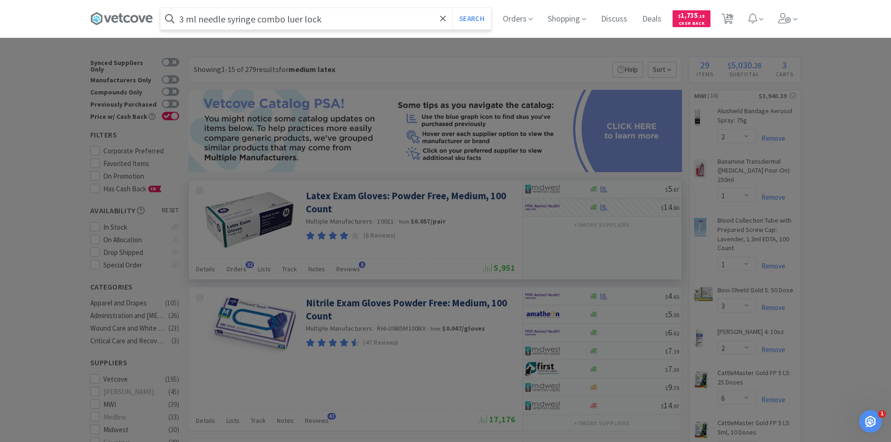
type input "3 ml needle syringe combo luer lock"
click at [452, 8] on button "Search" at bounding box center [471, 19] width 39 height 22
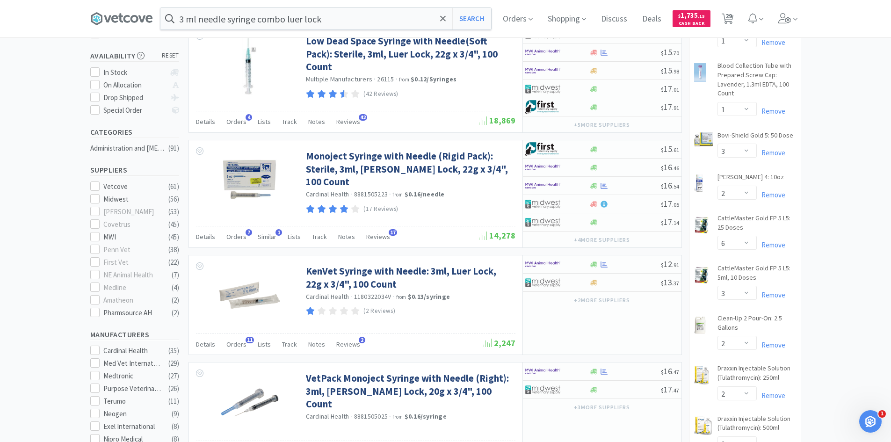
scroll to position [140, 0]
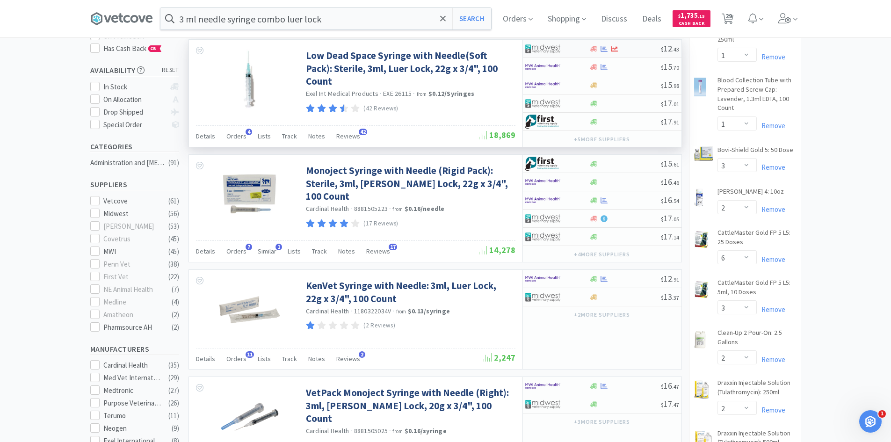
click at [576, 49] on div at bounding box center [550, 49] width 51 height 16
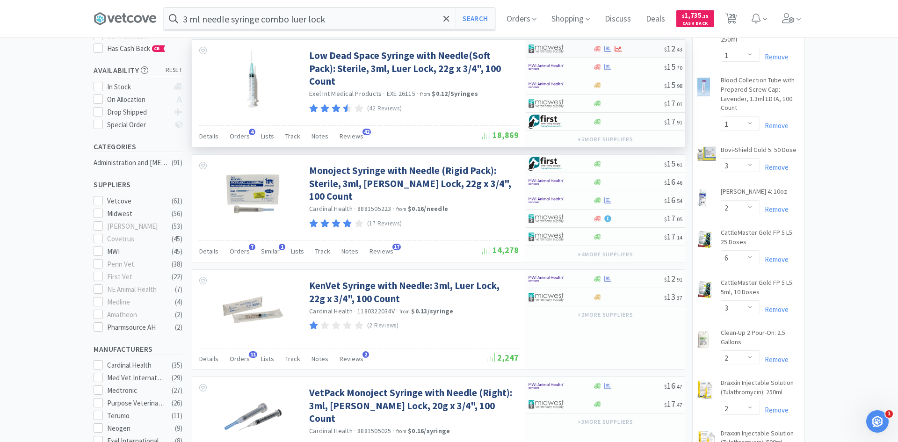
select select "1"
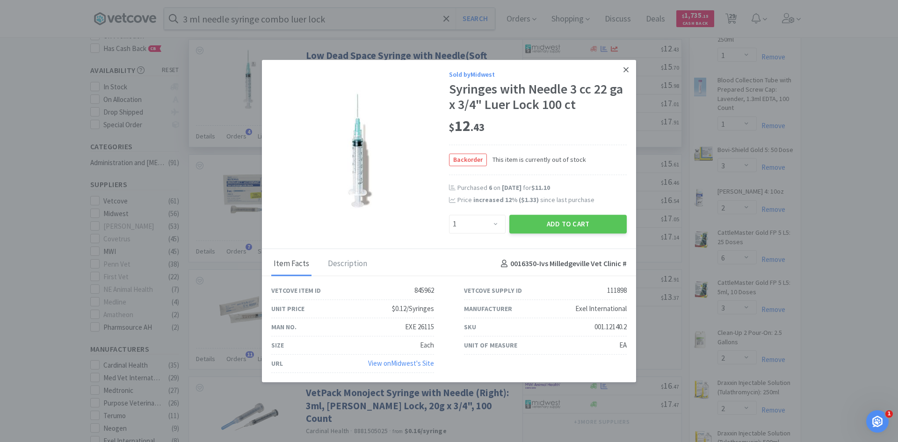
click at [627, 68] on icon at bounding box center [625, 69] width 5 height 5
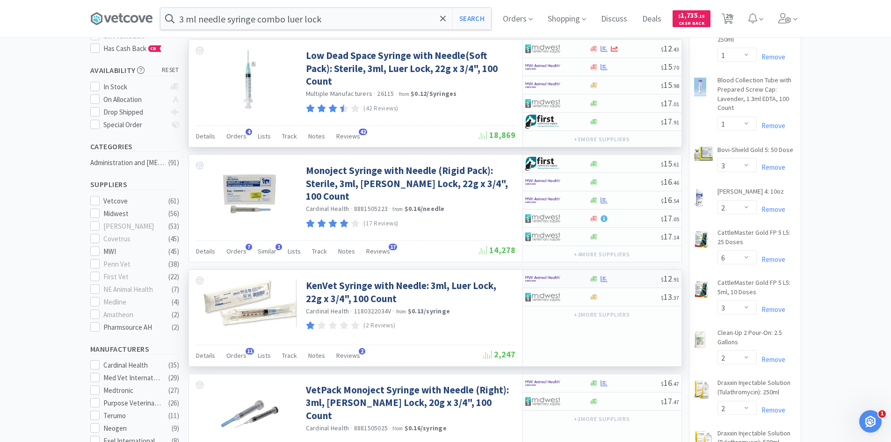
click at [566, 280] on div at bounding box center [550, 279] width 51 height 16
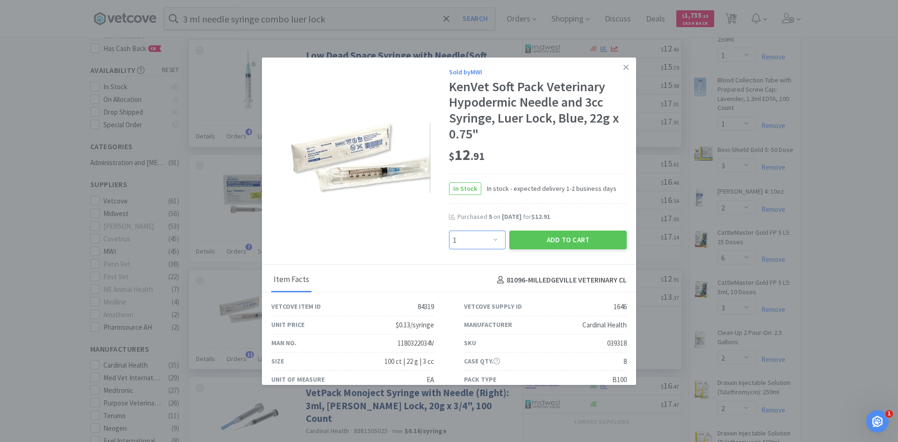
click at [490, 242] on select "Enter Quantity 1 2 3 4 5 6 7 8 9 10 11 12 13 14 15 16 17 18 19 20 Enter Quantity" at bounding box center [477, 239] width 57 height 19
select select "4"
click at [449, 230] on select "Enter Quantity 1 2 3 4 5 6 7 8 9 10 11 12 13 14 15 16 17 18 19 20 Enter Quantity" at bounding box center [477, 239] width 57 height 19
click at [548, 240] on button "Add to Cart" at bounding box center [567, 239] width 117 height 19
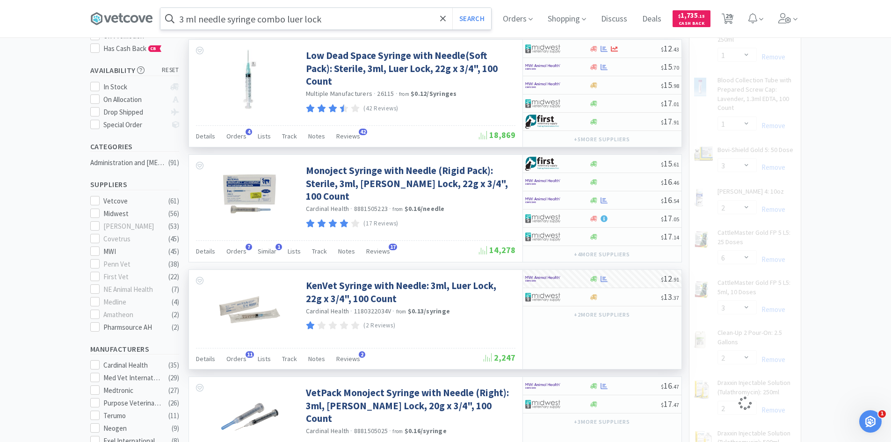
select select "4"
select select "2"
select select "1"
select select "2"
select select "1"
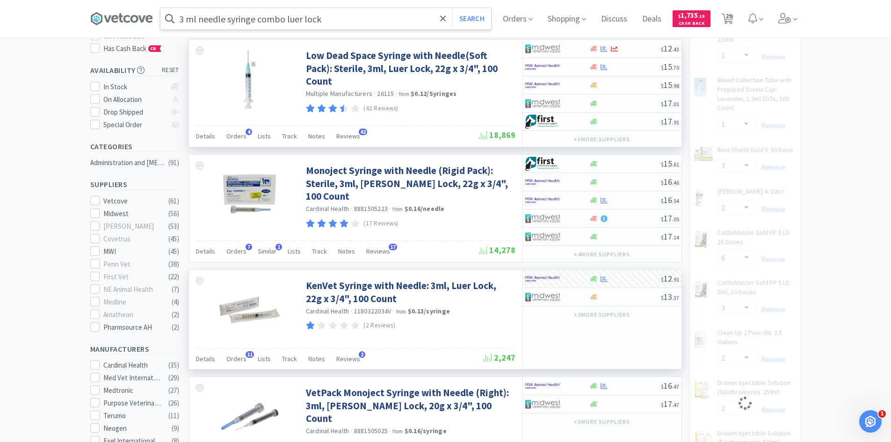
click at [346, 26] on input "3 ml needle syringe combo luer lock" at bounding box center [325, 19] width 330 height 22
select select "8"
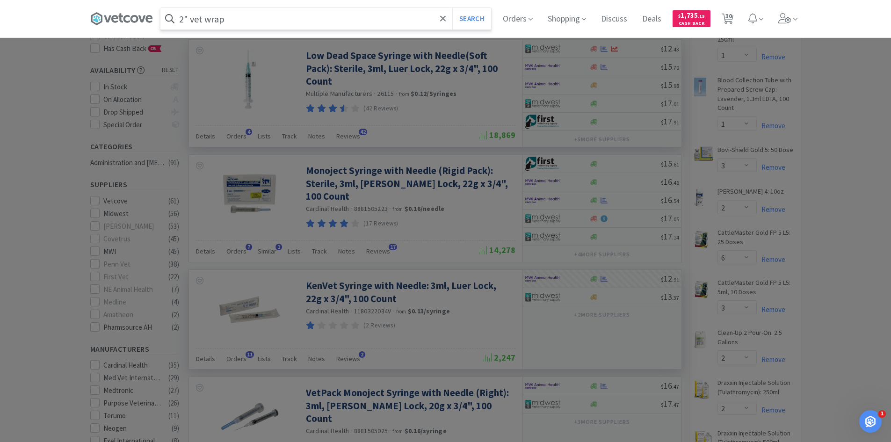
type input "2" vet wrap"
click at [452, 8] on button "Search" at bounding box center [471, 19] width 39 height 22
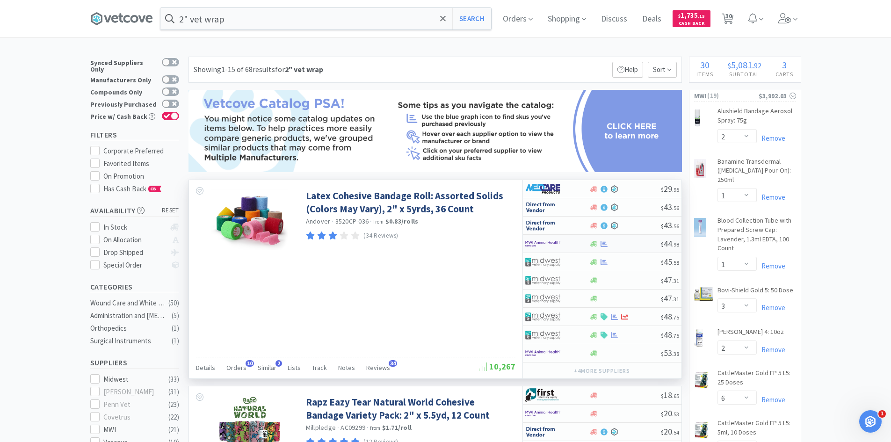
click at [576, 245] on div at bounding box center [557, 244] width 64 height 16
select select "1"
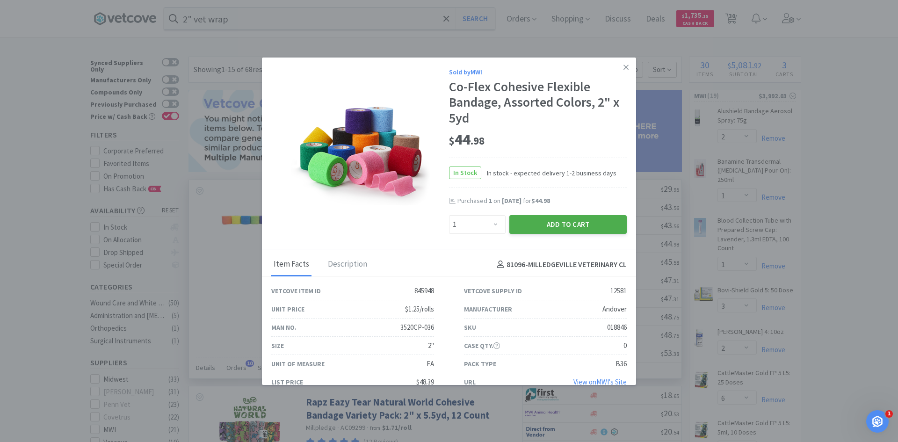
click at [576, 222] on button "Add to Cart" at bounding box center [567, 224] width 117 height 19
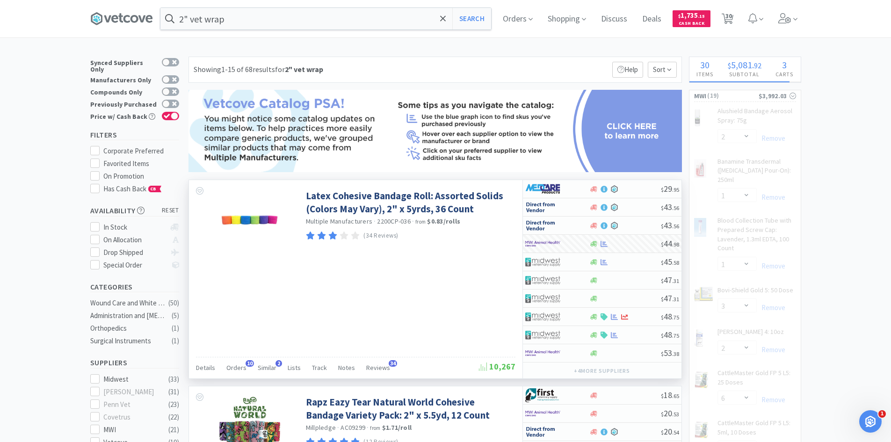
select select "1"
select select "2"
select select "1"
select select "2"
select select "1"
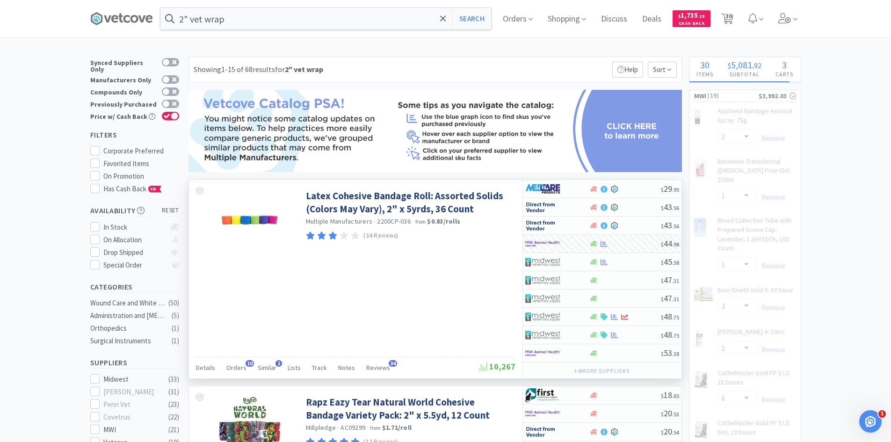
select select "8"
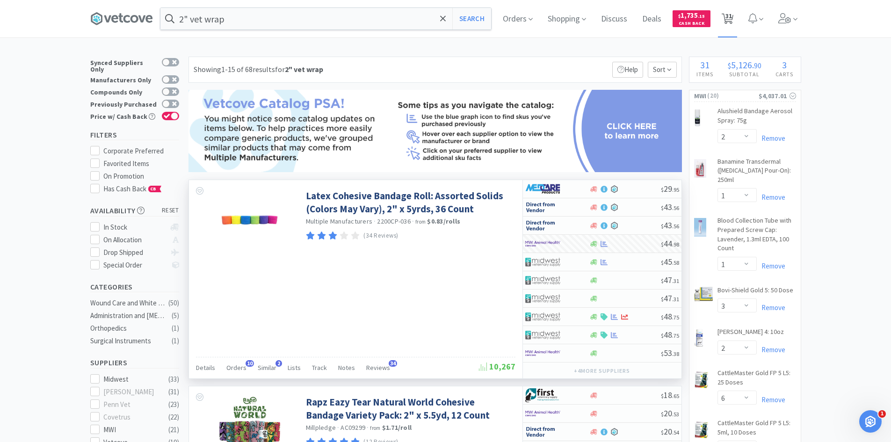
click at [732, 21] on span "31" at bounding box center [728, 15] width 7 height 37
select select "1"
select select "2"
select select "1"
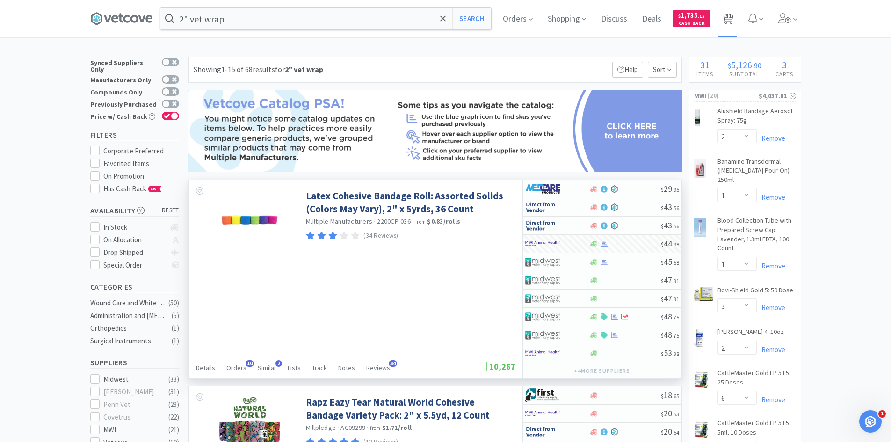
select select "3"
select select "2"
select select "6"
select select "3"
select select "2"
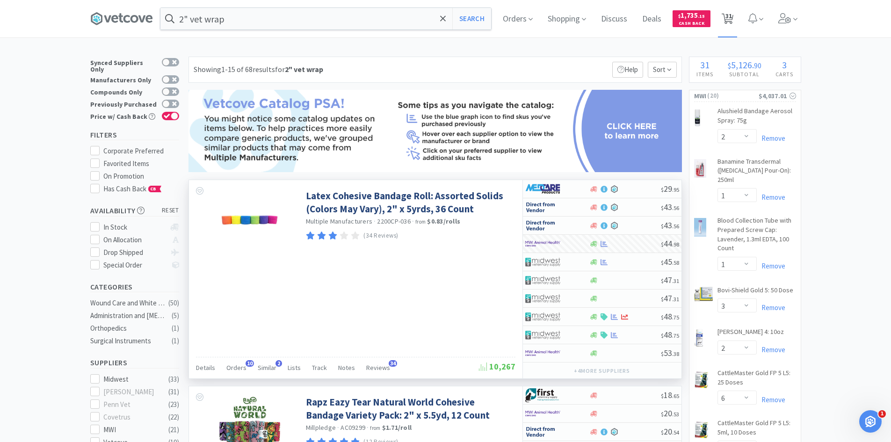
select select "2"
select select "4"
select select "1"
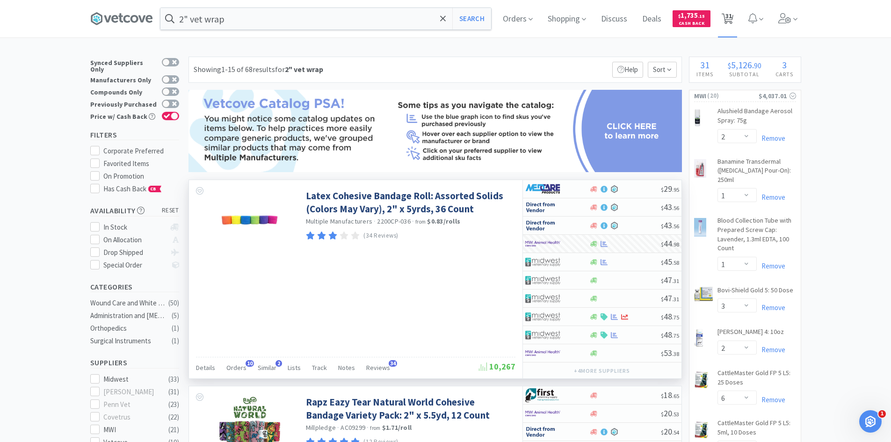
select select "2"
select select "1"
select select "2"
select select "1"
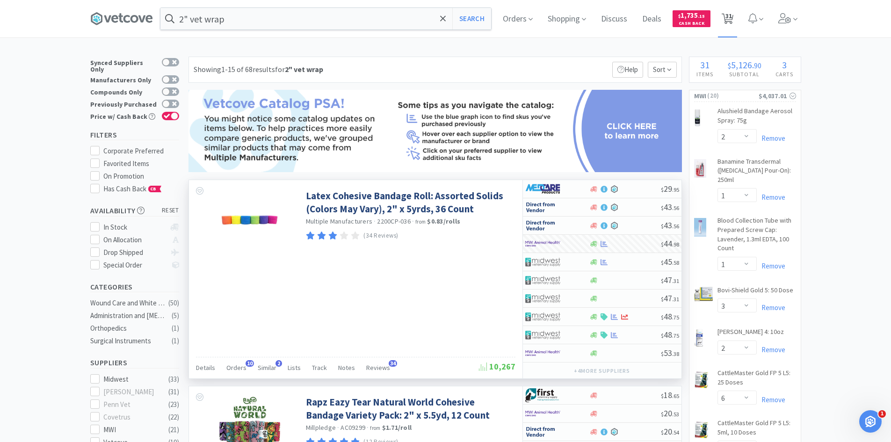
select select "8"
select select "1"
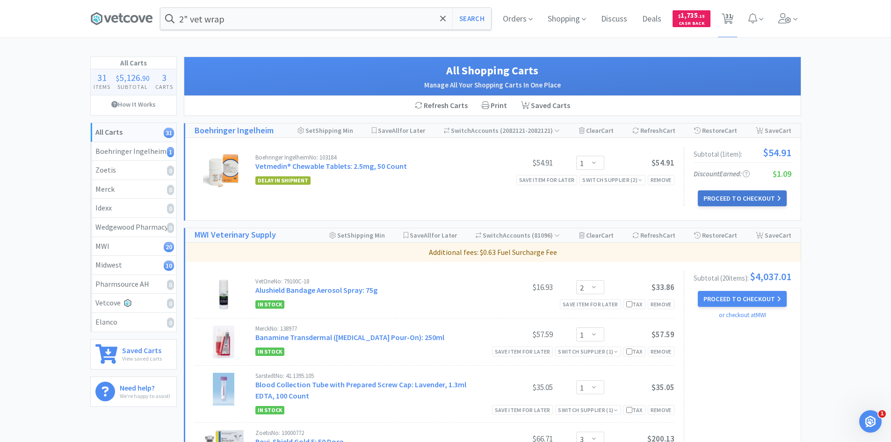
click at [744, 197] on button "Proceed to Checkout" at bounding box center [741, 198] width 89 height 16
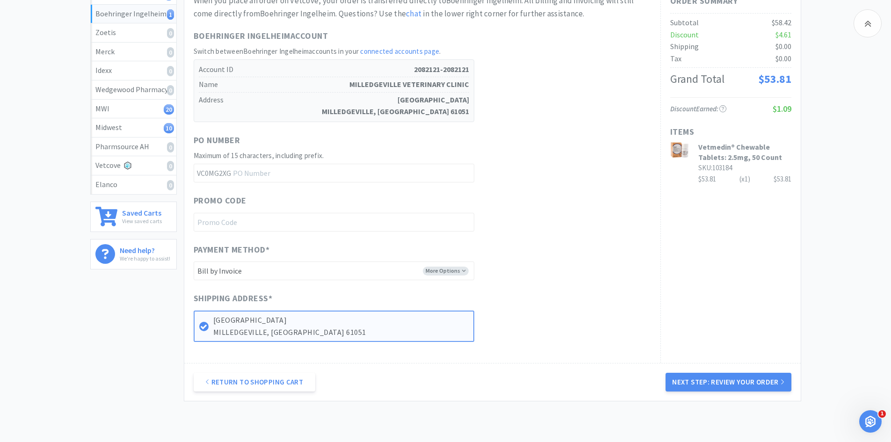
scroll to position [140, 0]
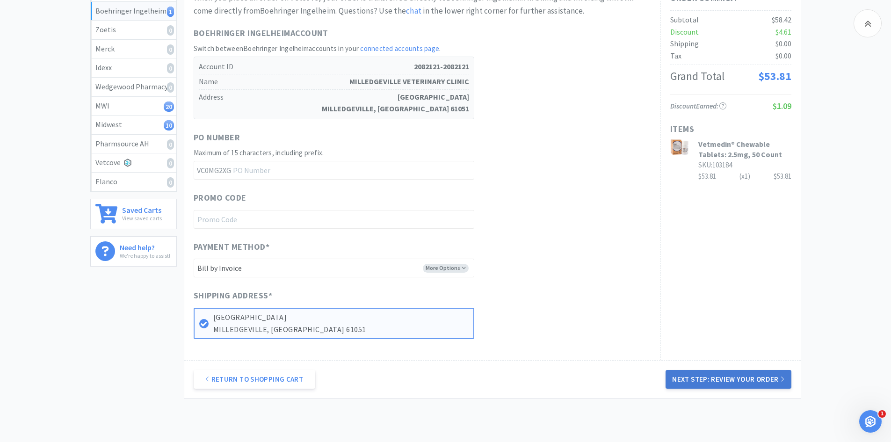
click at [697, 378] on button "Next Step: Review Your Order" at bounding box center [727, 379] width 125 height 19
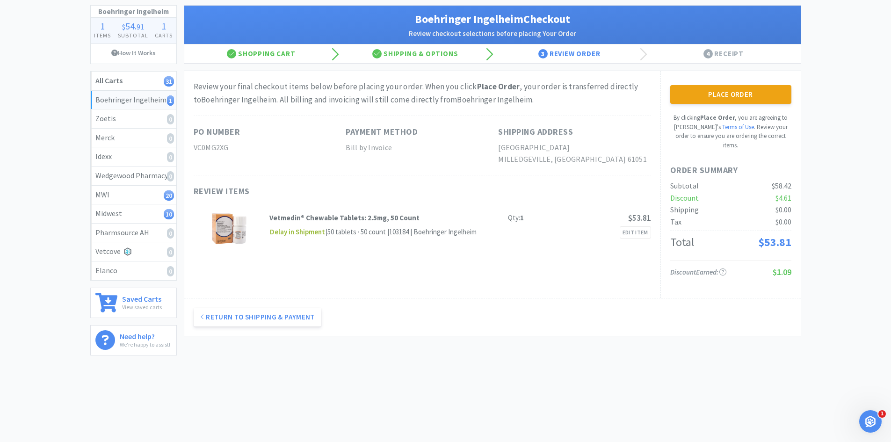
scroll to position [0, 0]
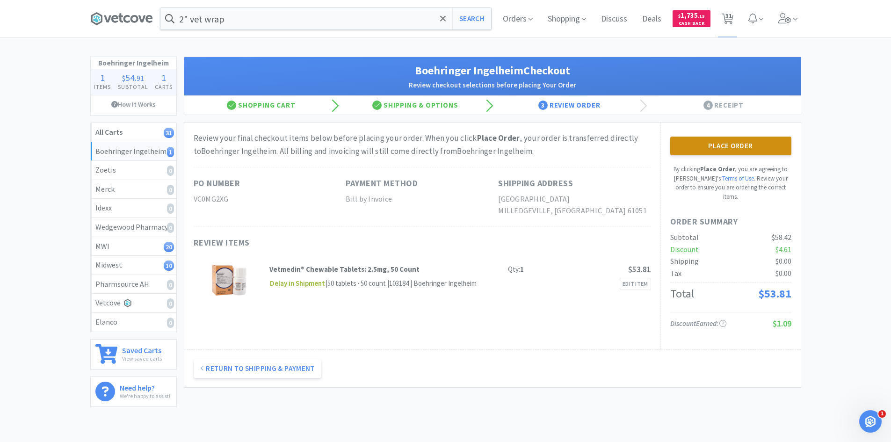
click at [725, 144] on button "Place Order" at bounding box center [730, 145] width 121 height 19
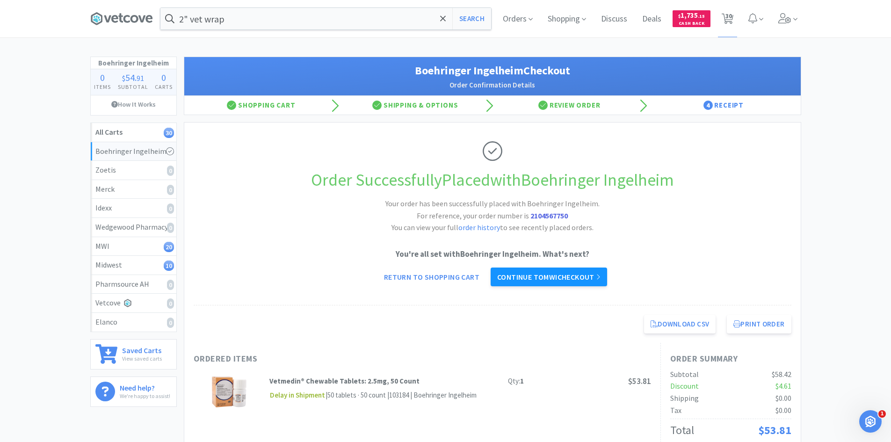
click at [569, 280] on link "Continue to MWI checkout" at bounding box center [548, 276] width 116 height 19
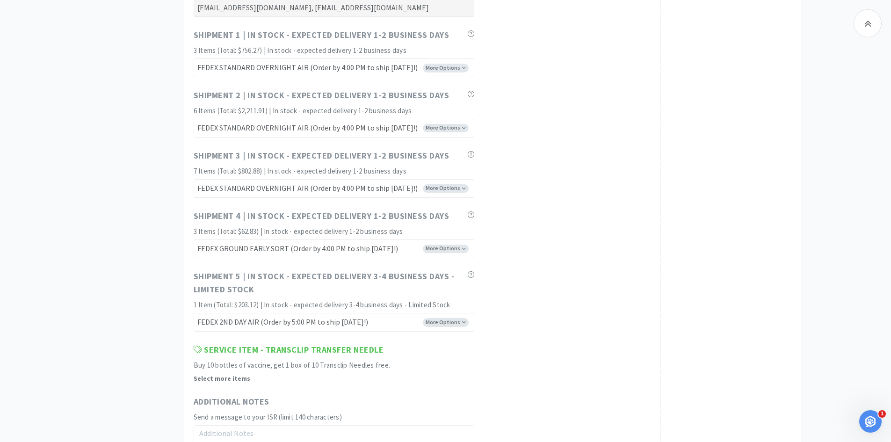
scroll to position [4768, 0]
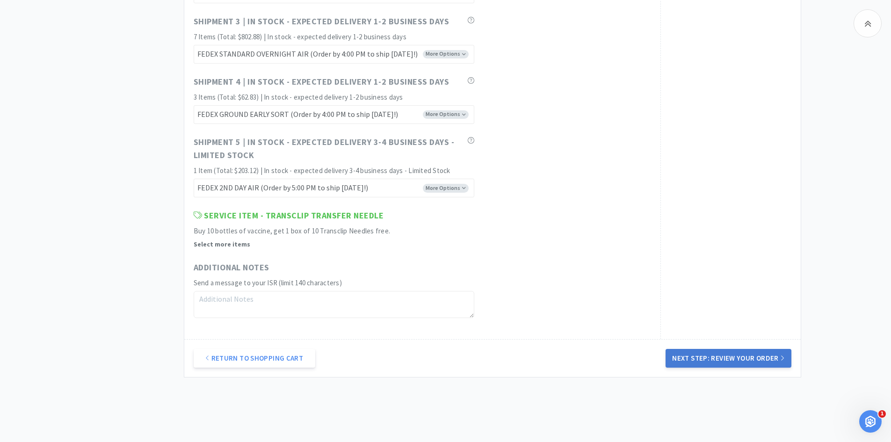
click at [728, 357] on button "Next Step: Review Your Order" at bounding box center [727, 358] width 125 height 19
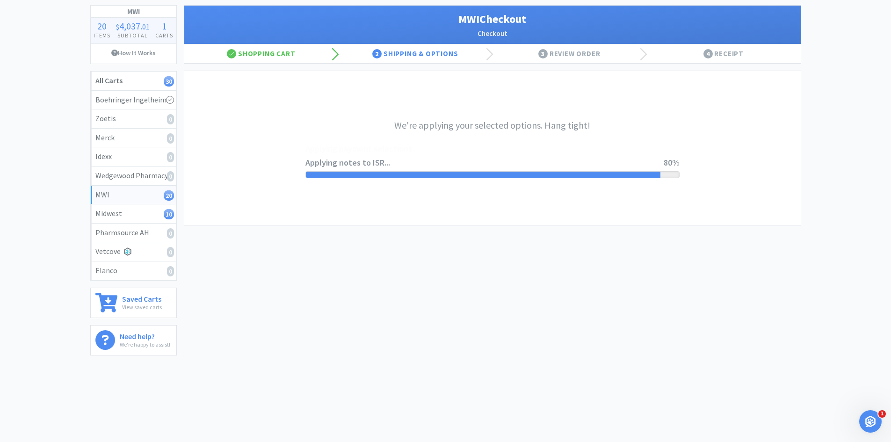
scroll to position [0, 0]
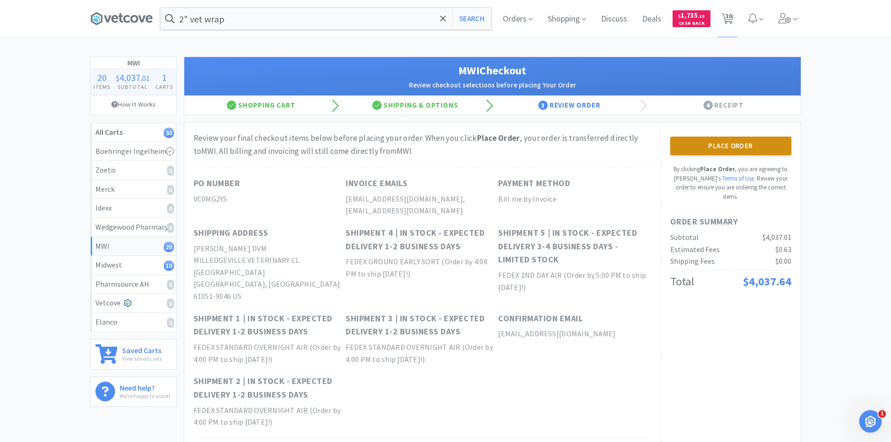
click at [731, 145] on button "Place Order" at bounding box center [730, 145] width 121 height 19
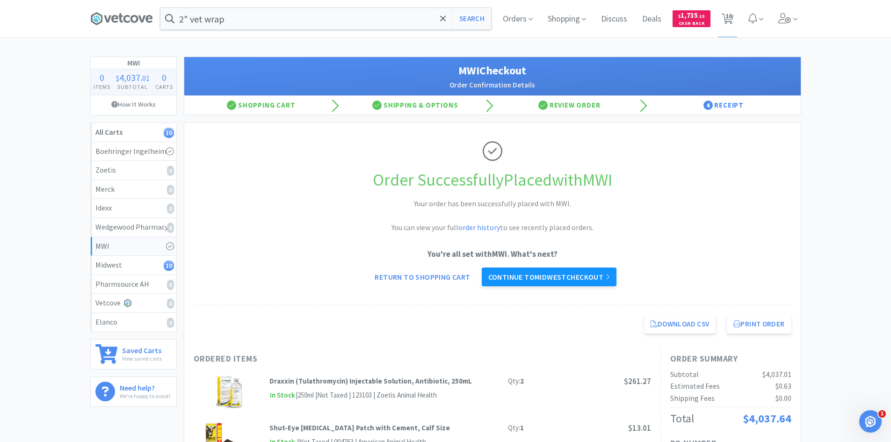
click at [571, 275] on link "Continue to Midwest checkout" at bounding box center [548, 276] width 135 height 19
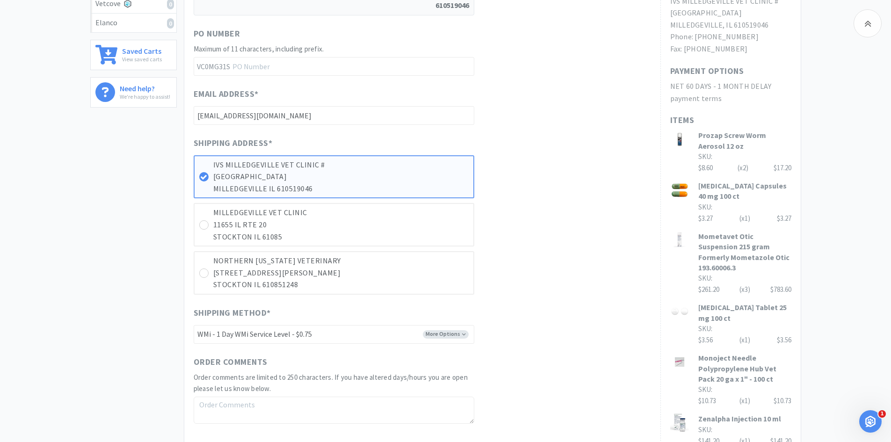
scroll to position [374, 0]
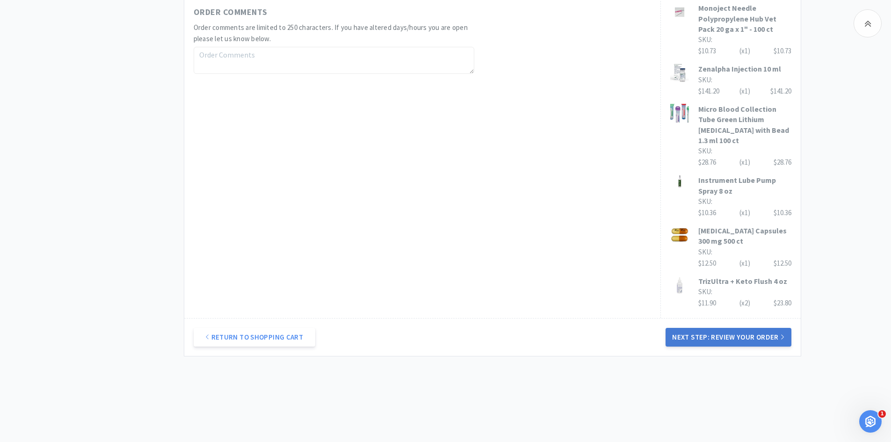
click at [716, 328] on button "Next Step: Review Your Order" at bounding box center [727, 337] width 125 height 19
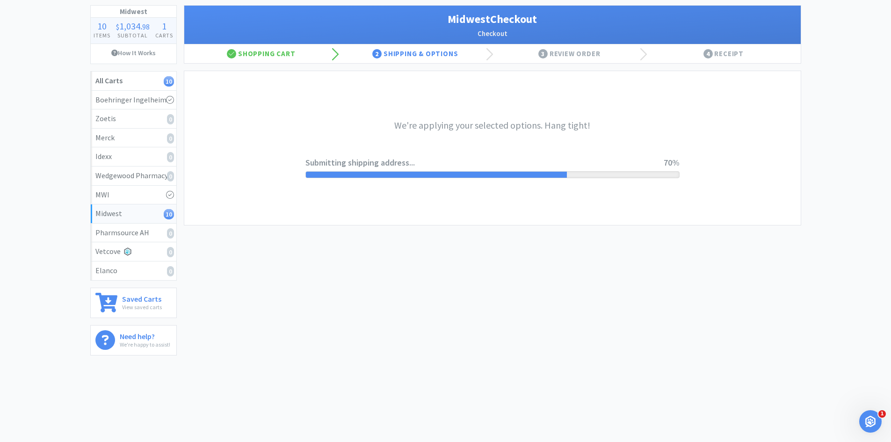
scroll to position [0, 0]
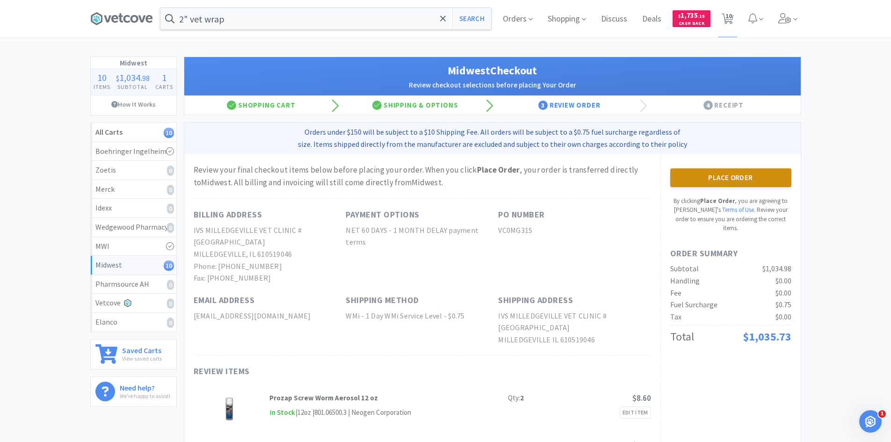
click at [694, 177] on button "Place Order" at bounding box center [730, 177] width 121 height 19
